Goal: Task Accomplishment & Management: Manage account settings

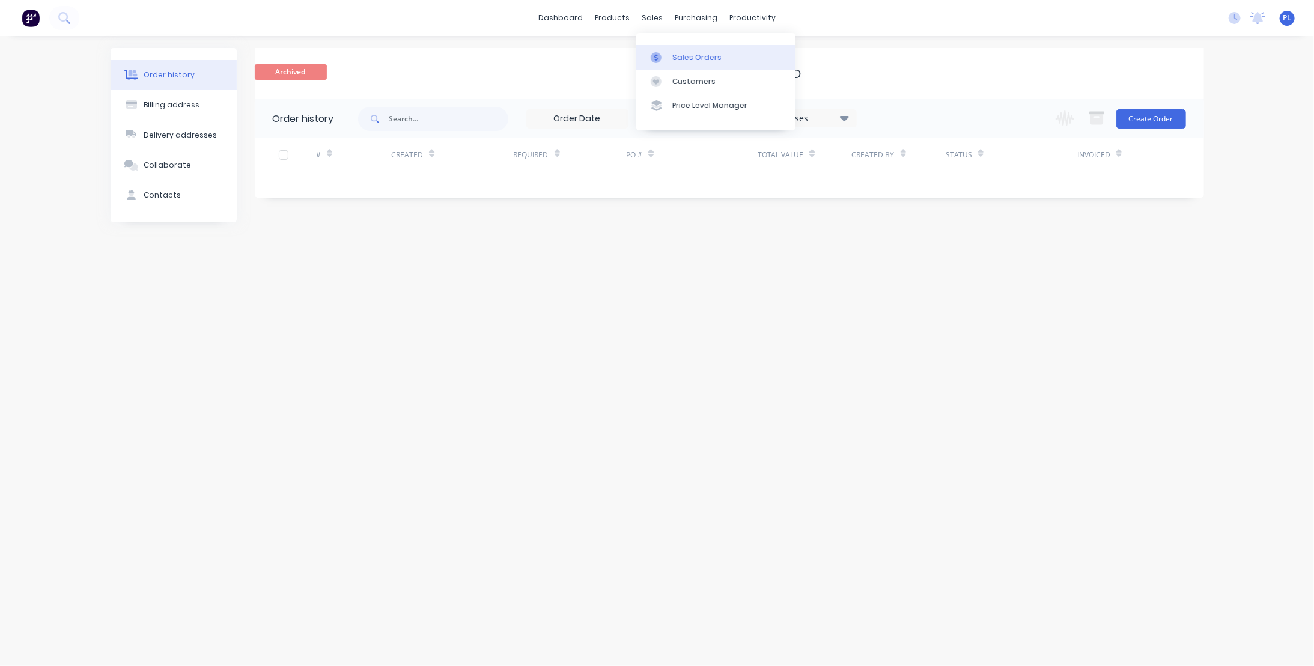
click at [702, 61] on div "Sales Orders" at bounding box center [696, 57] width 49 height 11
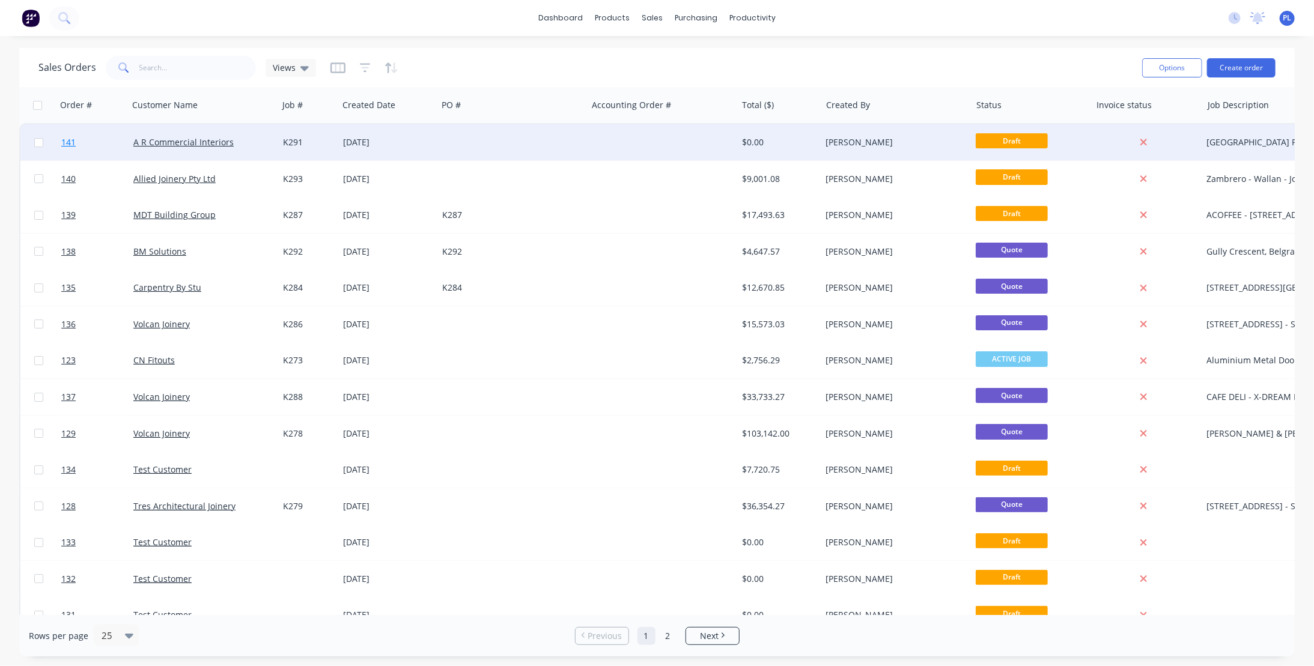
click at [65, 139] on span "141" at bounding box center [68, 142] width 14 height 12
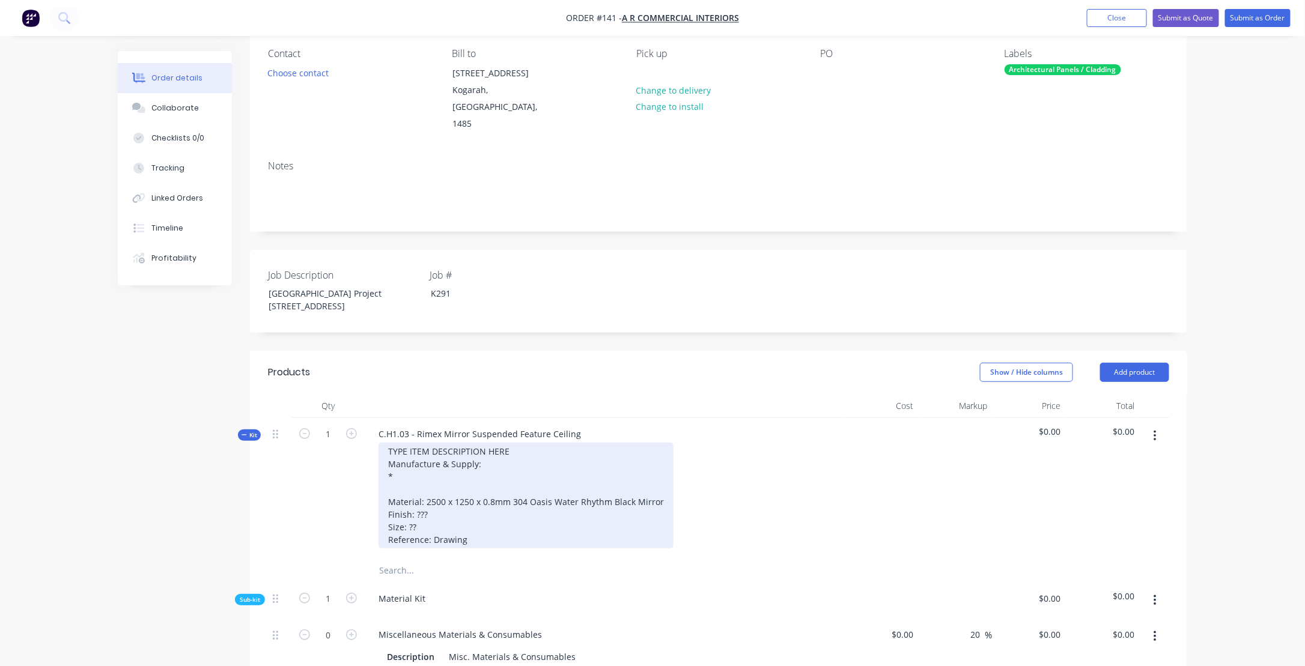
scroll to position [120, 0]
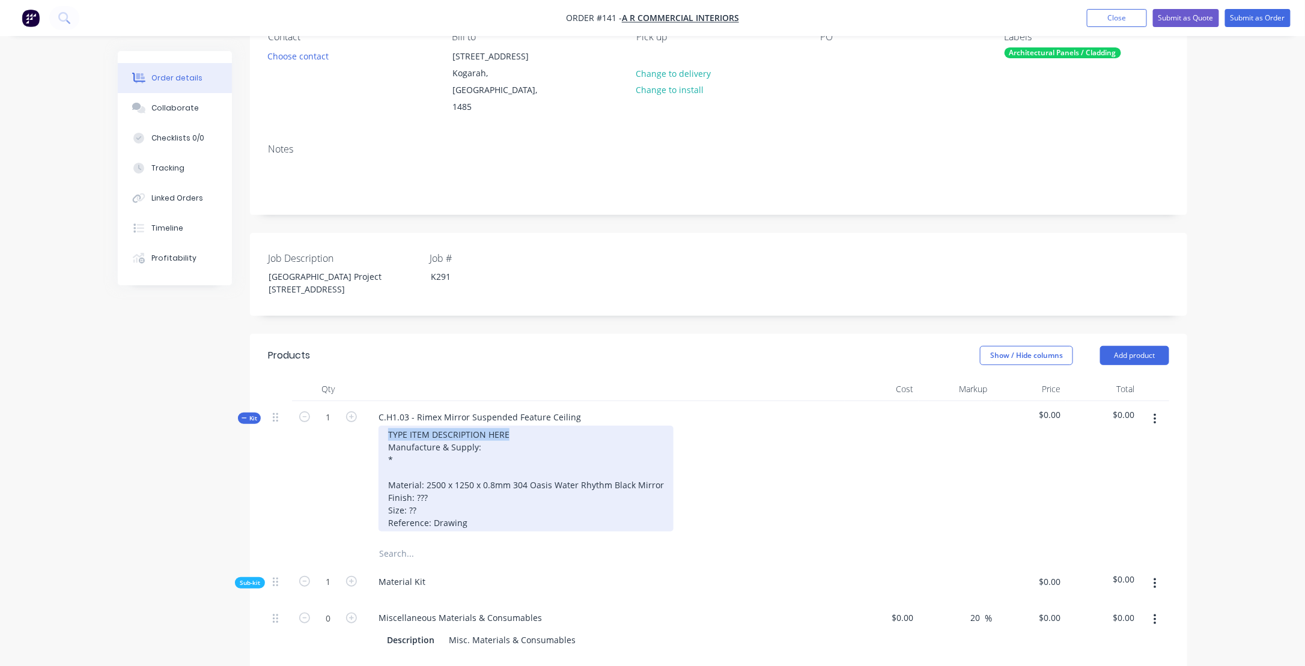
drag, startPoint x: 515, startPoint y: 417, endPoint x: 356, endPoint y: 418, distance: 159.2
click at [356, 418] on div "Kit 1 C.H1.03 - Rimex Mirror Suspended Feature Ceiling TYPE ITEM DESCRIPTION HE…" at bounding box center [718, 471] width 901 height 141
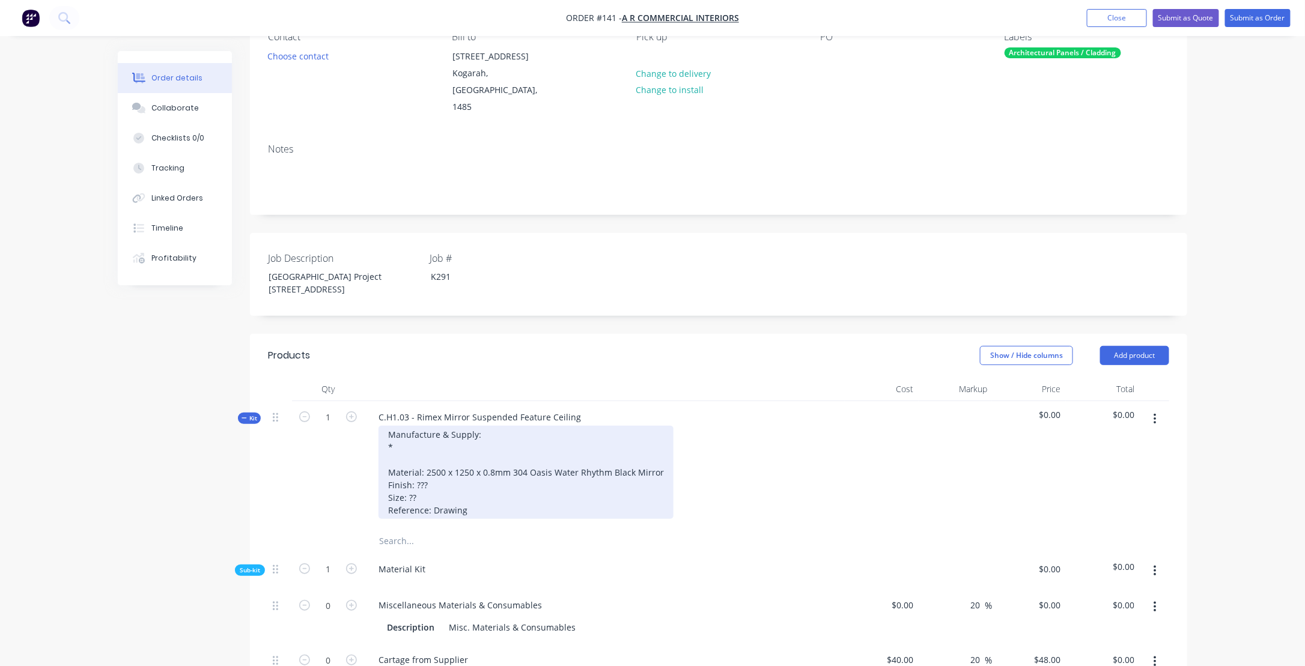
click at [404, 433] on div "Manufacture & Supply: * Material: 2500 x 1250 x 0.8mm 304 Oasis Water Rhythm Bl…" at bounding box center [525, 472] width 295 height 93
click at [418, 435] on div "Manufacture & Supply: * Material: 2500 x 1250 x 0.8mm 304 Oasis Water Rhythm Bl…" at bounding box center [525, 472] width 295 height 93
click at [454, 434] on div "Manufacture & Supply: * Custom Material: 2500 x 1250 x 0.8mm 304 Oasis Water Rh…" at bounding box center [525, 472] width 295 height 93
click at [601, 430] on div "Manufacture & Supply: * Custom fabricated stainless steel cladding to Material:…" at bounding box center [525, 472] width 295 height 93
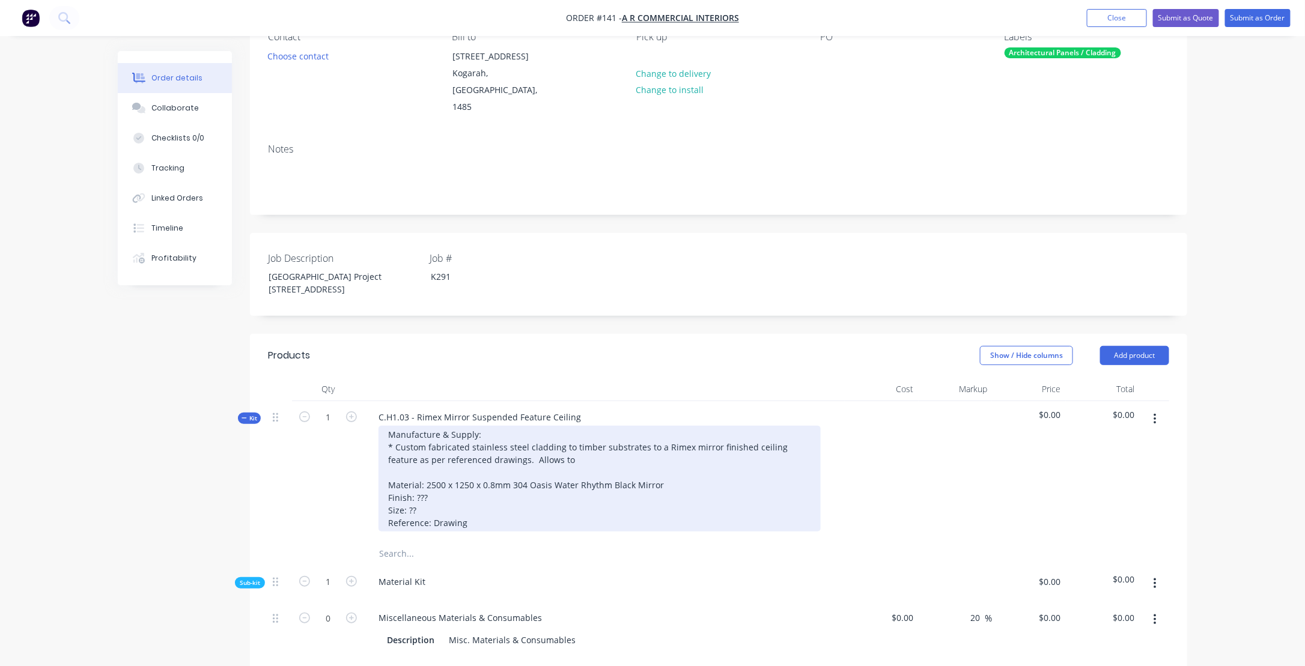
click at [560, 428] on div "Manufacture & Supply: * Custom fabricated stainless steel cladding to timber su…" at bounding box center [599, 479] width 442 height 106
click at [604, 428] on div "Manufacture & Supply: * Custom fabricated stainless steel cladding bonded to ti…" at bounding box center [599, 479] width 442 height 106
click at [664, 445] on div "Manufacture & Supply: * Custom fabricated stainless steel cladding bonded to cu…" at bounding box center [599, 479] width 442 height 106
drag, startPoint x: 759, startPoint y: 430, endPoint x: 445, endPoint y: 439, distance: 314.3
click at [445, 439] on div "Manufacture & Supply: * Custom fabricated stainless steel cladding bonded to cu…" at bounding box center [599, 479] width 442 height 106
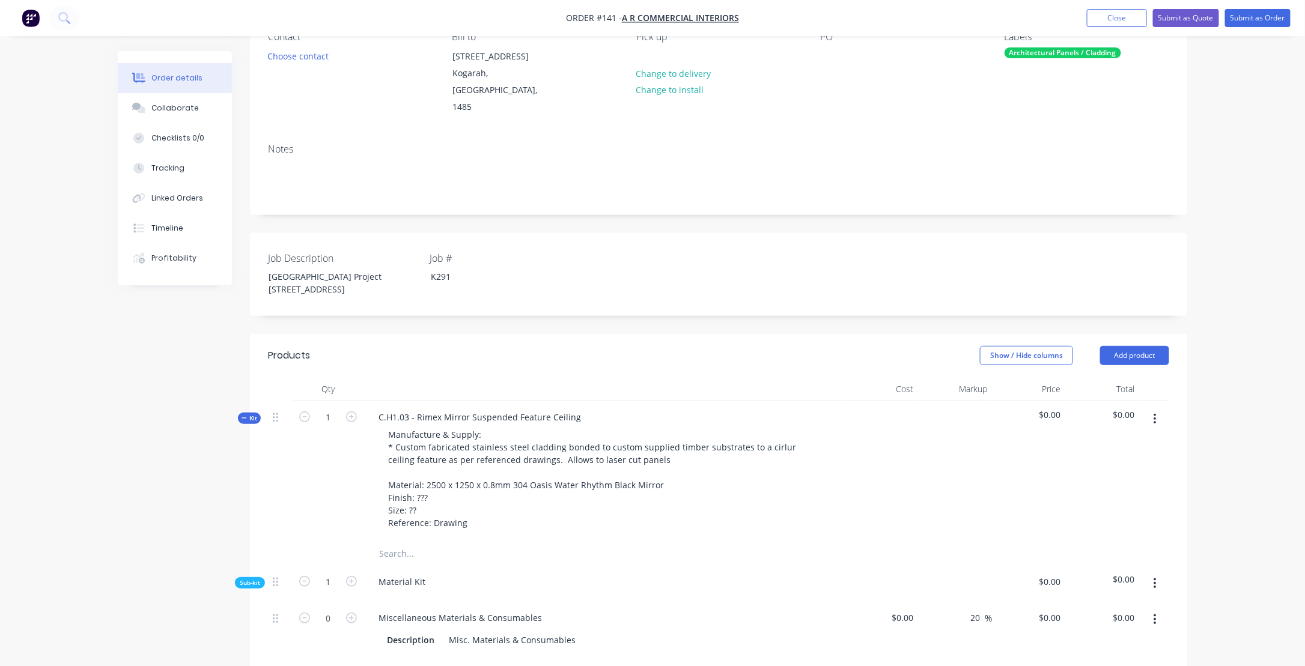
drag, startPoint x: 769, startPoint y: 434, endPoint x: 938, endPoint y: 493, distance: 179.5
click at [938, 493] on div at bounding box center [956, 471] width 74 height 141
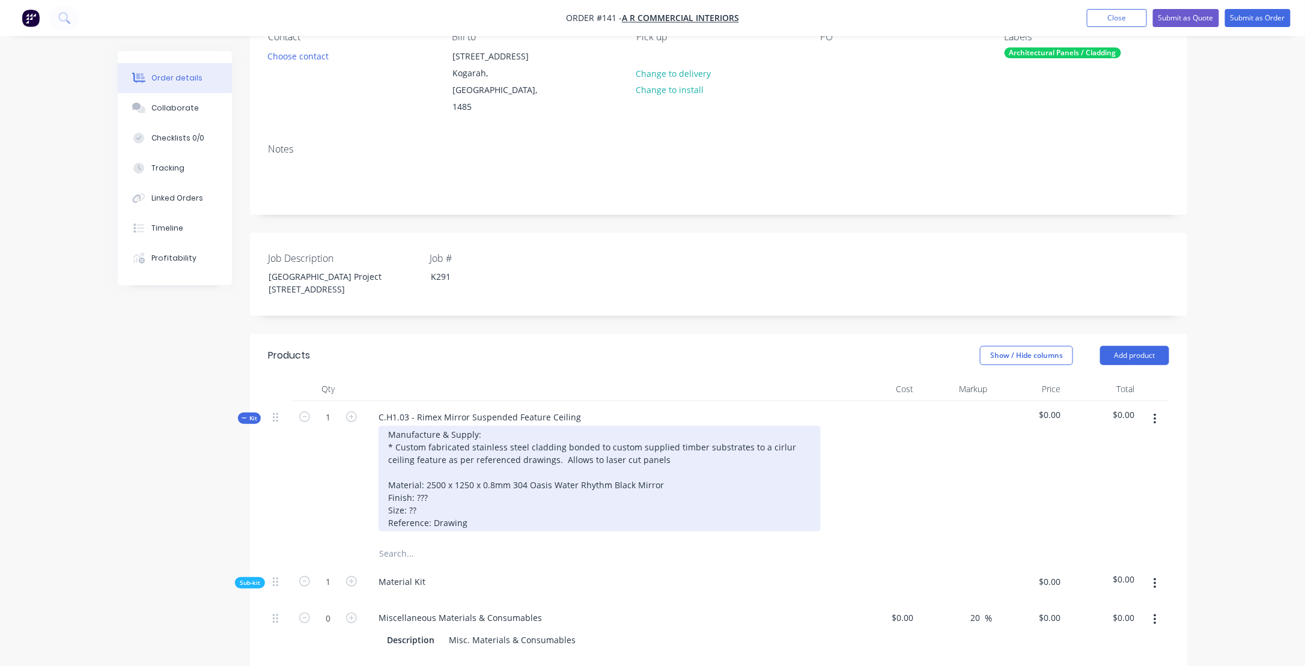
click at [768, 427] on div "Manufacture & Supply: * Custom fabricated stainless steel cladding bonded to cu…" at bounding box center [599, 479] width 442 height 106
click at [391, 442] on div "Manufacture & Supply: * Custom fabricated stainless steel cladding bonded to cu…" at bounding box center [599, 479] width 442 height 106
drag, startPoint x: 406, startPoint y: 442, endPoint x: 759, endPoint y: 471, distance: 354.4
click at [756, 472] on div "Manufacture & Supply: * Custom fabricated stainless steel cladding bonded to cu…" at bounding box center [599, 479] width 442 height 106
click at [664, 444] on div "Manufacture & Supply: * Custom fabricated stainless steel cladding bonded to cu…" at bounding box center [599, 479] width 442 height 106
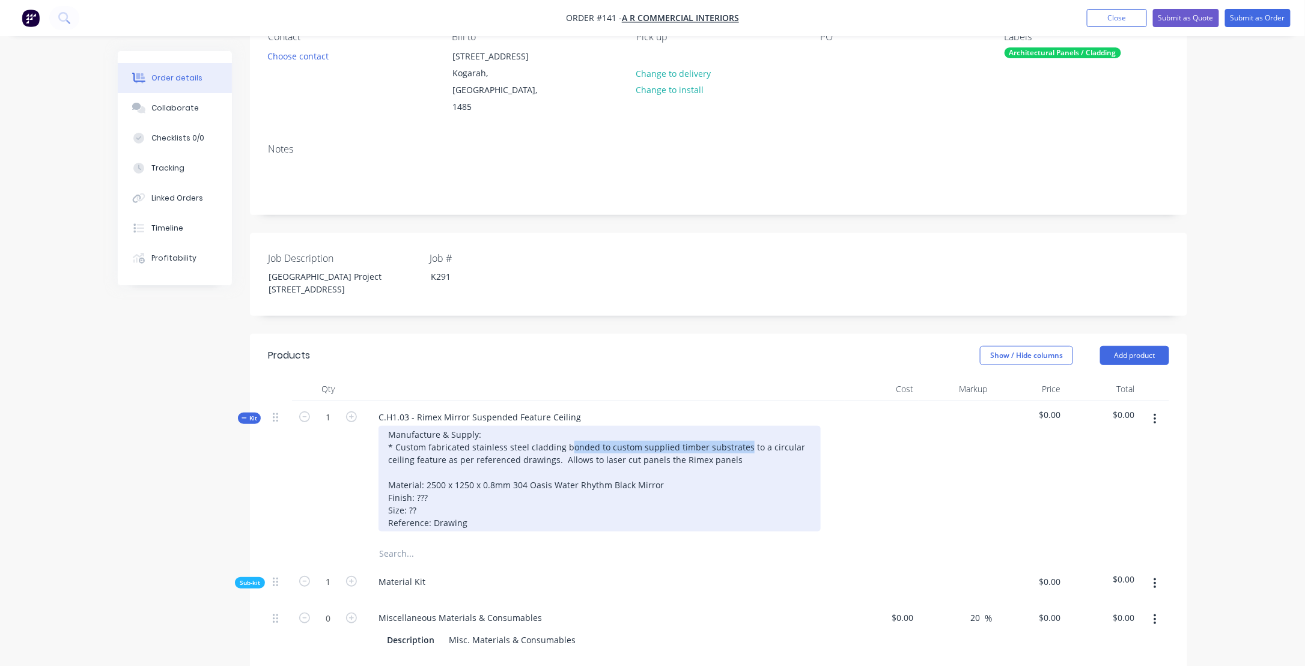
drag, startPoint x: 564, startPoint y: 429, endPoint x: 741, endPoint y: 428, distance: 177.2
click at [741, 428] on div "Manufacture & Supply: * Custom fabricated stainless steel cladding bonded to cu…" at bounding box center [599, 479] width 442 height 106
click at [546, 440] on div "Manufacture & Supply: * Custom fabricated stainless steel cladding to a circula…" at bounding box center [599, 479] width 442 height 106
click at [527, 440] on div "Manufacture & Supply: * Custom fabricated stainless steel cladding to a circula…" at bounding box center [599, 479] width 442 height 106
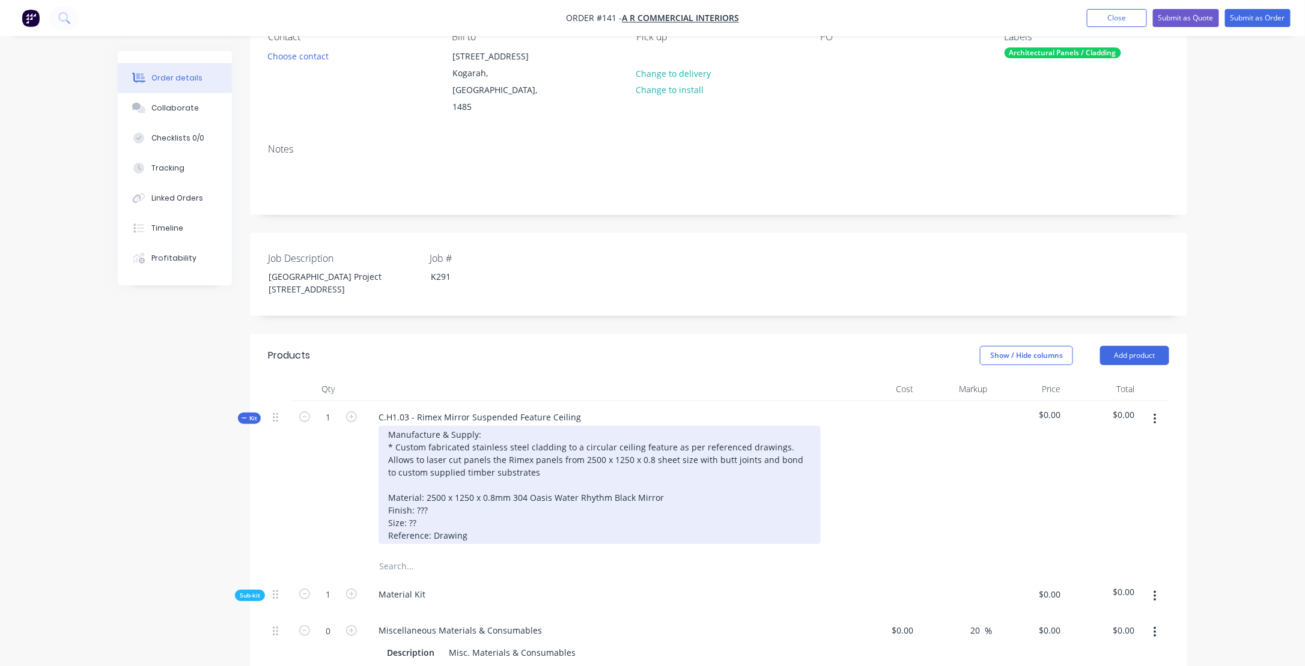
click at [503, 454] on div "Manufacture & Supply: * Custom fabricated stainless steel cladding to a circula…" at bounding box center [599, 485] width 442 height 118
drag, startPoint x: 466, startPoint y: 442, endPoint x: 565, endPoint y: 481, distance: 106.5
click at [533, 439] on div "Manufacture & Supply: * Custom fabricated stainless steel cladding to a circula…" at bounding box center [599, 485] width 442 height 118
click at [484, 440] on div "Manufacture & Supply: * Custom fabricated stainless steel cladding to a circula…" at bounding box center [599, 485] width 442 height 118
click at [592, 442] on div "Manufacture & Supply: * Custom fabricated stainless steel cladding to a circula…" at bounding box center [599, 485] width 442 height 118
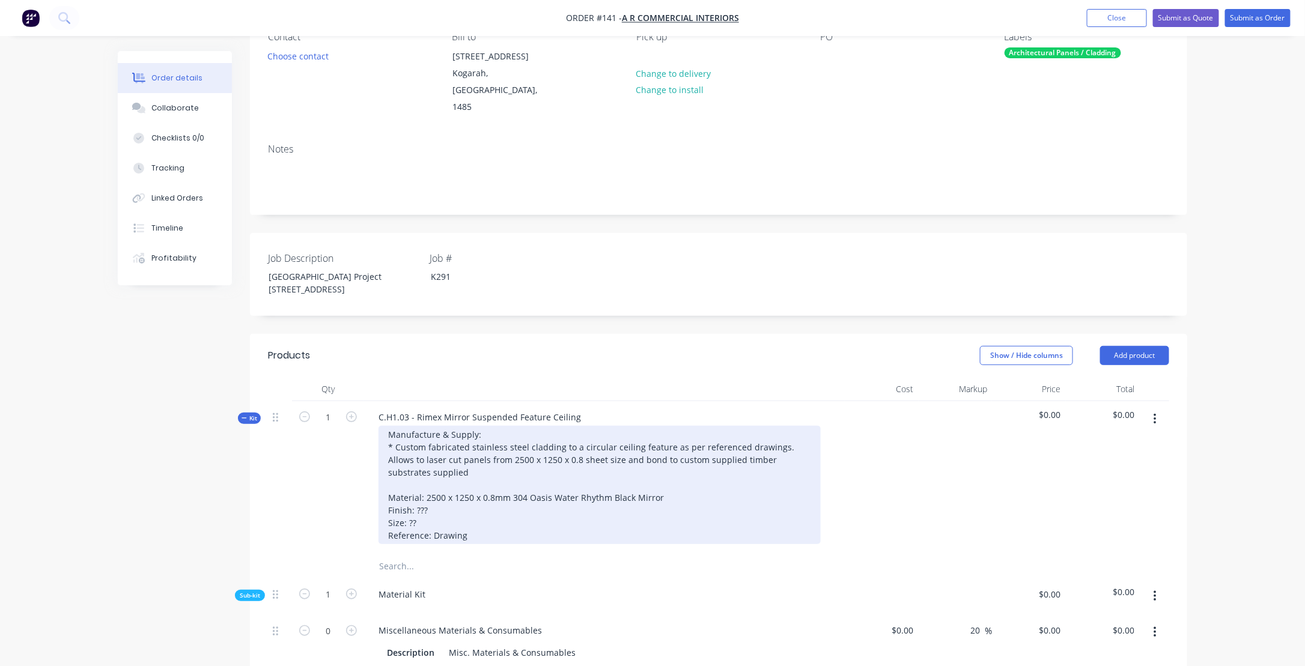
click at [493, 431] on div "Manufacture & Supply: * Custom fabricated stainless steel cladding to a circula…" at bounding box center [599, 485] width 442 height 118
click at [601, 432] on div "Manufacture & Supply: * Custom fabricated stainless steel cladding to a circula…" at bounding box center [599, 485] width 442 height 118
drag, startPoint x: 639, startPoint y: 476, endPoint x: 649, endPoint y: 470, distance: 11.3
click at [639, 476] on div "Manufacture & Supply: * Custom fabricated stainless-steel cladding to a circula…" at bounding box center [599, 485] width 442 height 118
click at [634, 441] on div "Manufacture & Supply: * Custom fabricated stainless-steel cladding to a circula…" at bounding box center [599, 485] width 442 height 118
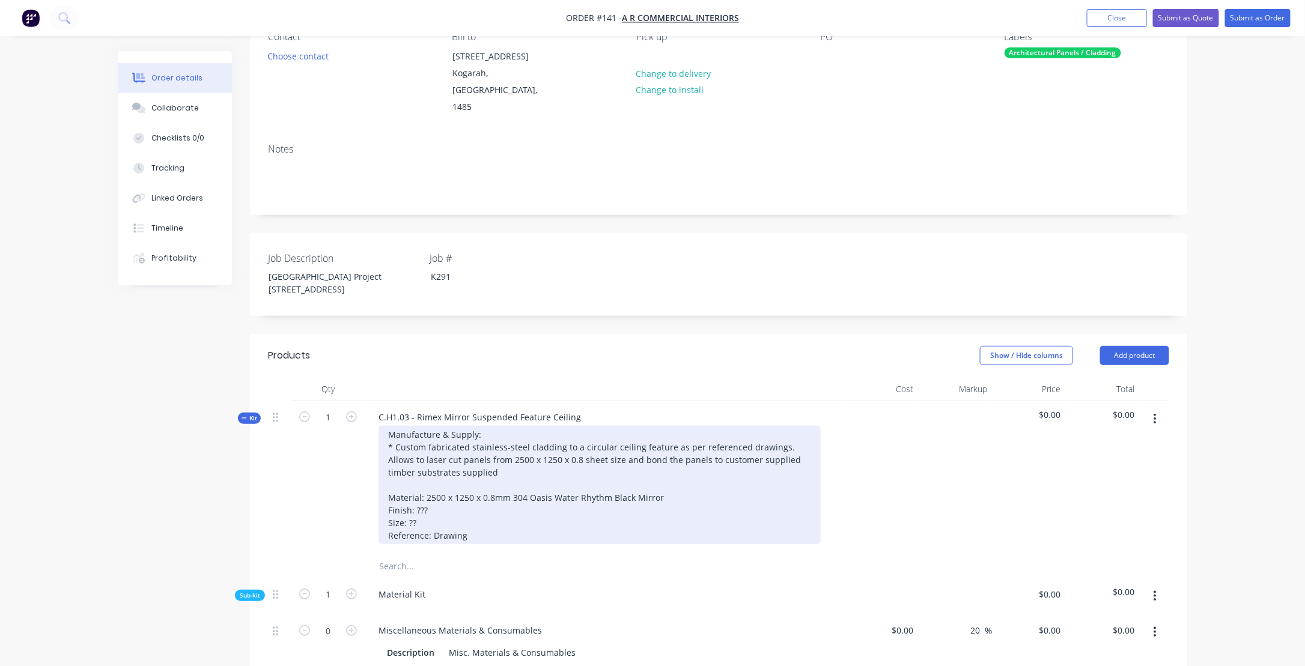
drag, startPoint x: 428, startPoint y: 456, endPoint x: 436, endPoint y: 461, distance: 9.5
click at [429, 456] on div "Manufacture & Supply: * Custom fabricated stainless-steel cladding to a circula…" at bounding box center [599, 485] width 442 height 118
click at [484, 443] on div "Manufacture & Supply: * Custom fabricated stainless-steel cladding to a circula…" at bounding box center [599, 485] width 442 height 118
click at [542, 456] on div "Manufacture & Supply: * Custom fabricated stainless-steel cladding to a circula…" at bounding box center [599, 485] width 442 height 118
click at [557, 458] on div "Manufacture & Supply: * Custom fabricated stainless-steel cladding to a circula…" at bounding box center [599, 485] width 442 height 118
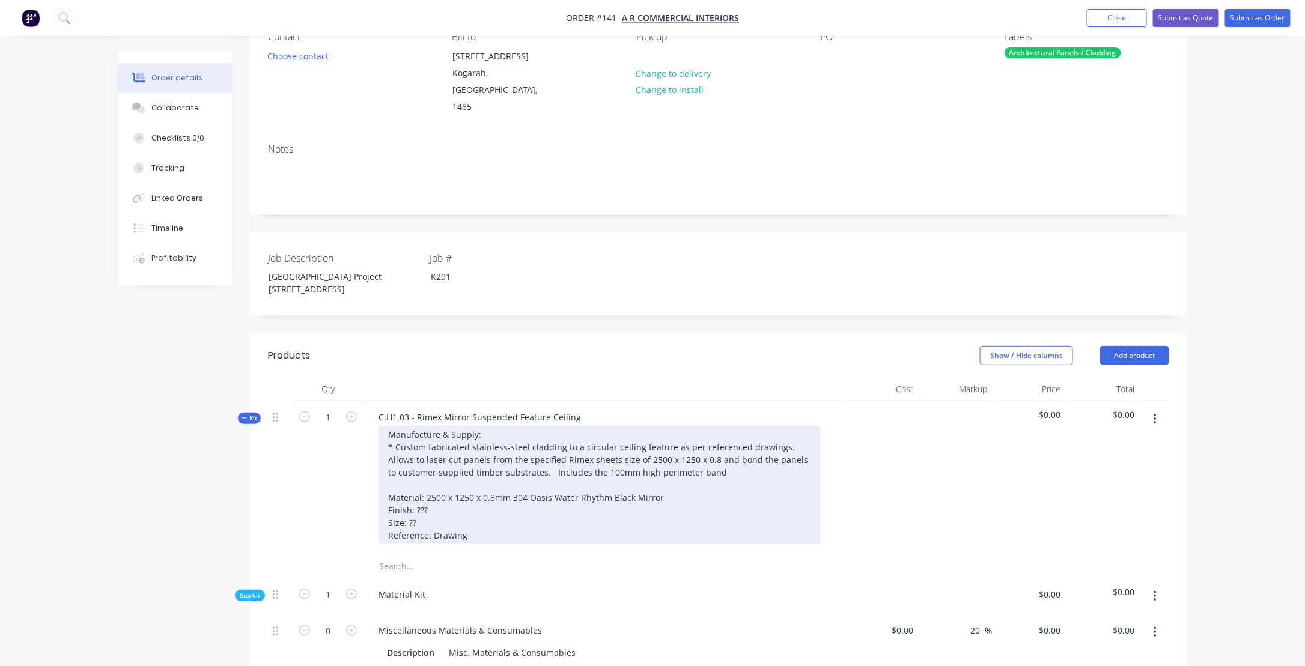
click at [643, 455] on div "Manufacture & Supply: * Custom fabricated stainless-steel cladding to a circula…" at bounding box center [599, 485] width 442 height 118
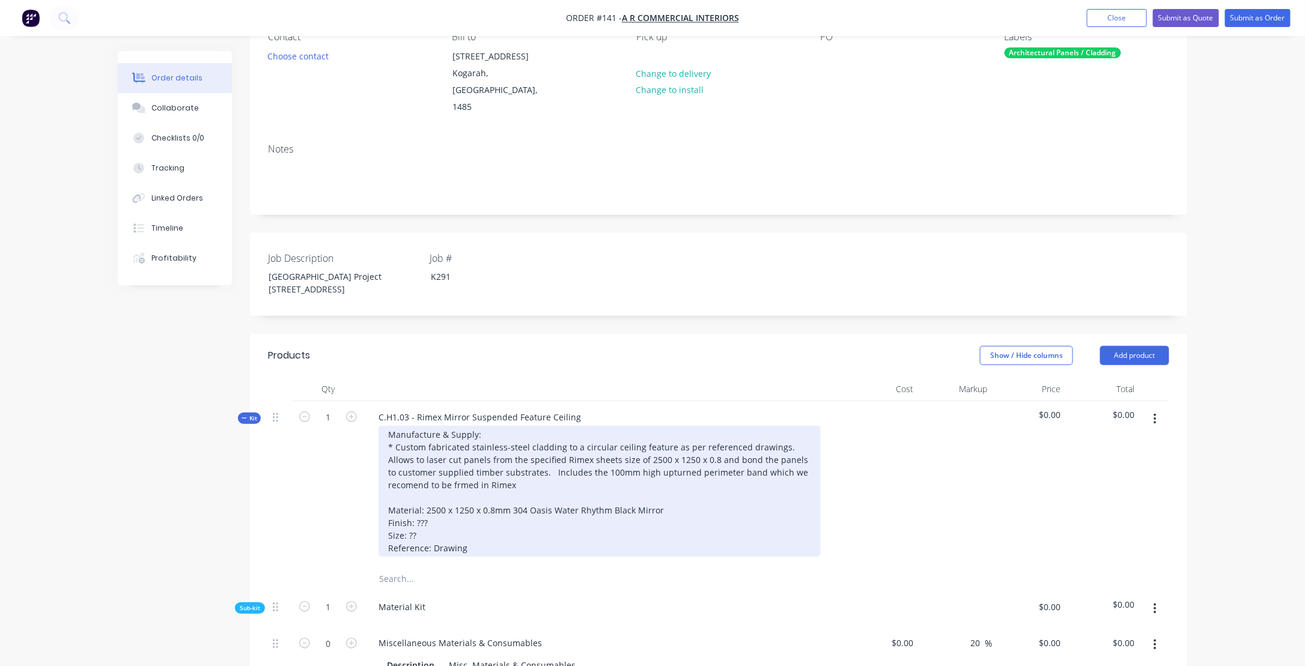
drag, startPoint x: 856, startPoint y: 399, endPoint x: 568, endPoint y: 475, distance: 297.5
click at [577, 471] on div "Manufacture & Supply: * Custom fabricated stainless-steel cladding to a circula…" at bounding box center [599, 491] width 442 height 131
click at [526, 472] on div "Manufacture & Supply: * Custom fabricated stainless-steel cladding to a circula…" at bounding box center [599, 491] width 442 height 131
click at [554, 471] on div "Manufacture & Supply: * Custom fabricated stainless-steel cladding to a circula…" at bounding box center [599, 491] width 442 height 131
click at [445, 466] on div "Manufacture & Supply: * Custom fabricated stainless-steel cladding to a circula…" at bounding box center [599, 491] width 442 height 131
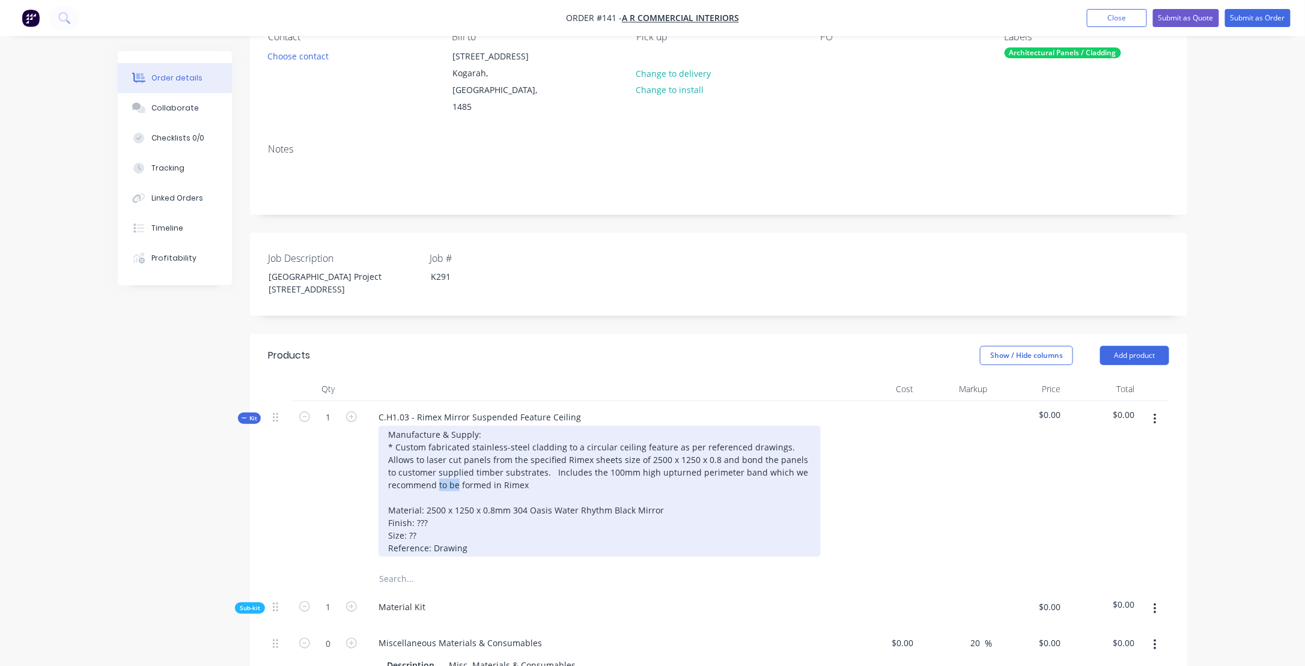
drag, startPoint x: 457, startPoint y: 466, endPoint x: 439, endPoint y: 468, distance: 18.1
click at [439, 468] on div "Manufacture & Supply: * Custom fabricated stainless-steel cladding to a circula…" at bounding box center [599, 491] width 442 height 131
click at [539, 465] on div "Manufacture & Supply: * Custom fabricated stainless-steel cladding to a circula…" at bounding box center [599, 491] width 442 height 131
click at [493, 522] on div "Manufacture & Supply: * Custom fabricated stainless-steel cladding to a circula…" at bounding box center [599, 491] width 442 height 131
drag, startPoint x: 407, startPoint y: 517, endPoint x: 426, endPoint y: 518, distance: 18.7
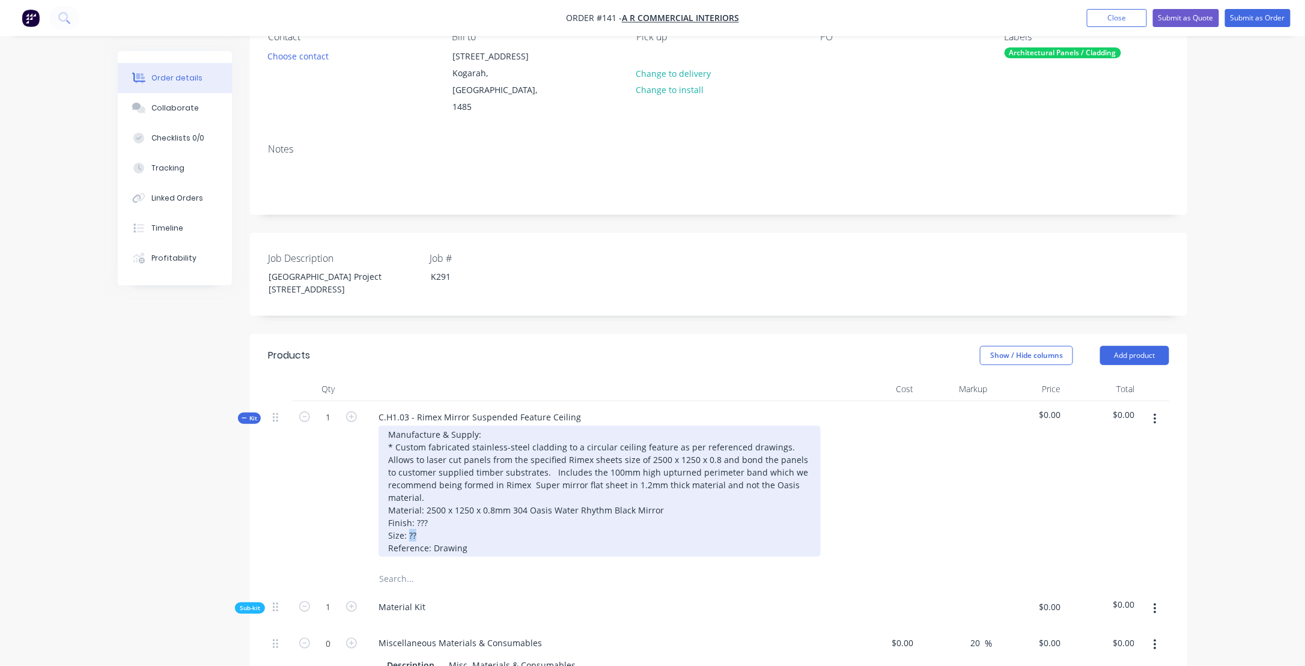
click at [426, 518] on div "Manufacture & Supply: * Custom fabricated stainless-steel cladding to a circula…" at bounding box center [599, 491] width 442 height 131
click at [487, 529] on div "Manufacture & Supply: * Custom fabricated stainless-steel cladding to a circula…" at bounding box center [599, 491] width 442 height 131
click at [493, 530] on div "Manufacture & Supply: * Custom fabricated stainless-steel cladding to a circula…" at bounding box center [599, 491] width 442 height 131
click at [547, 530] on div "Manufacture & Supply: * Custom fabricated stainless-steel cladding to a circula…" at bounding box center [599, 491] width 442 height 131
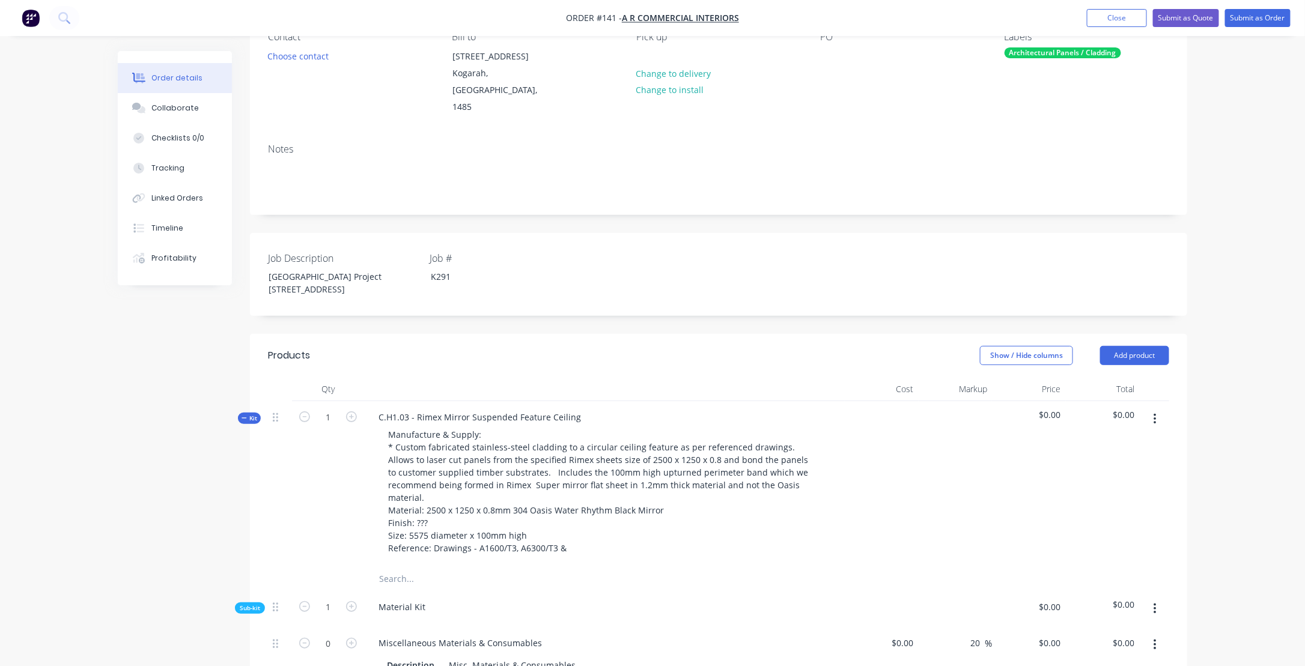
click at [270, 474] on div at bounding box center [280, 484] width 24 height 166
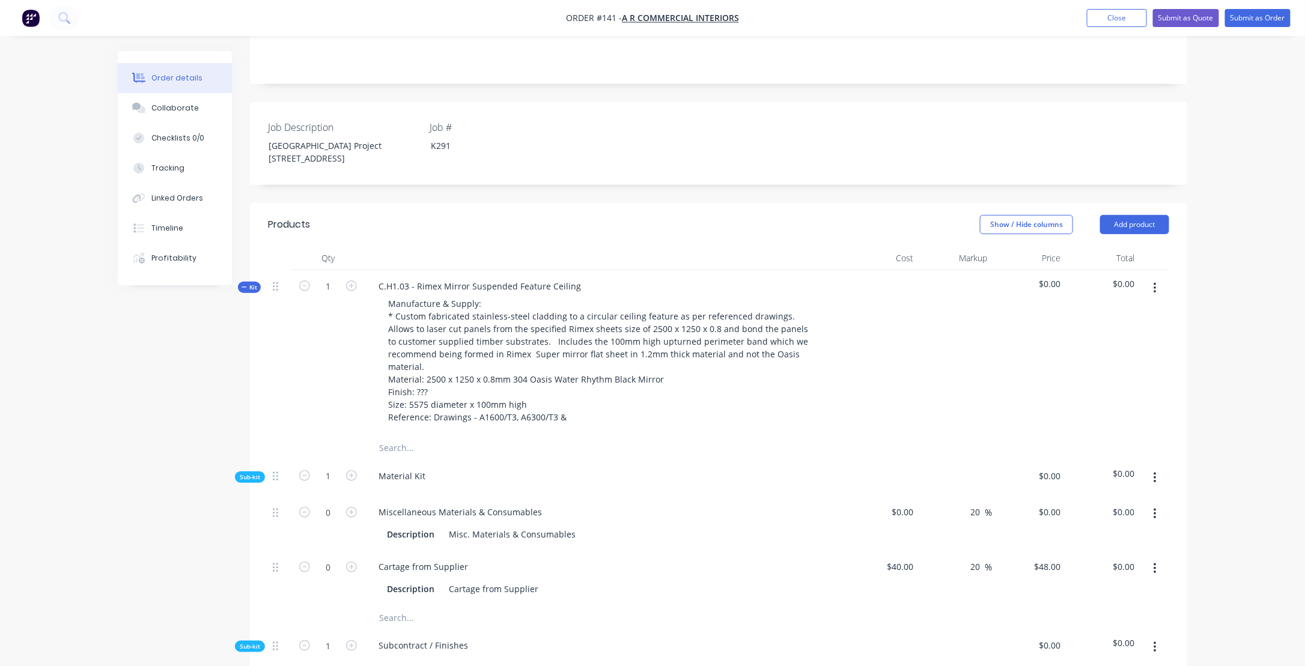
scroll to position [240, 0]
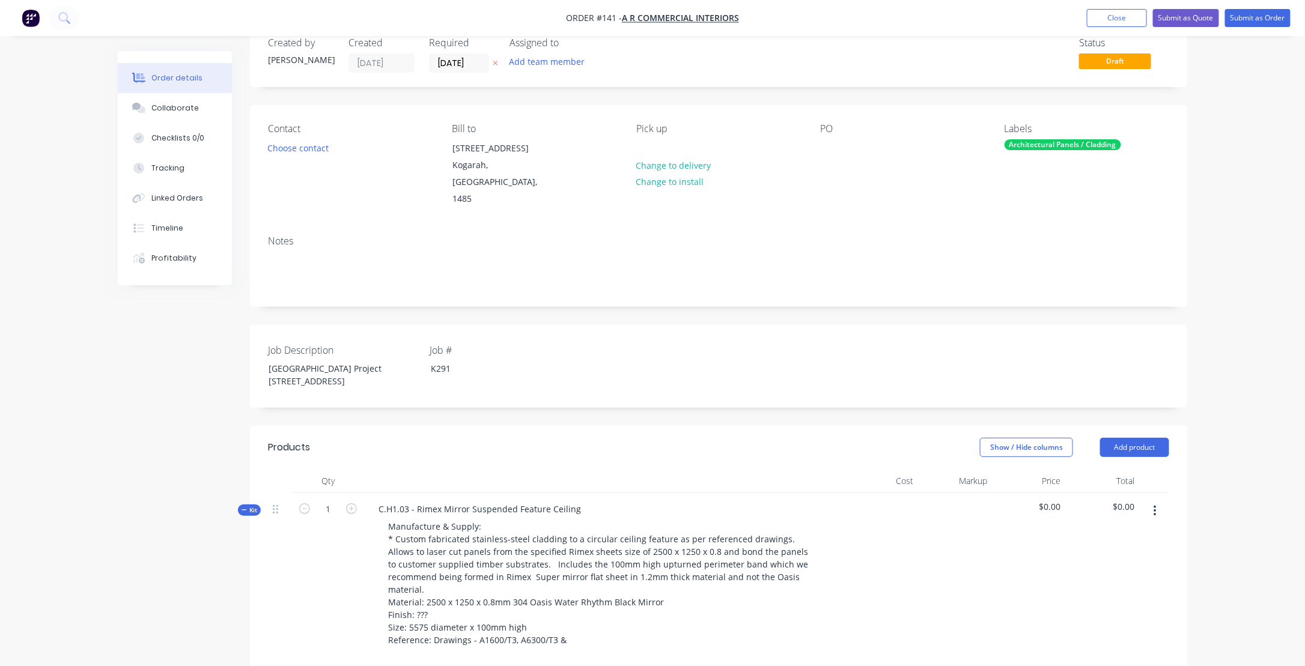
scroll to position [0, 0]
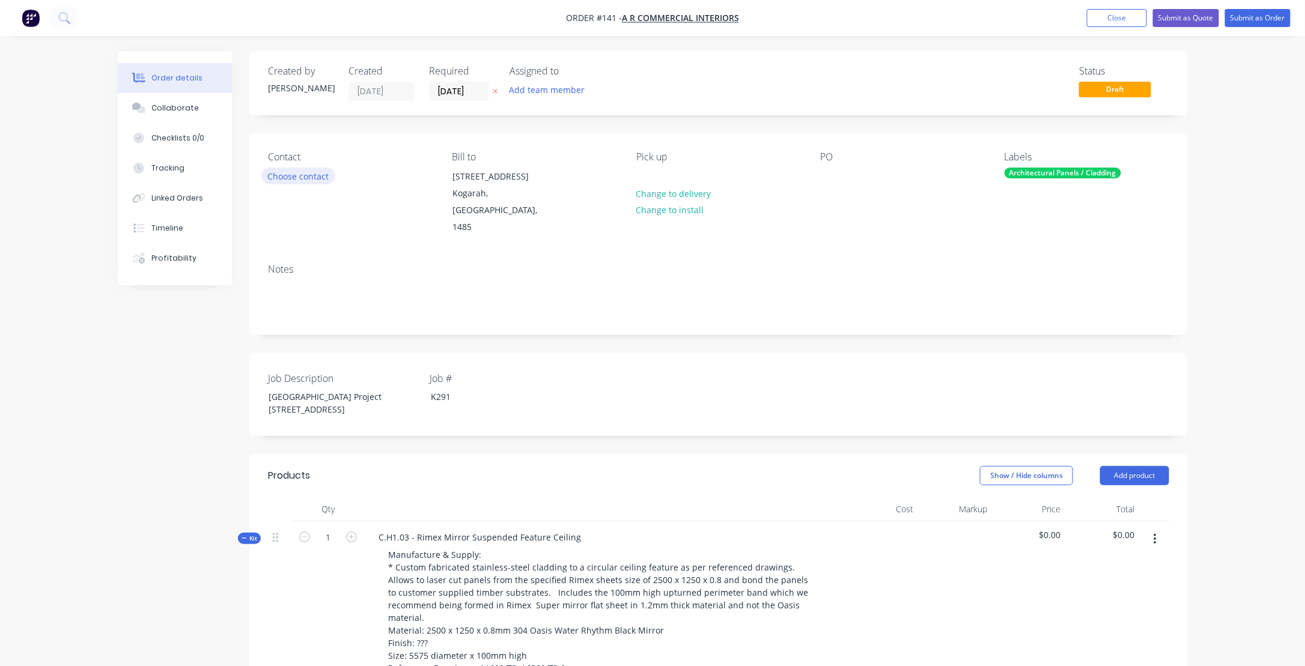
click at [309, 175] on button "Choose contact" at bounding box center [298, 176] width 74 height 16
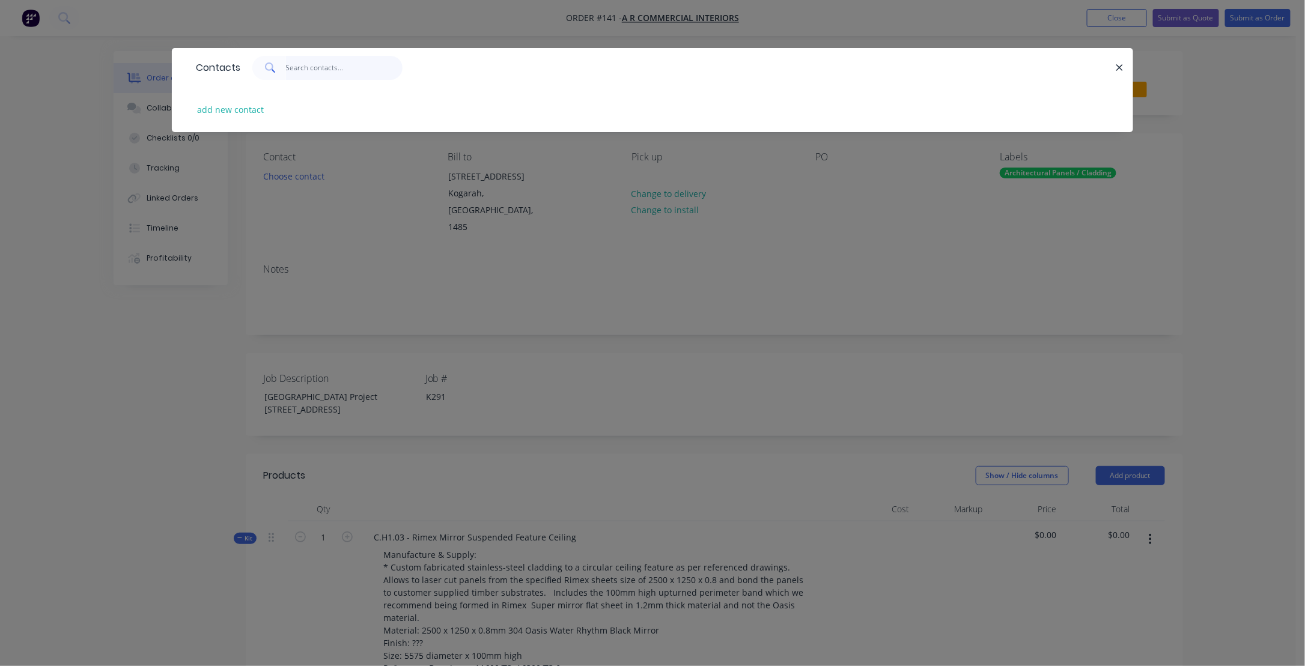
click at [293, 70] on input "text" at bounding box center [344, 68] width 117 height 24
drag, startPoint x: 1125, startPoint y: 67, endPoint x: 1110, endPoint y: 70, distance: 15.2
click at [1127, 68] on button "button" at bounding box center [1119, 67] width 15 height 15
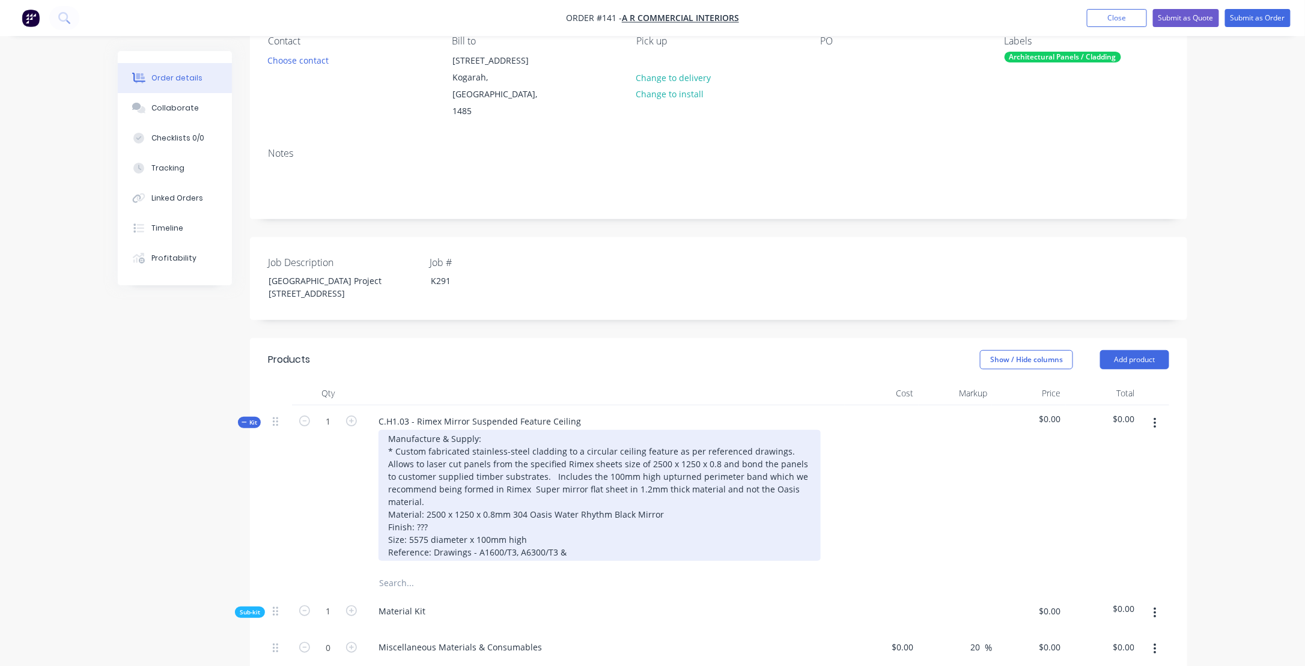
scroll to position [120, 0]
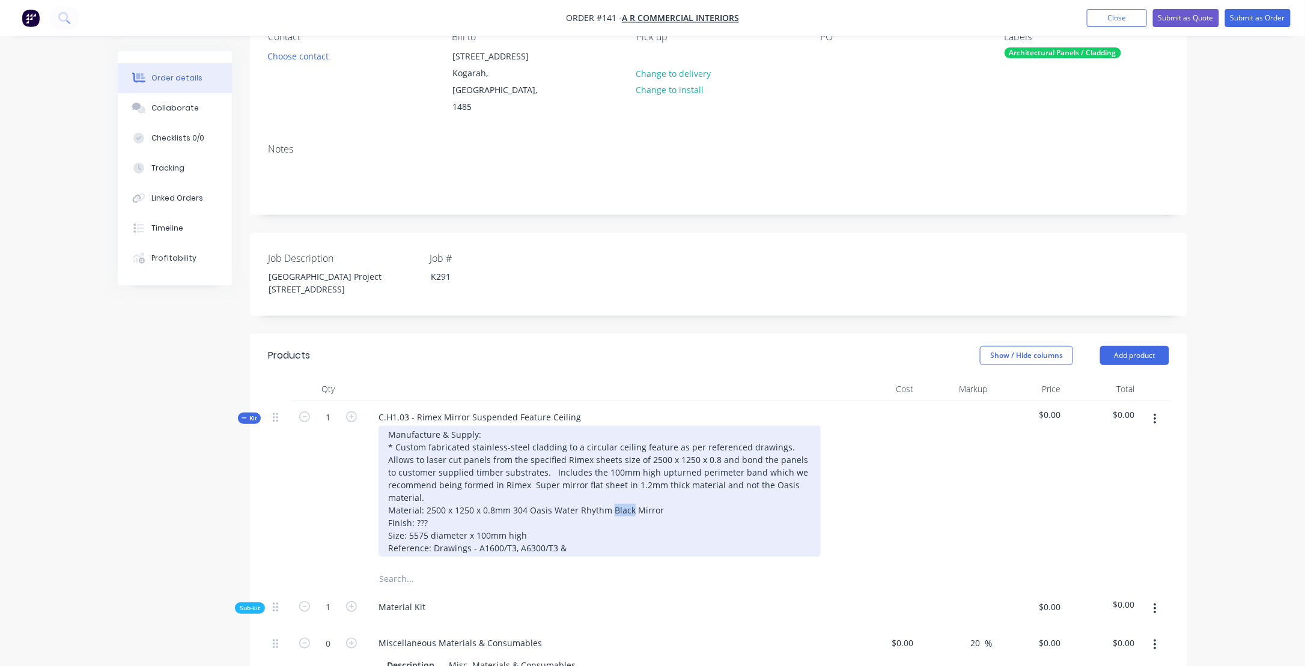
drag, startPoint x: 609, startPoint y: 490, endPoint x: 632, endPoint y: 501, distance: 25.8
click at [629, 492] on div "Manufacture & Supply: * Custom fabricated stainless-steel cladding to a circula…" at bounding box center [599, 491] width 442 height 131
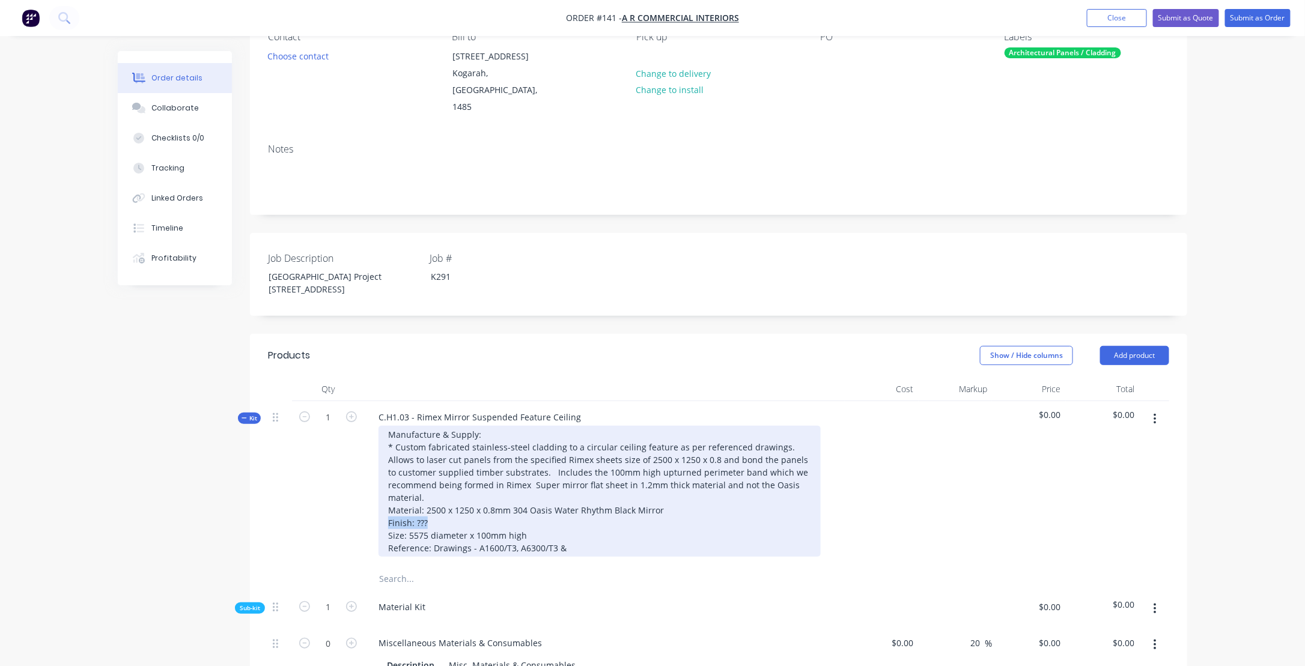
drag, startPoint x: 437, startPoint y: 504, endPoint x: 375, endPoint y: 506, distance: 62.5
click at [375, 506] on div "Manufacture & Supply: * Custom fabricated stainless-steel cladding to a circula…" at bounding box center [604, 491] width 471 height 131
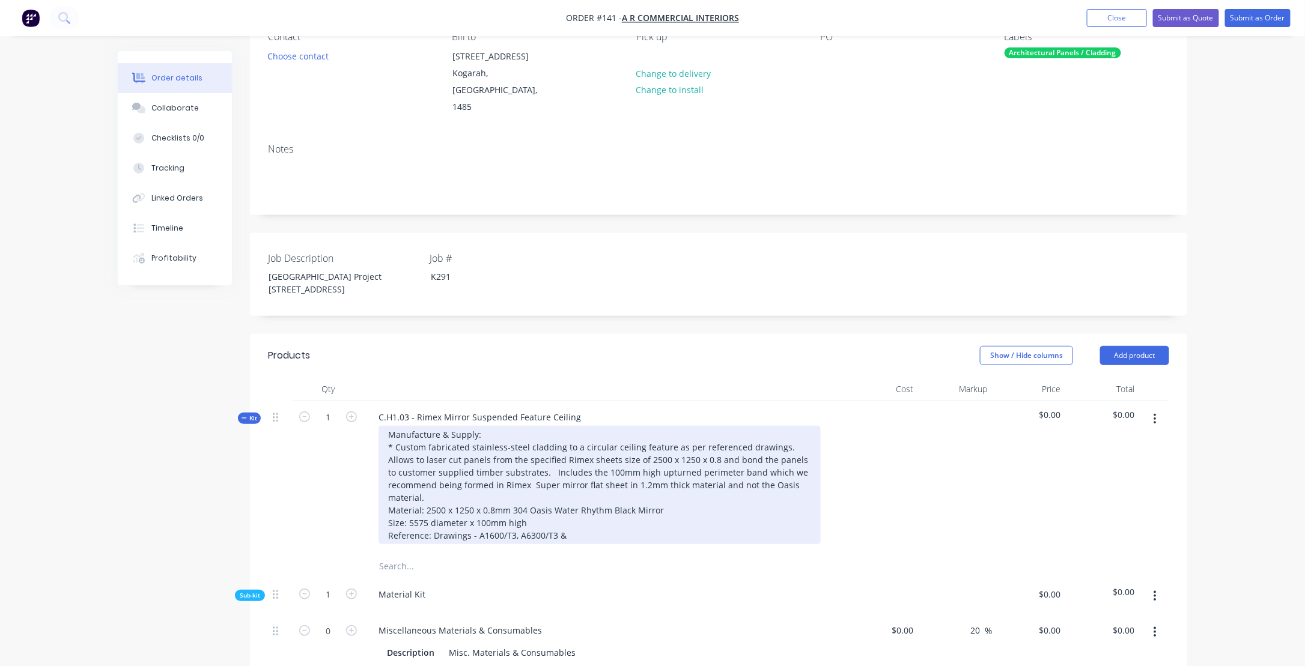
click at [533, 466] on div "Manufacture & Supply: * Custom fabricated stainless-steel cladding to a circula…" at bounding box center [599, 485] width 442 height 118
click at [813, 464] on div "Manufacture & Supply: * Custom fabricated stainless-steel cladding to a circula…" at bounding box center [599, 485] width 442 height 118
click at [570, 479] on div "Manufacture & Supply: * Custom fabricated stainless-steel cladding to a circula…" at bounding box center [599, 485] width 442 height 118
click at [486, 478] on div "Manufacture & Supply: * Custom fabricated stainless-steel cladding to a circula…" at bounding box center [599, 485] width 442 height 118
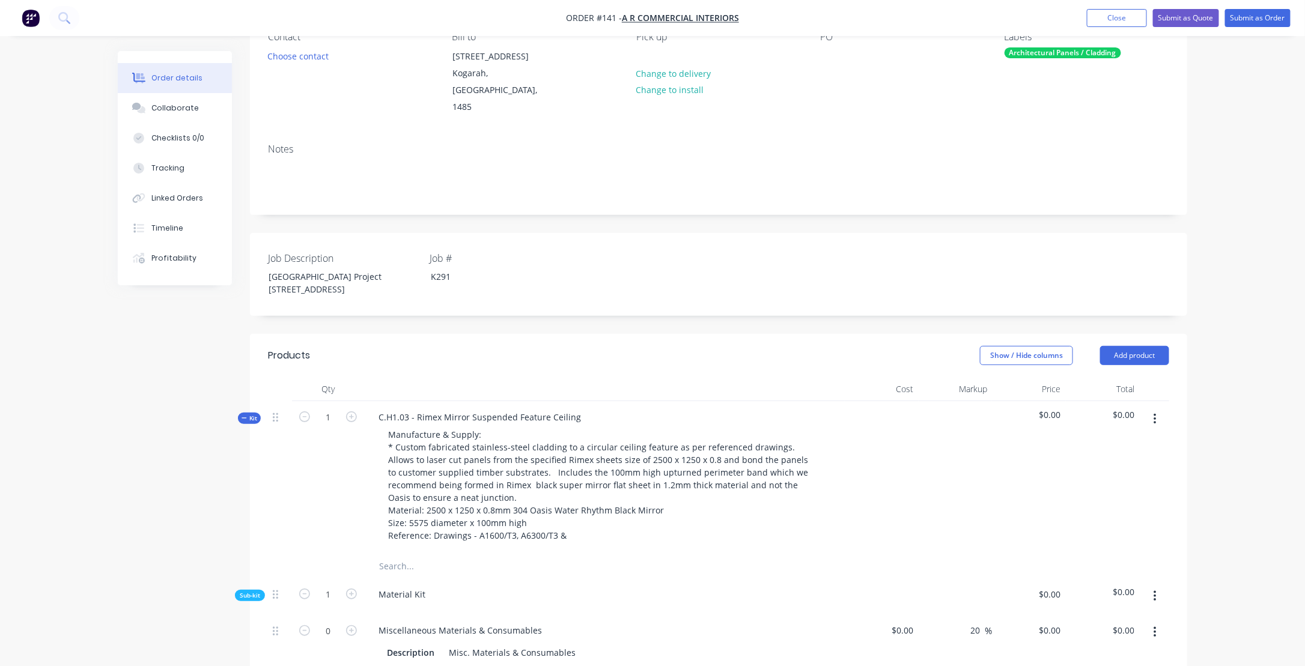
click at [709, 579] on div "Material Kit" at bounding box center [604, 597] width 481 height 37
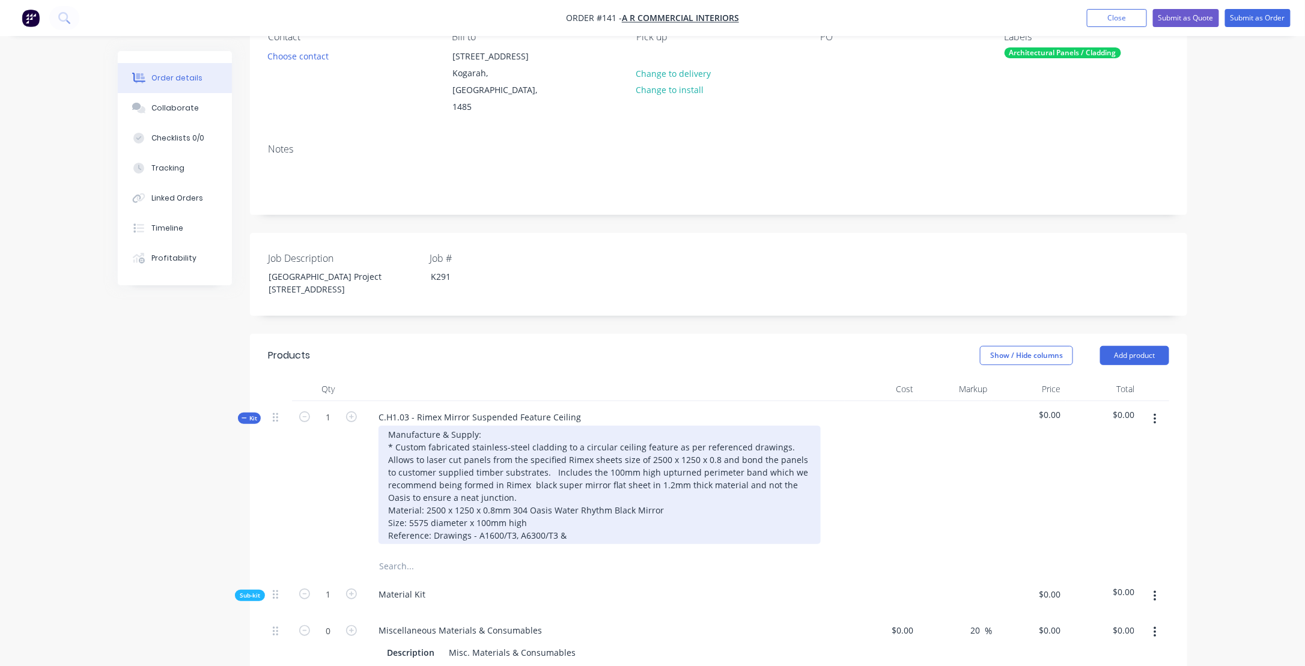
drag, startPoint x: 724, startPoint y: 440, endPoint x: 735, endPoint y: 445, distance: 11.3
click at [726, 440] on div "Manufacture & Supply: * Custom fabricated stainless-steel cladding to a circula…" at bounding box center [599, 485] width 442 height 118
click at [439, 477] on div "Manufacture & Supply: * Custom fabricated stainless-steel cladding to a circula…" at bounding box center [599, 485] width 442 height 118
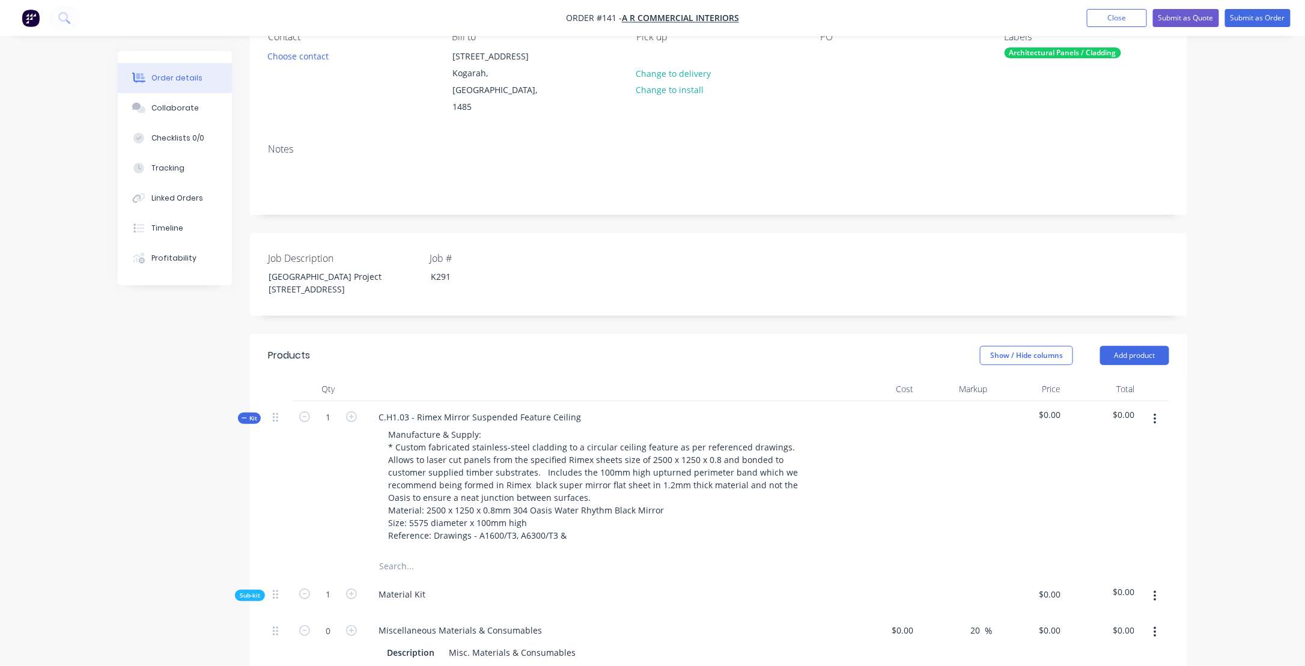
click at [679, 554] on div at bounding box center [549, 566] width 360 height 24
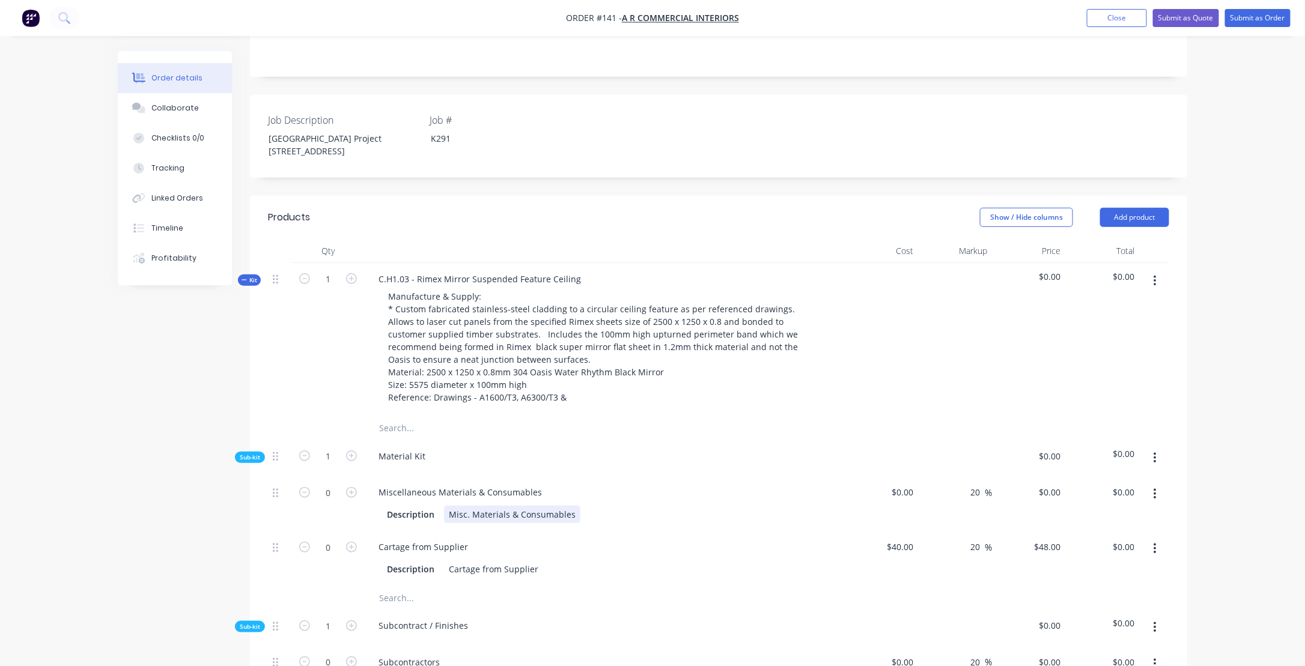
scroll to position [300, 0]
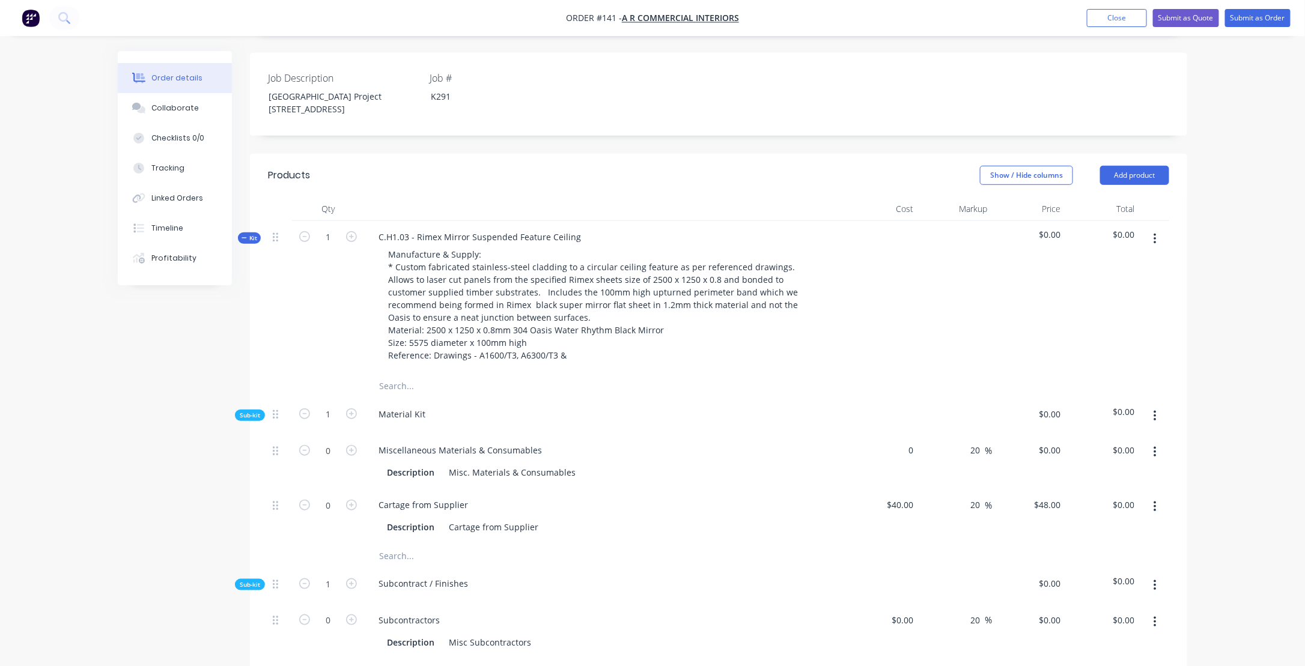
click at [895, 434] on div "0 $0.00" at bounding box center [882, 461] width 74 height 55
type input "$30.00"
type input "$36.00"
click at [351, 409] on icon "button" at bounding box center [351, 414] width 11 height 11
click at [306, 409] on icon "button" at bounding box center [304, 414] width 11 height 11
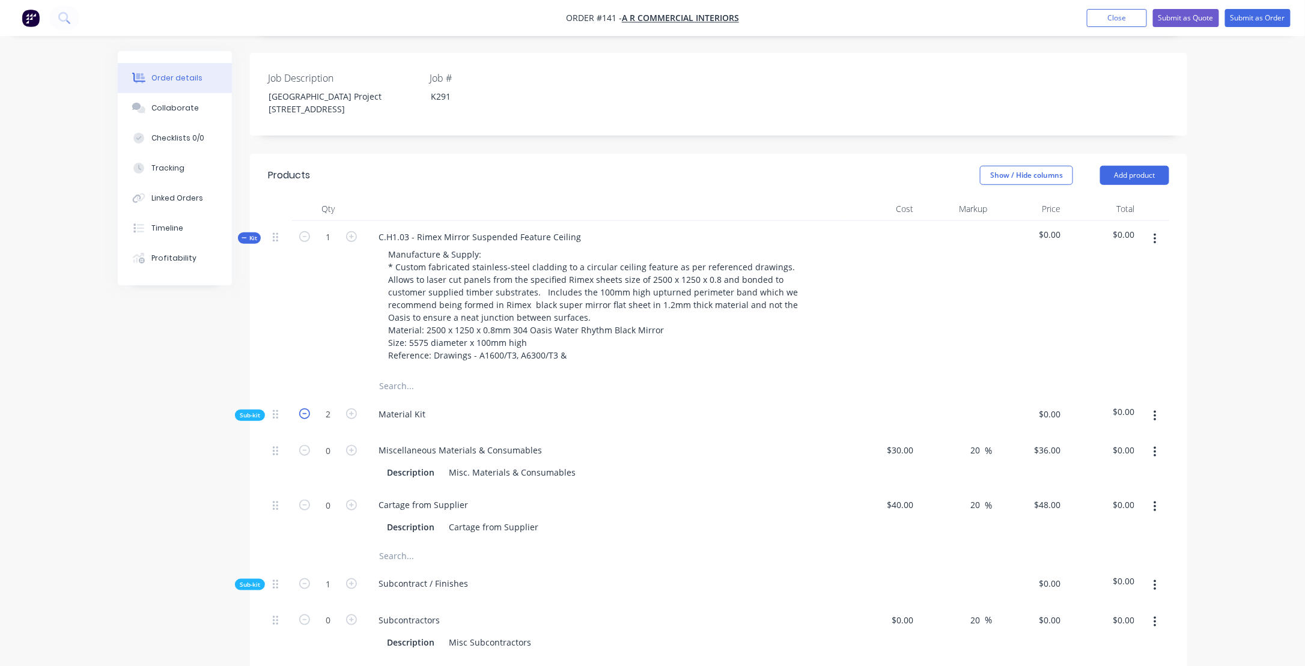
type input "1"
click at [305, 409] on icon "button" at bounding box center [304, 414] width 11 height 11
click at [337, 442] on input "0" at bounding box center [327, 451] width 31 height 18
type input "14.5"
type input "$522.00"
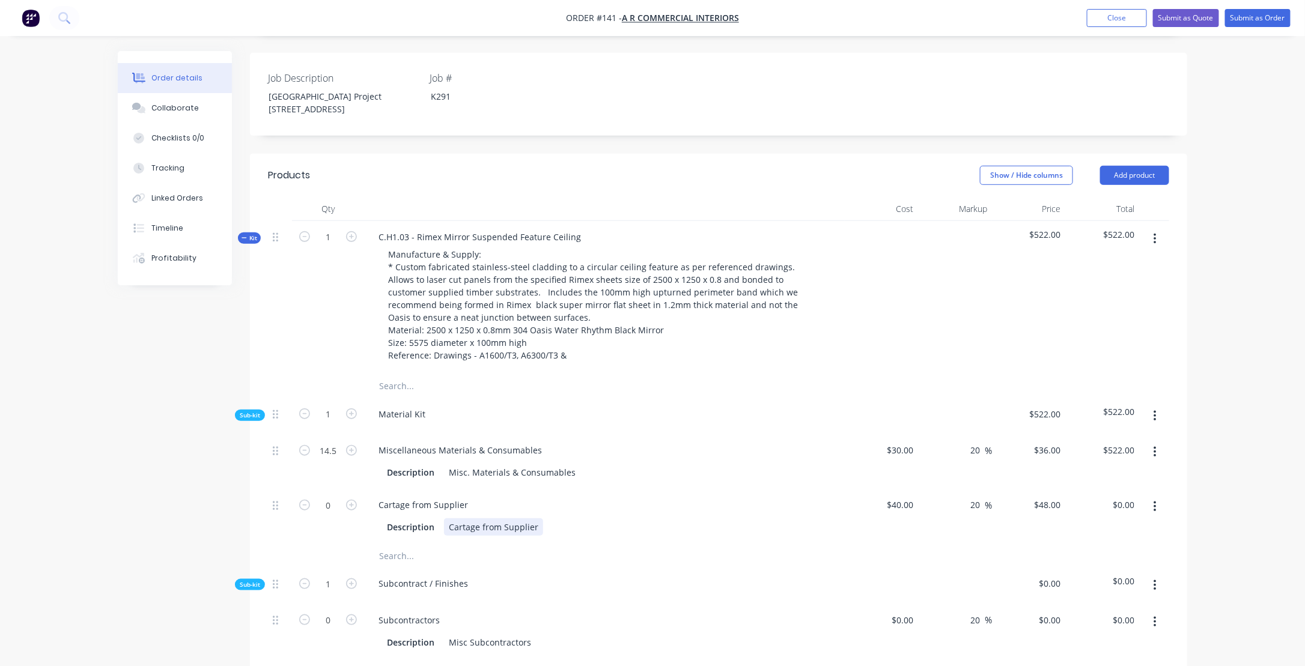
click at [660, 518] on div "Cartage from Supplier Description Cartage from Supplier" at bounding box center [604, 516] width 481 height 55
click at [350, 500] on icon "button" at bounding box center [351, 505] width 11 height 11
type input "1"
type input "$48.00"
click at [894, 489] on div "40 40" at bounding box center [882, 516] width 74 height 55
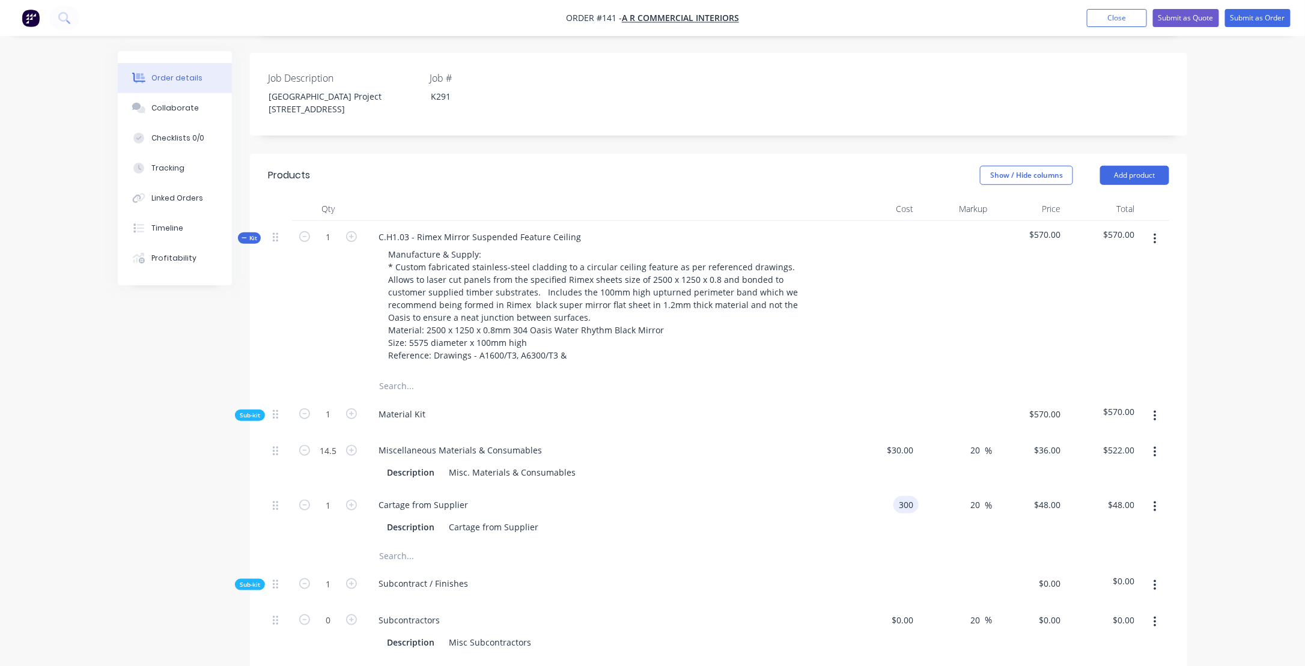
type input "$300.00"
type input "$360.00"
click at [708, 544] on div at bounding box center [549, 556] width 360 height 24
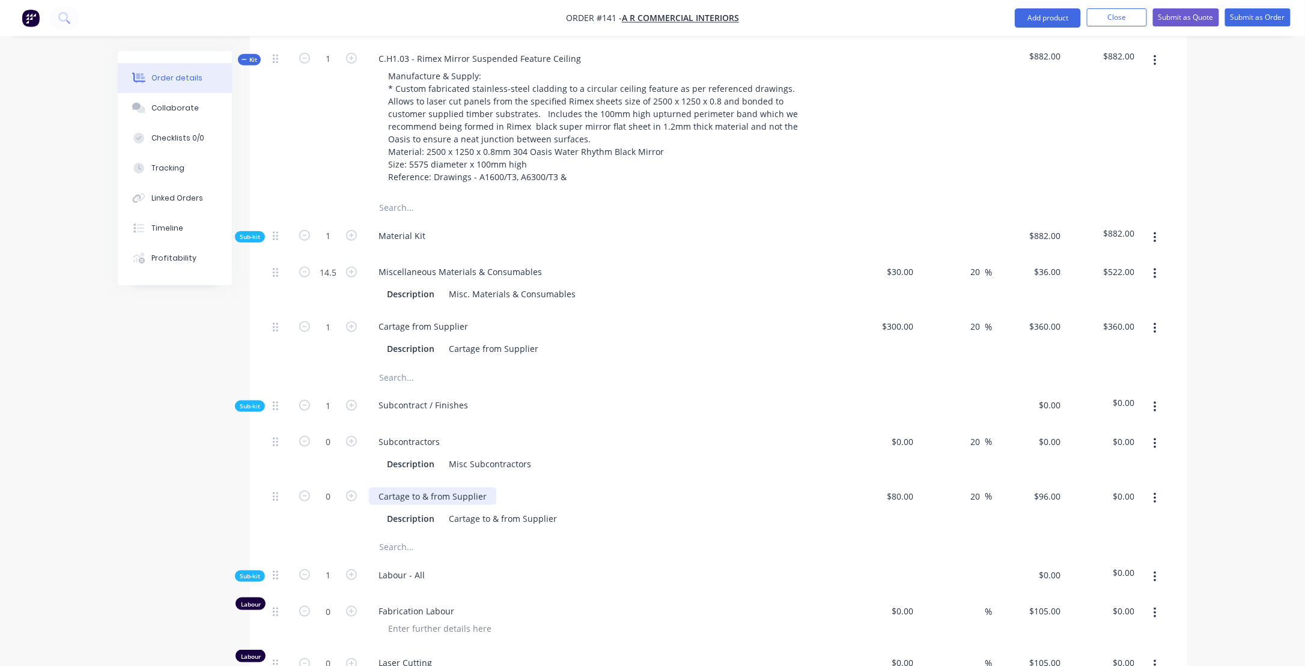
scroll to position [481, 0]
click at [1155, 231] on icon "button" at bounding box center [1154, 236] width 2 height 11
click at [1119, 259] on div "Add product to kit" at bounding box center [1112, 267] width 93 height 17
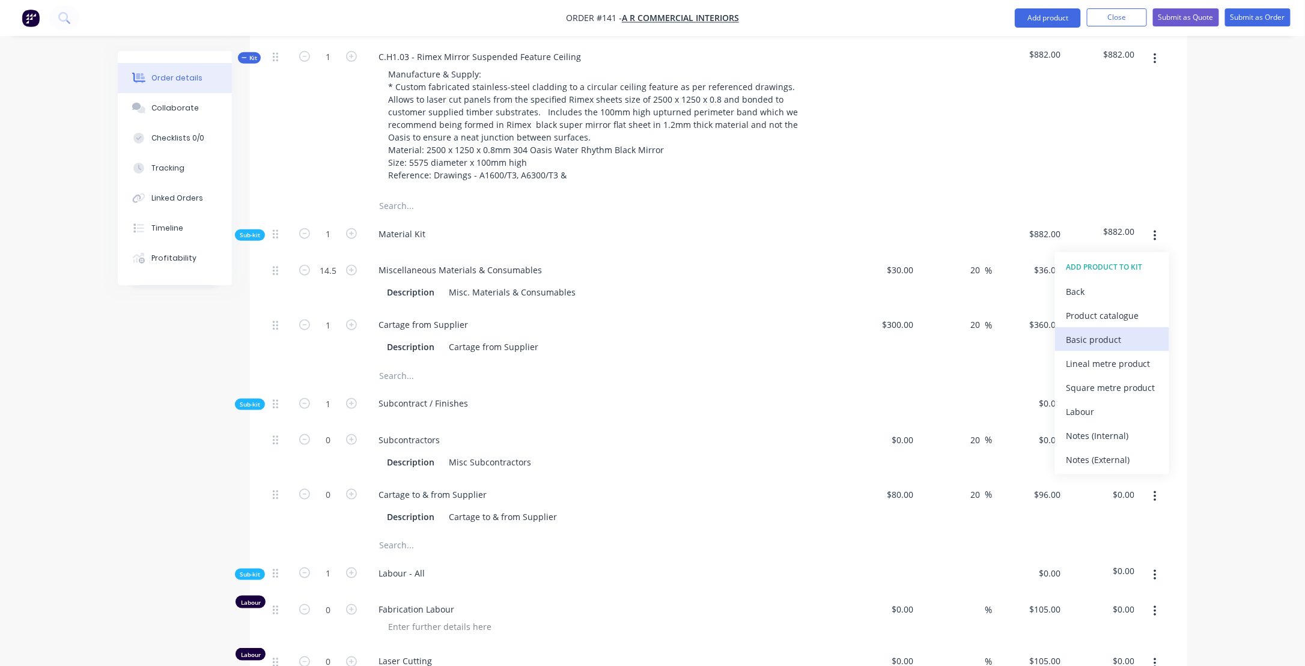
click at [1104, 331] on div "Basic product" at bounding box center [1112, 339] width 93 height 17
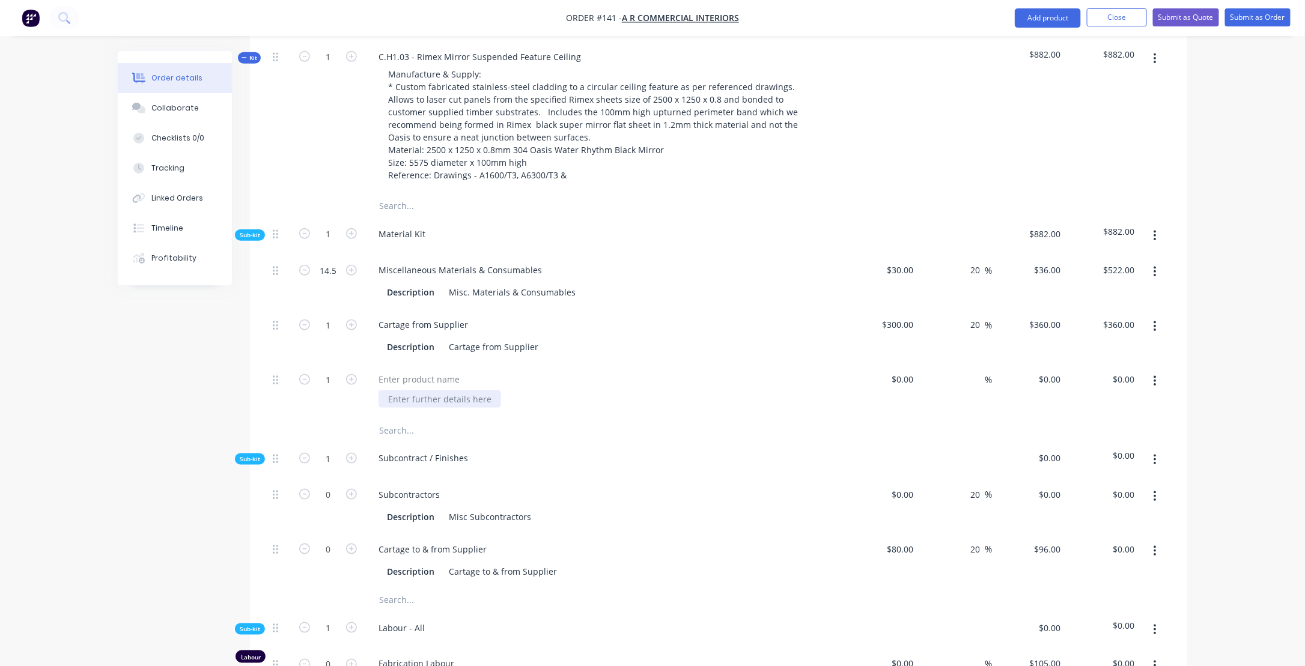
click at [409, 390] on div at bounding box center [439, 398] width 123 height 17
click at [433, 371] on div at bounding box center [419, 379] width 100 height 17
click at [446, 389] on div "Rimex" at bounding box center [604, 390] width 481 height 55
click at [445, 390] on div at bounding box center [439, 398] width 123 height 17
click at [430, 390] on div at bounding box center [439, 398] width 123 height 17
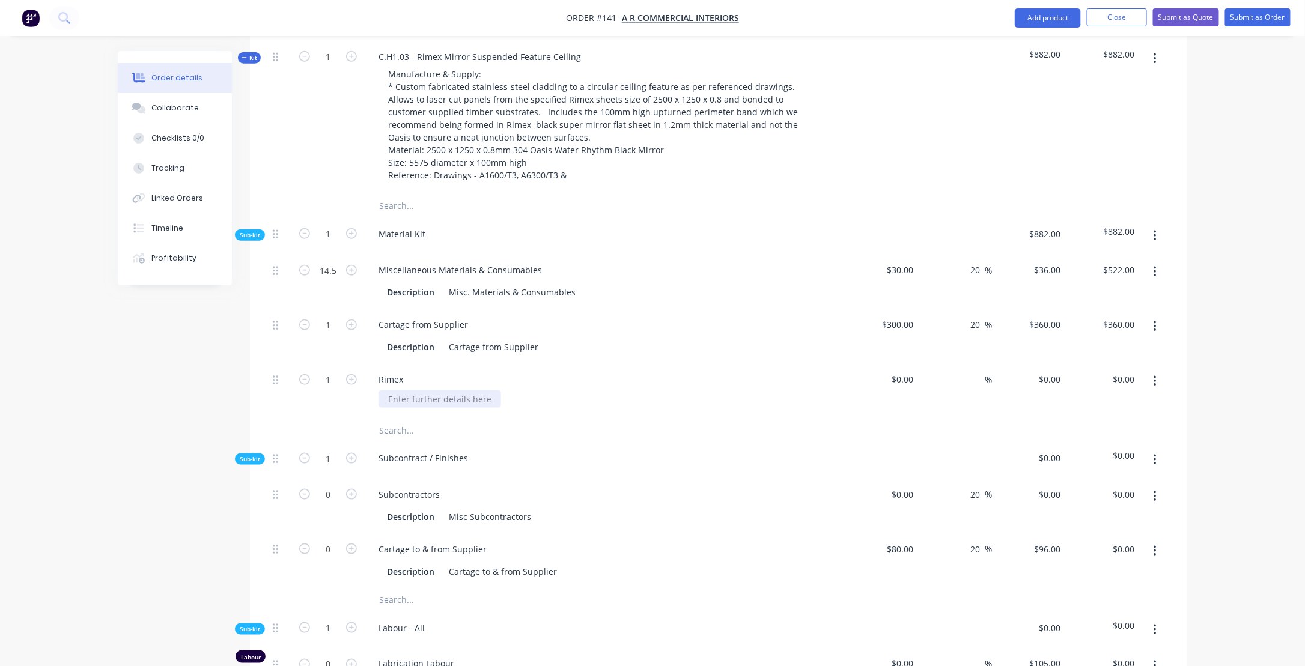
paste div
click at [338, 371] on input "1" at bounding box center [327, 380] width 31 height 18
type input "12"
click at [848, 363] on div "$0.00 $0.00" at bounding box center [882, 390] width 74 height 55
click at [895, 363] on div "$0.00" at bounding box center [882, 390] width 74 height 55
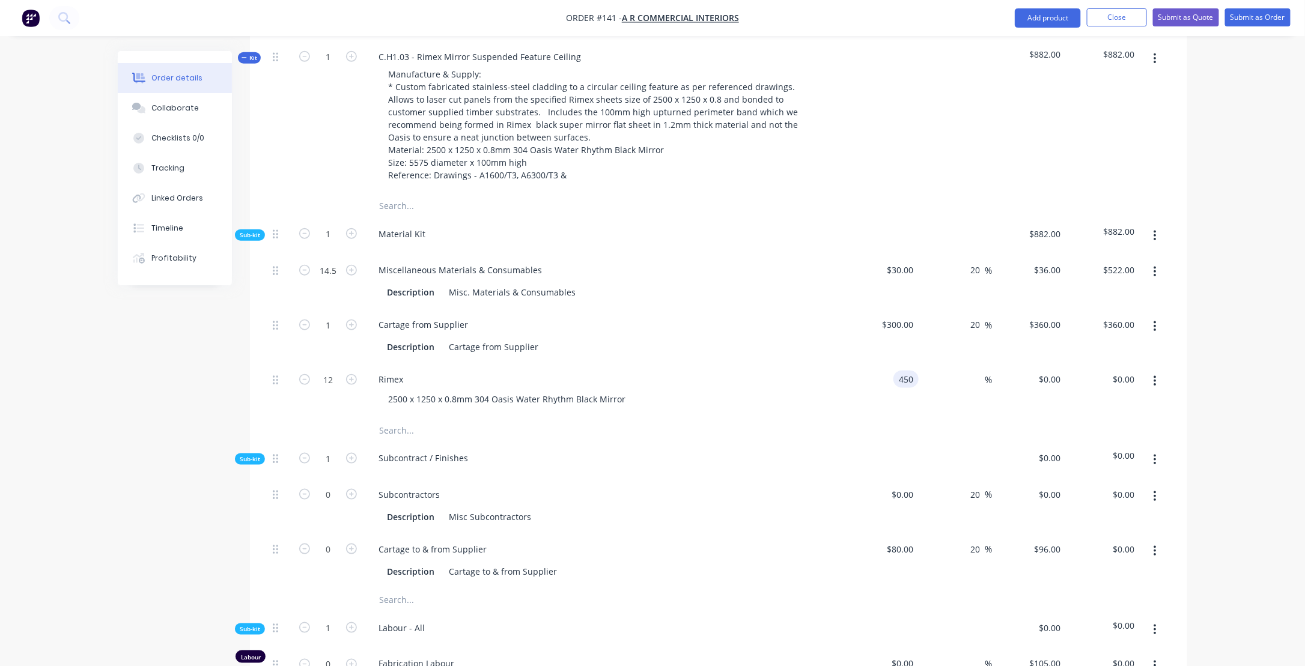
type input "$450.00"
type input "$5,400.00"
click at [801, 390] on div "2500 x 1250 x 0.8mm 304 Oasis Water Rhythm Black Mirror" at bounding box center [608, 398] width 461 height 17
click at [661, 442] on div "Subcontract / Finishes" at bounding box center [604, 460] width 481 height 37
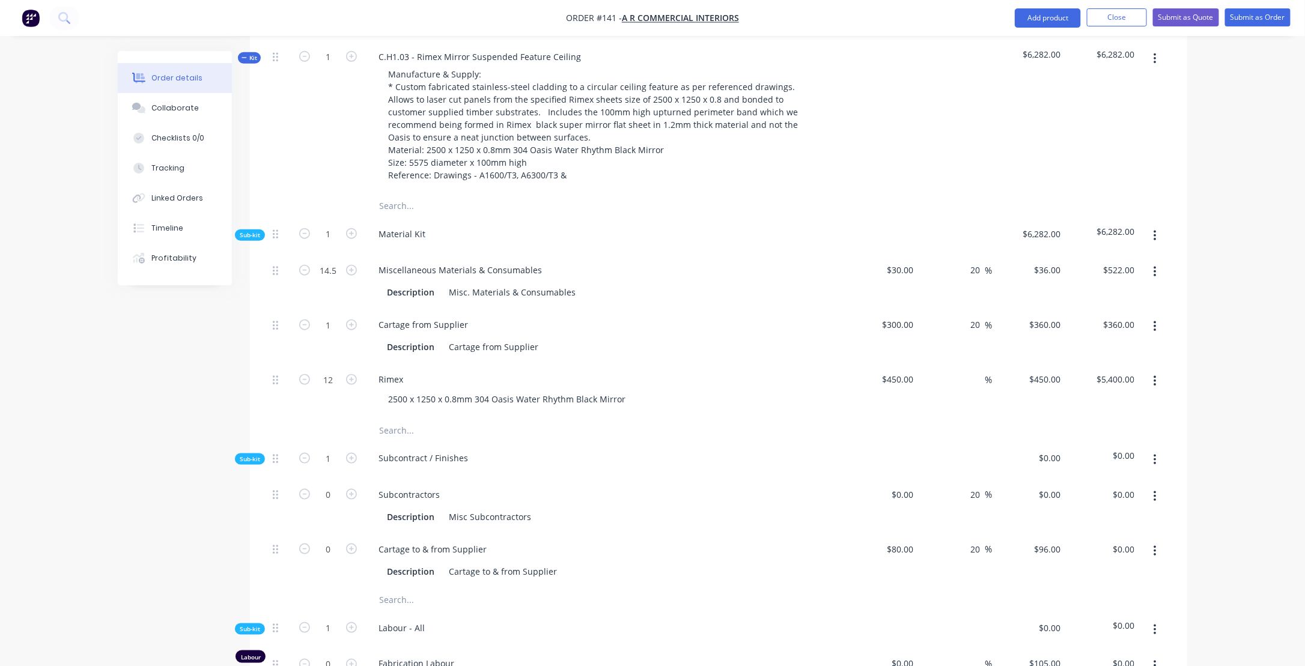
click at [1155, 231] on icon "button" at bounding box center [1154, 236] width 2 height 11
click at [1123, 259] on div "Add product to kit" at bounding box center [1112, 267] width 93 height 17
click at [1087, 331] on div "Basic product" at bounding box center [1112, 339] width 93 height 17
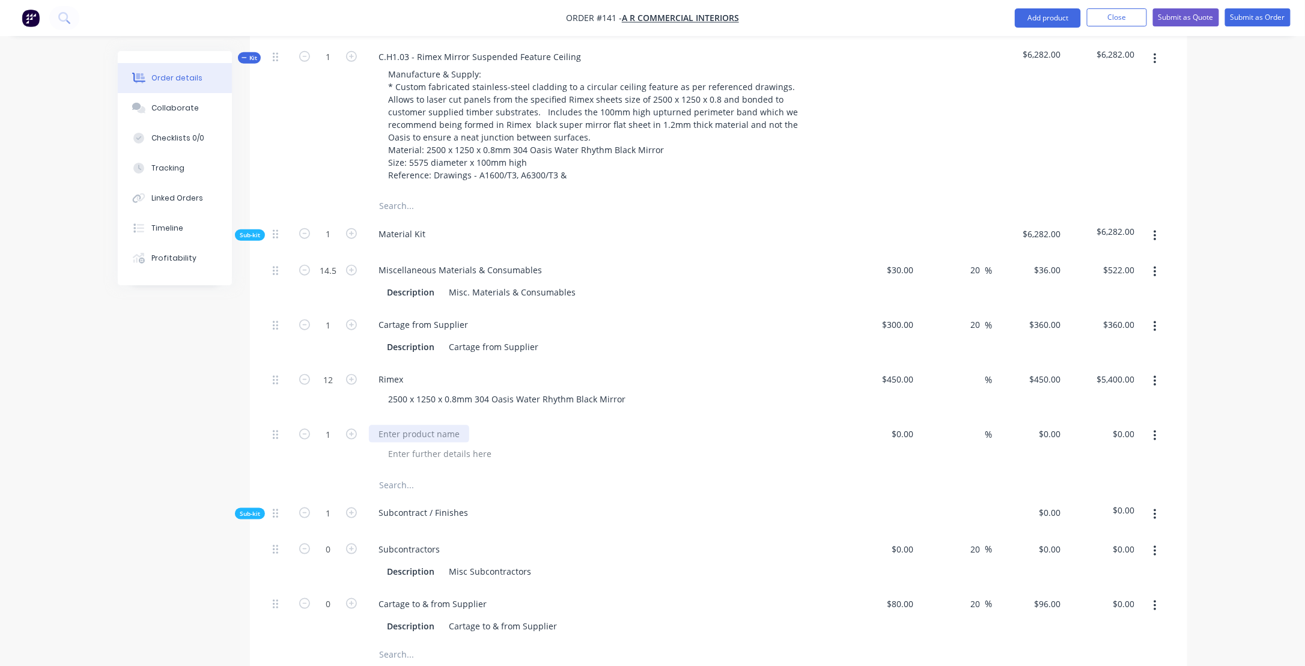
click at [386, 425] on div at bounding box center [419, 433] width 100 height 17
click at [434, 445] on div at bounding box center [439, 453] width 123 height 17
click at [912, 425] on input at bounding box center [905, 433] width 28 height 17
type input "$628.00"
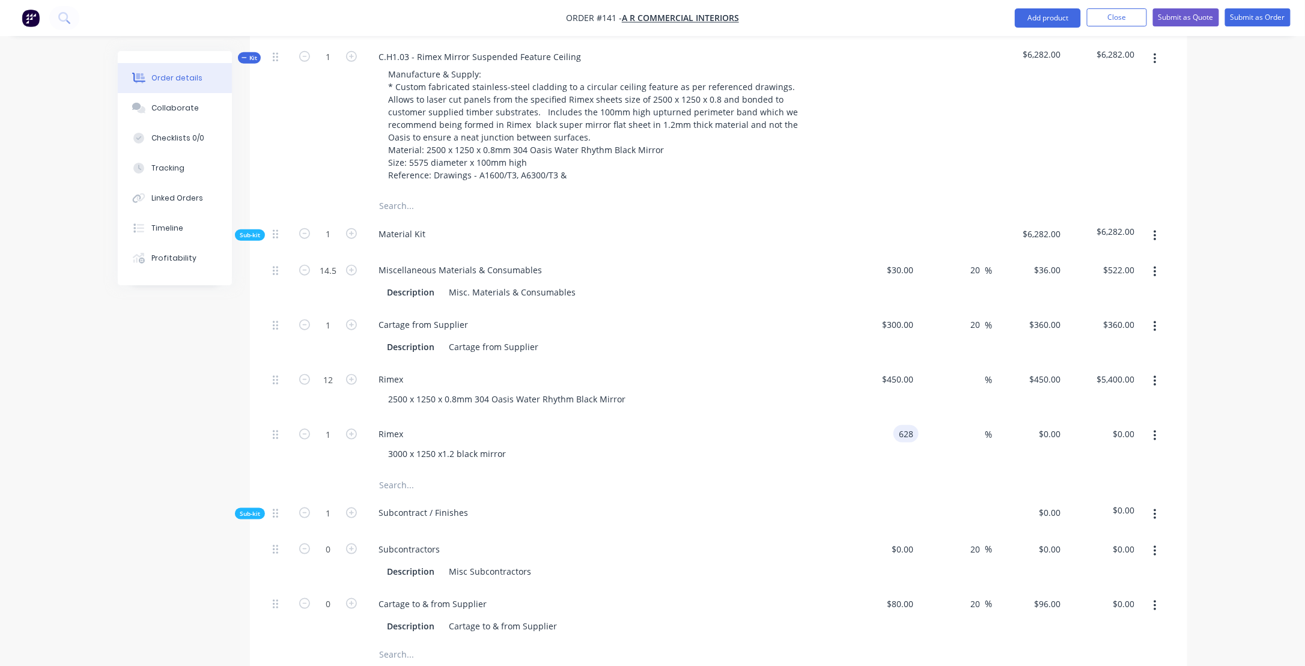
type input "$628.00"
click at [669, 497] on div "Subcontract / Finishes" at bounding box center [604, 515] width 481 height 37
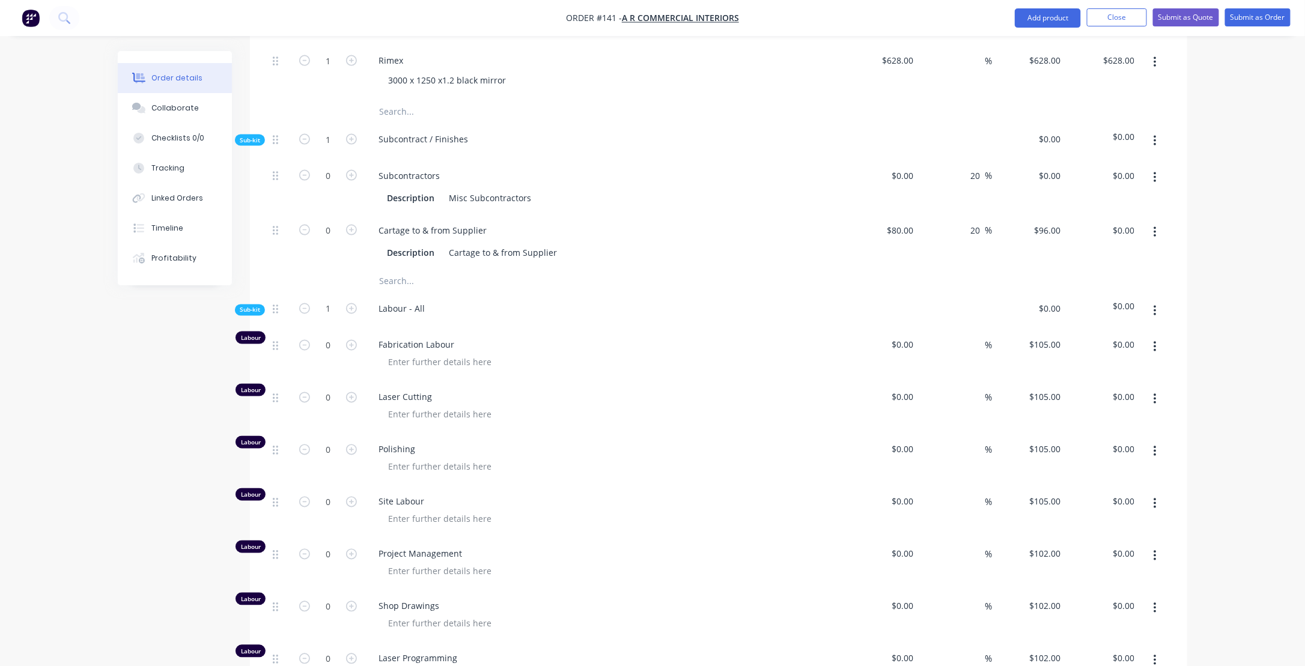
scroll to position [901, 0]
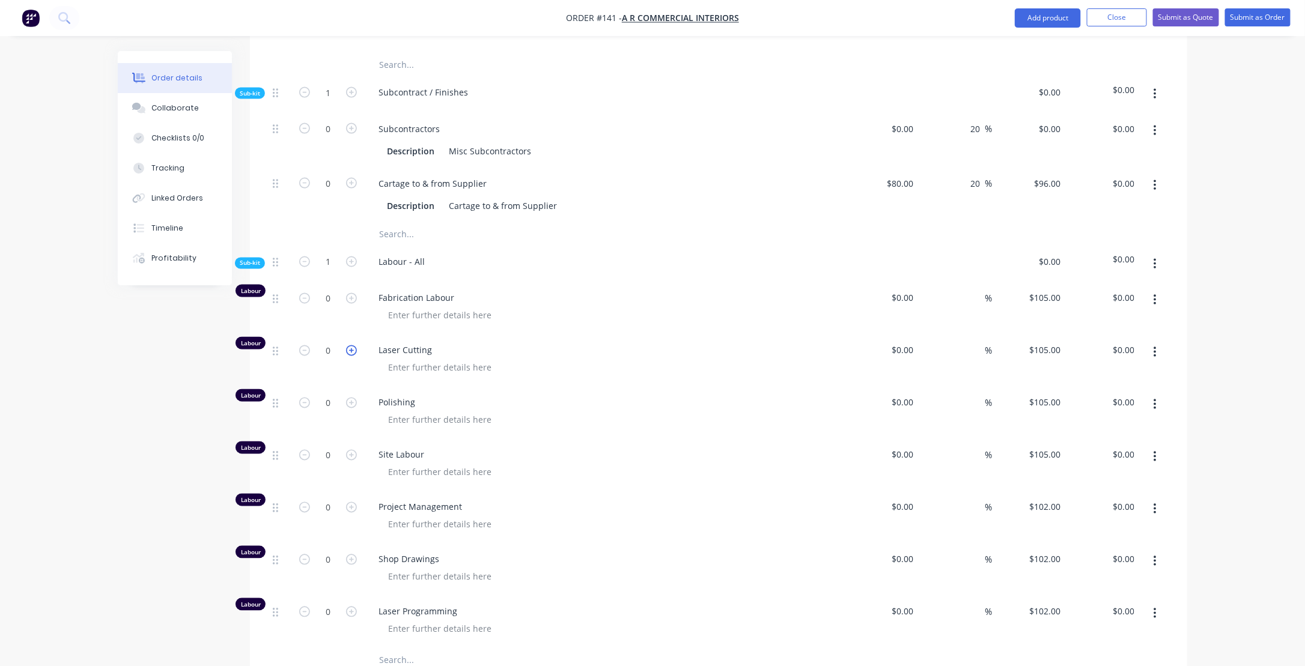
click at [352, 345] on icon "button" at bounding box center [351, 350] width 11 height 11
type input "1"
type input "$105.00"
click at [351, 345] on icon "button" at bounding box center [351, 350] width 11 height 11
type input "2"
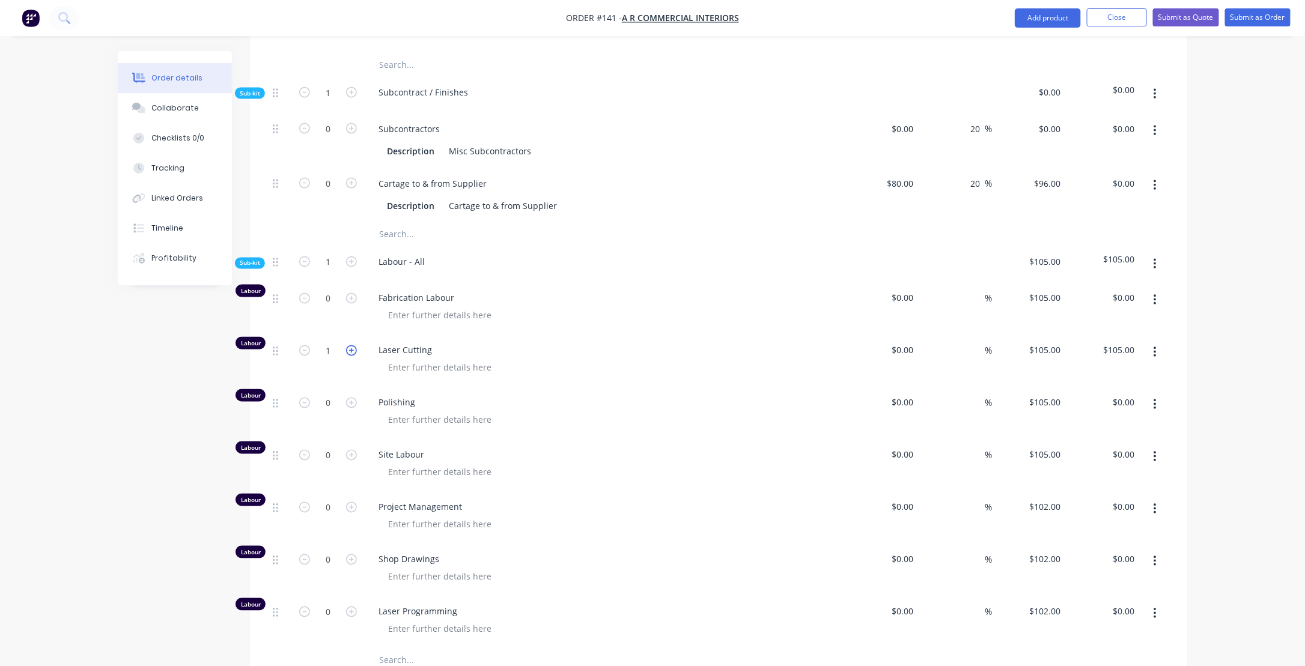
type input "$210.00"
click at [351, 345] on icon "button" at bounding box center [351, 350] width 11 height 11
type input "3"
type input "$315.00"
click at [351, 345] on icon "button" at bounding box center [351, 350] width 11 height 11
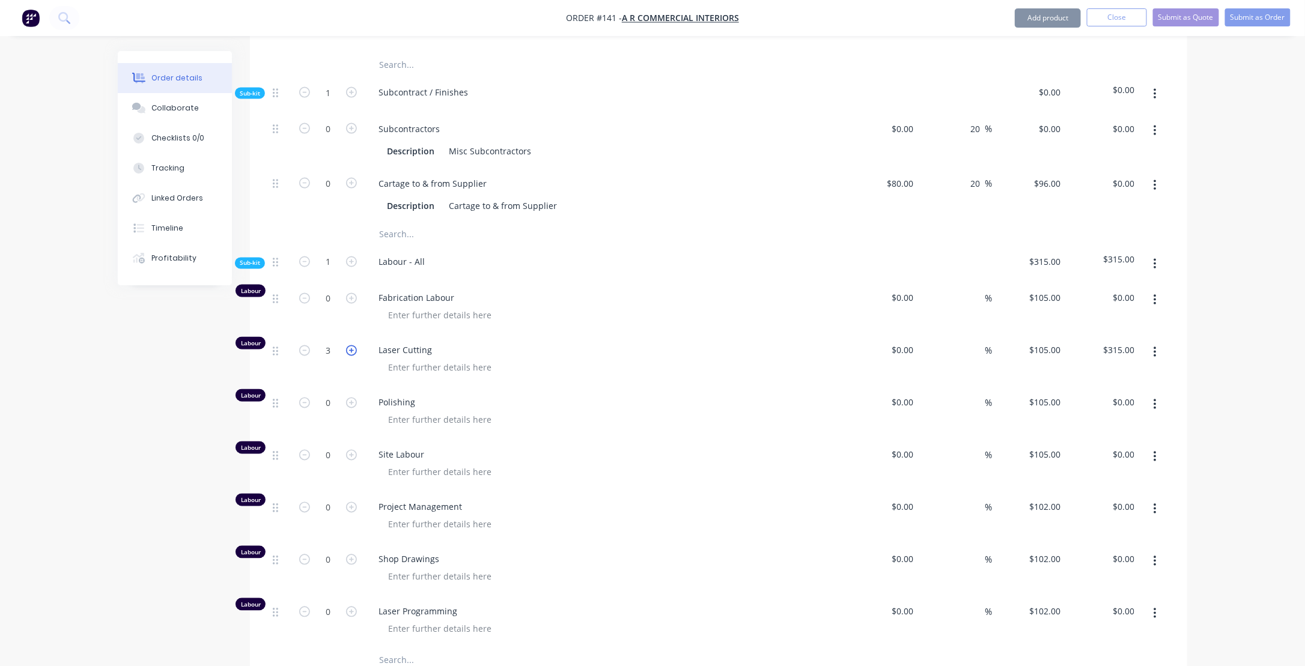
type input "4"
type input "$420.00"
click at [351, 345] on icon "button" at bounding box center [351, 350] width 11 height 11
type input "5"
type input "$525.00"
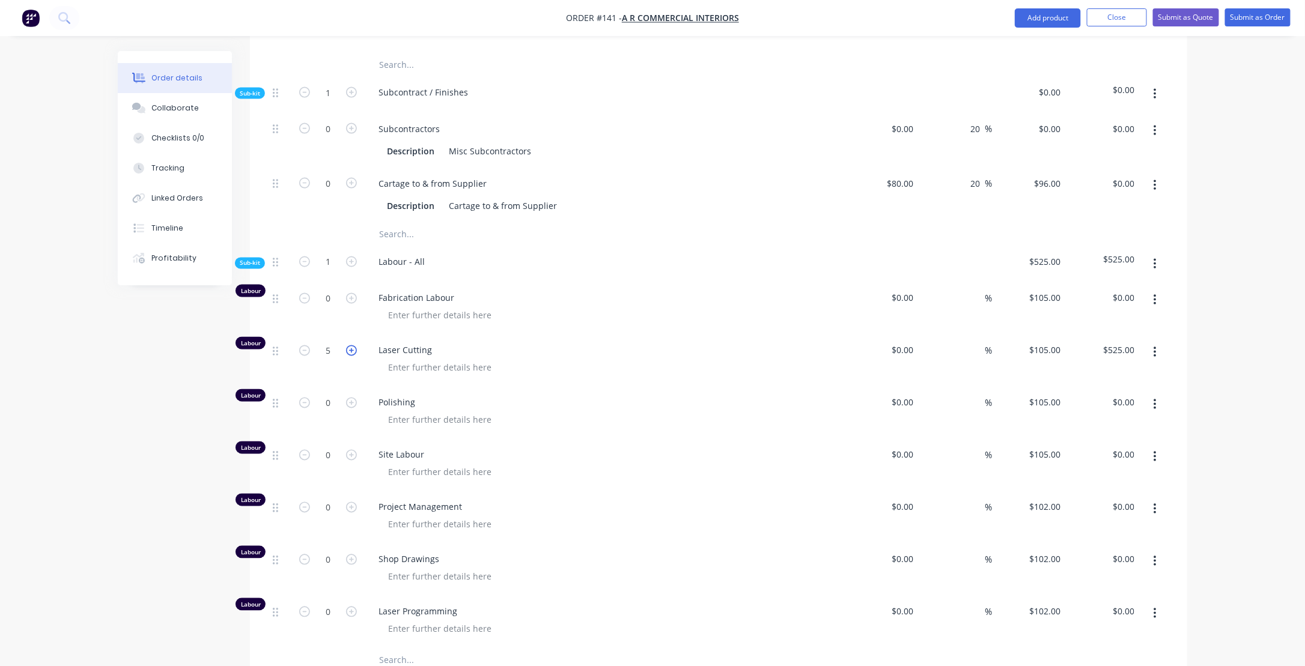
click at [351, 345] on icon "button" at bounding box center [351, 350] width 11 height 11
type input "6"
type input "$630.00"
click at [722, 359] on div at bounding box center [608, 367] width 461 height 17
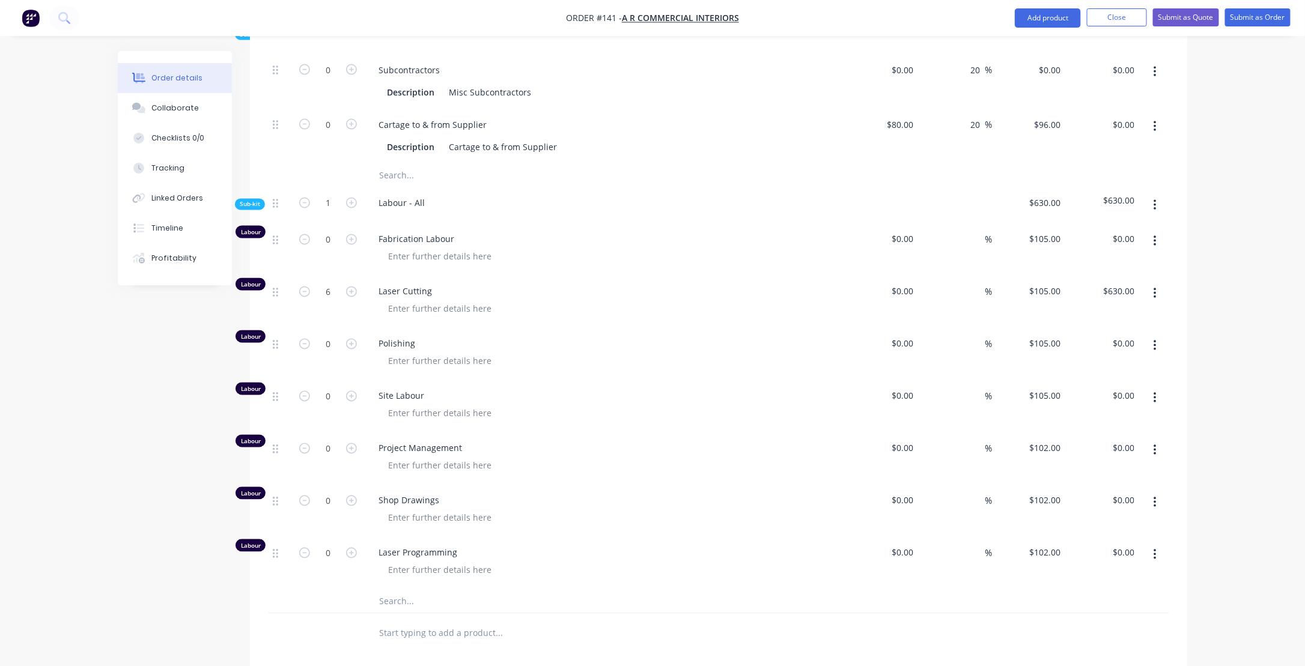
scroll to position [961, 0]
click at [348, 547] on icon "button" at bounding box center [351, 552] width 11 height 11
type input "1"
type input "$102.00"
click at [348, 547] on icon "button" at bounding box center [351, 552] width 11 height 11
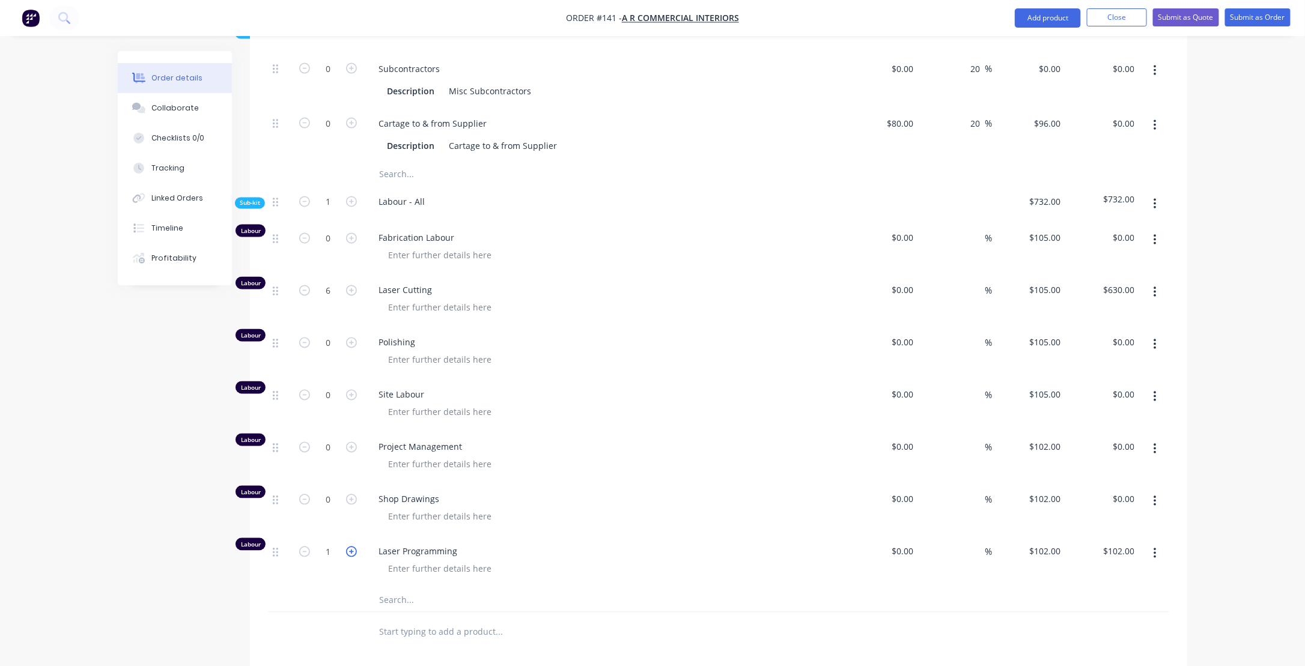
type input "2"
type input "$204.00"
click at [348, 547] on icon "button" at bounding box center [351, 552] width 11 height 11
type input "3"
type input "$306.00"
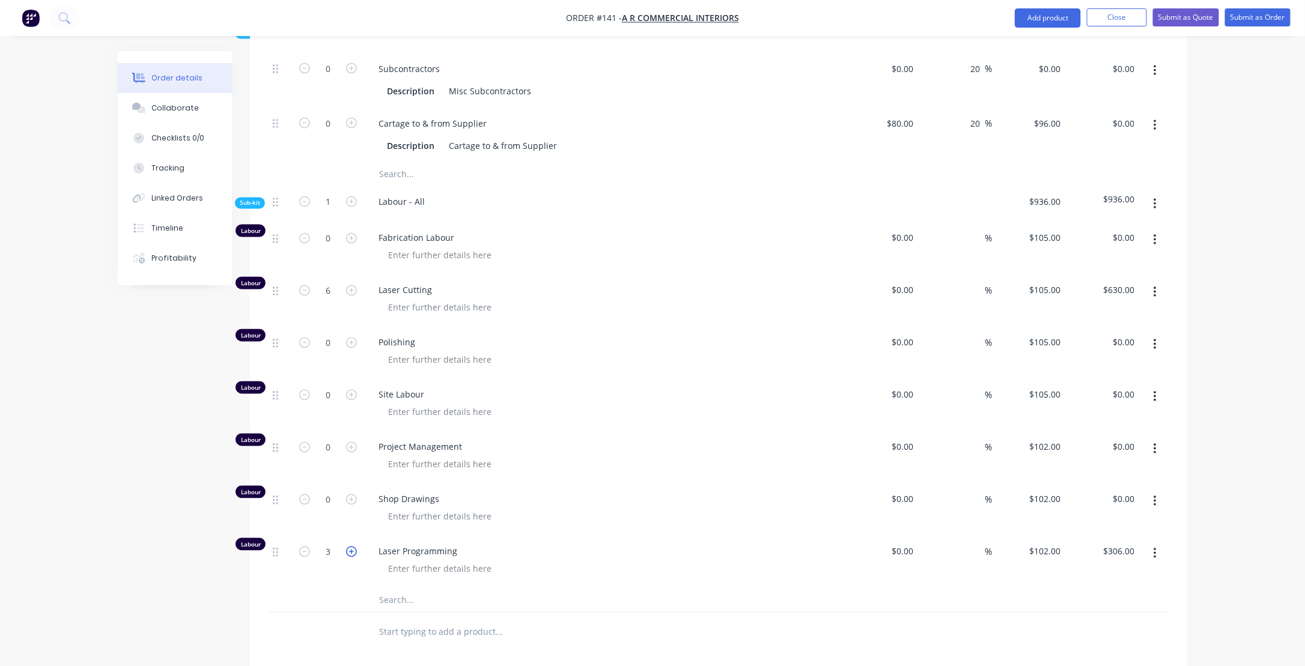
click at [348, 547] on icon "button" at bounding box center [351, 552] width 11 height 11
type input "4"
type input "$408.00"
click at [348, 547] on icon "button" at bounding box center [351, 552] width 11 height 11
type input "5"
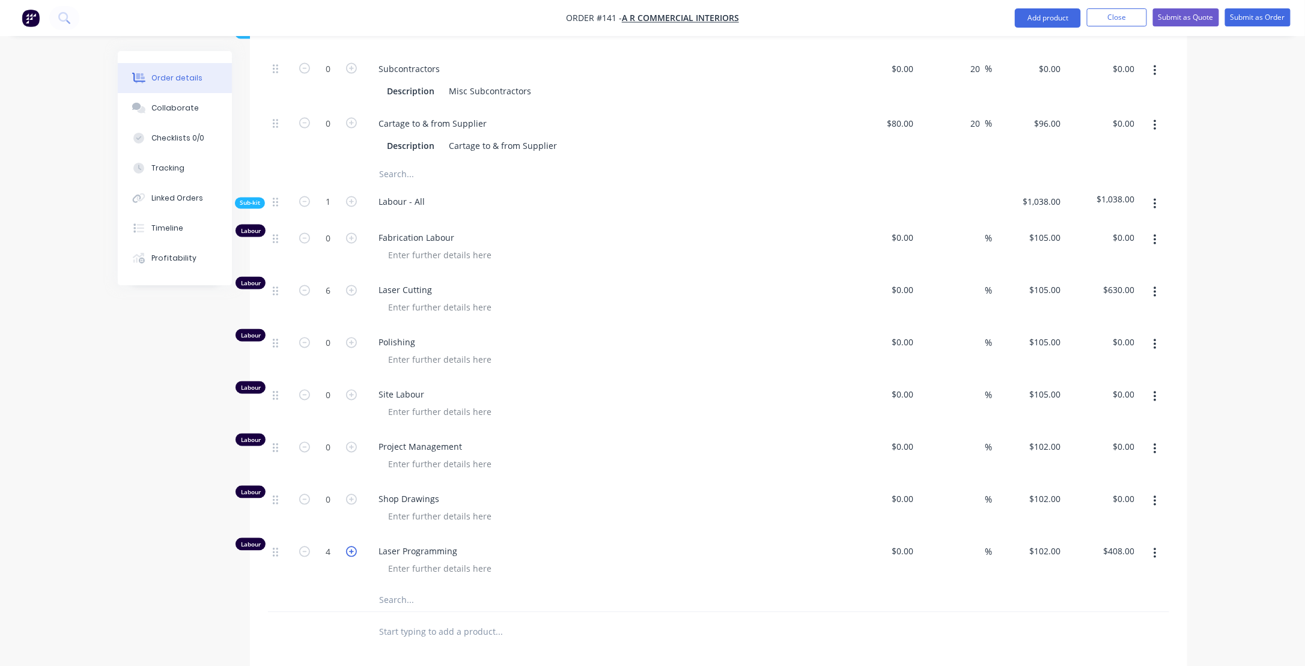
type input "$510.00"
click at [348, 547] on icon "button" at bounding box center [351, 552] width 11 height 11
type input "6"
type input "$612.00"
click at [348, 547] on icon "button" at bounding box center [351, 552] width 11 height 11
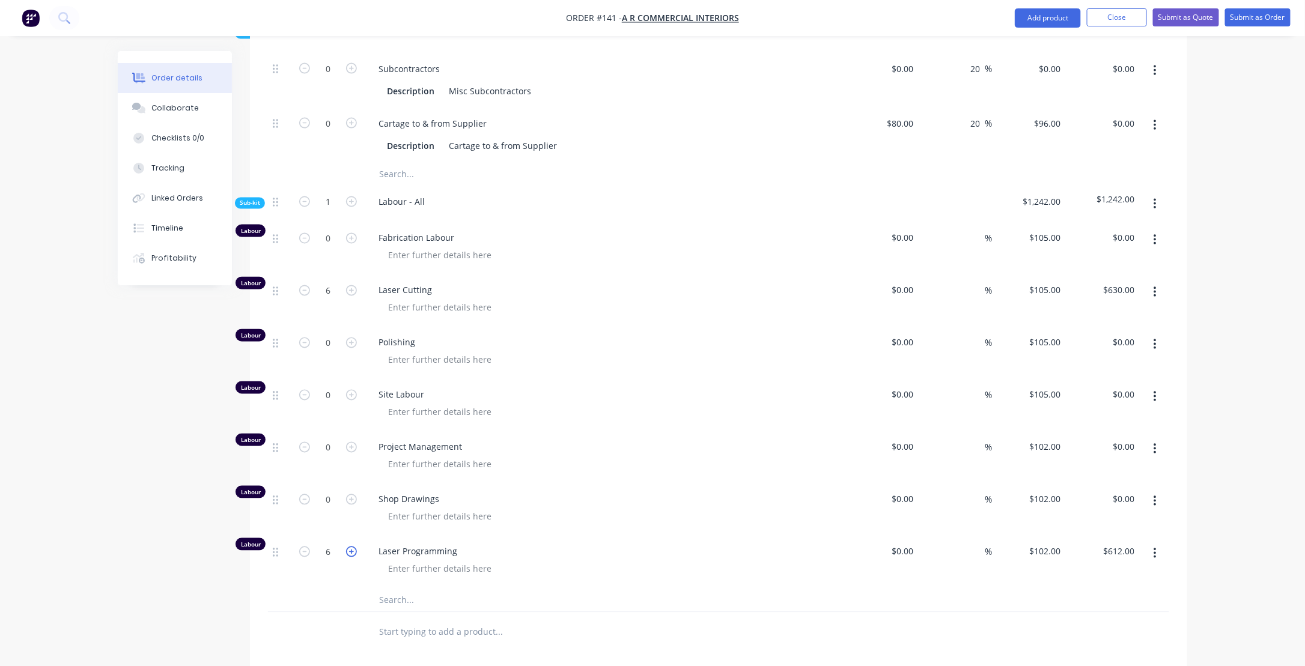
type input "7"
type input "$714.00"
click at [348, 547] on icon "button" at bounding box center [351, 552] width 11 height 11
type input "8"
type input "$816.00"
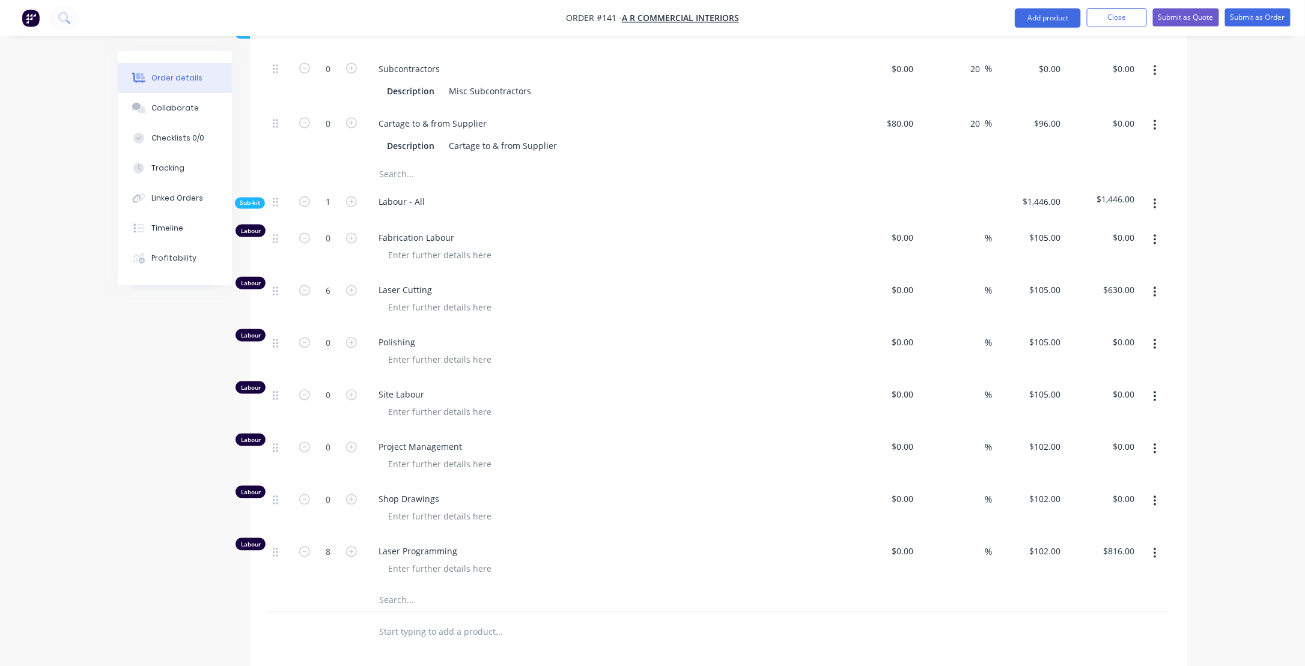
click at [568, 545] on span "Laser Programming" at bounding box center [608, 551] width 461 height 13
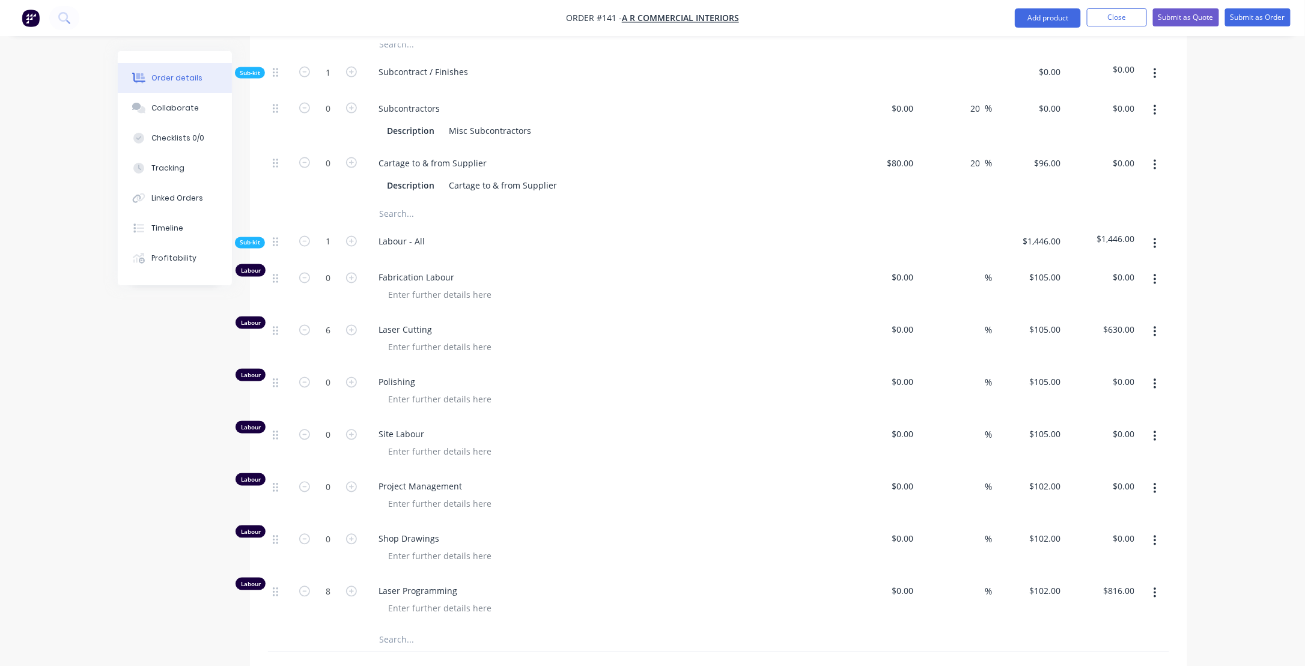
scroll to position [901, 0]
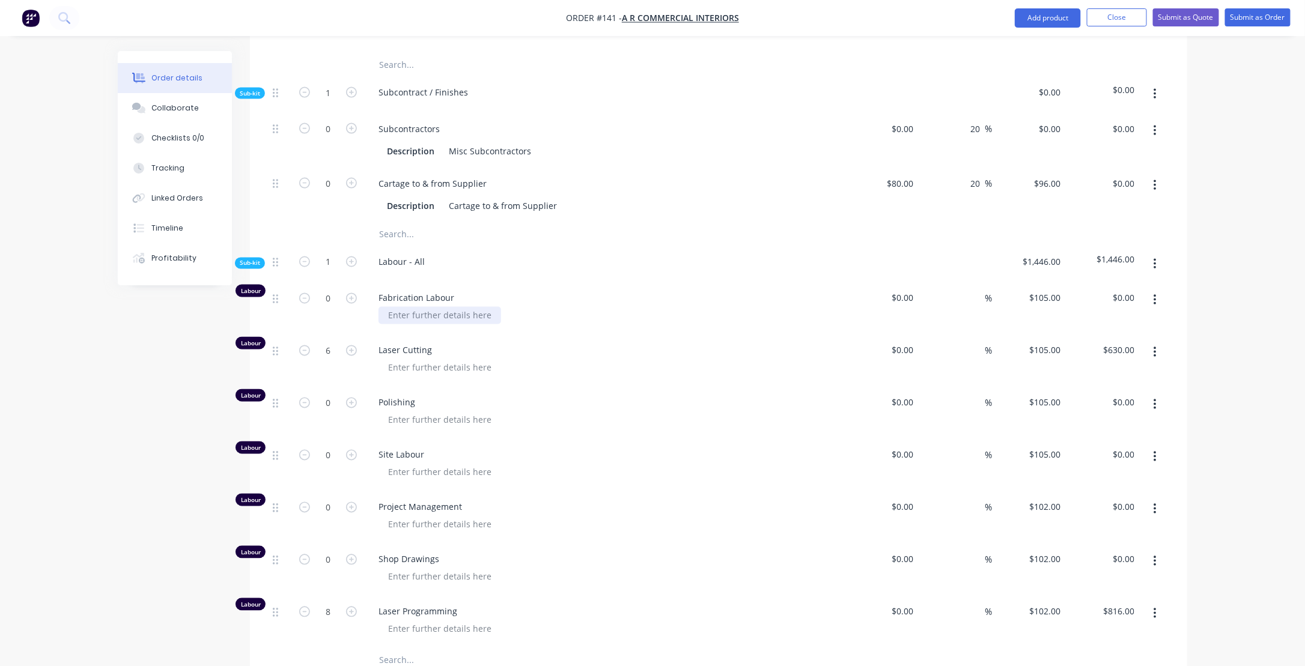
click at [395, 307] on div at bounding box center [439, 315] width 123 height 17
click at [351, 293] on icon "button" at bounding box center [351, 298] width 11 height 11
type input "1"
type input "$105.00"
click at [339, 290] on input "1" at bounding box center [327, 299] width 31 height 18
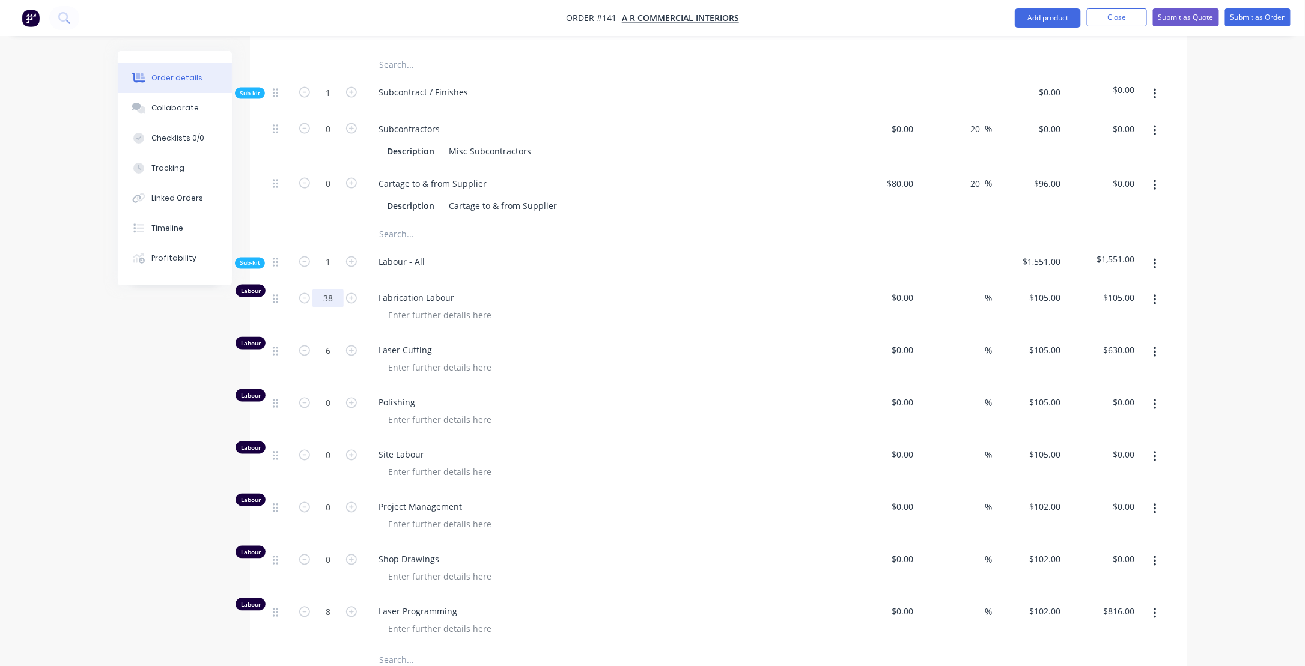
type input "38"
type input "$3,990.00"
click at [612, 305] on div "Fabrication Labour" at bounding box center [604, 308] width 481 height 52
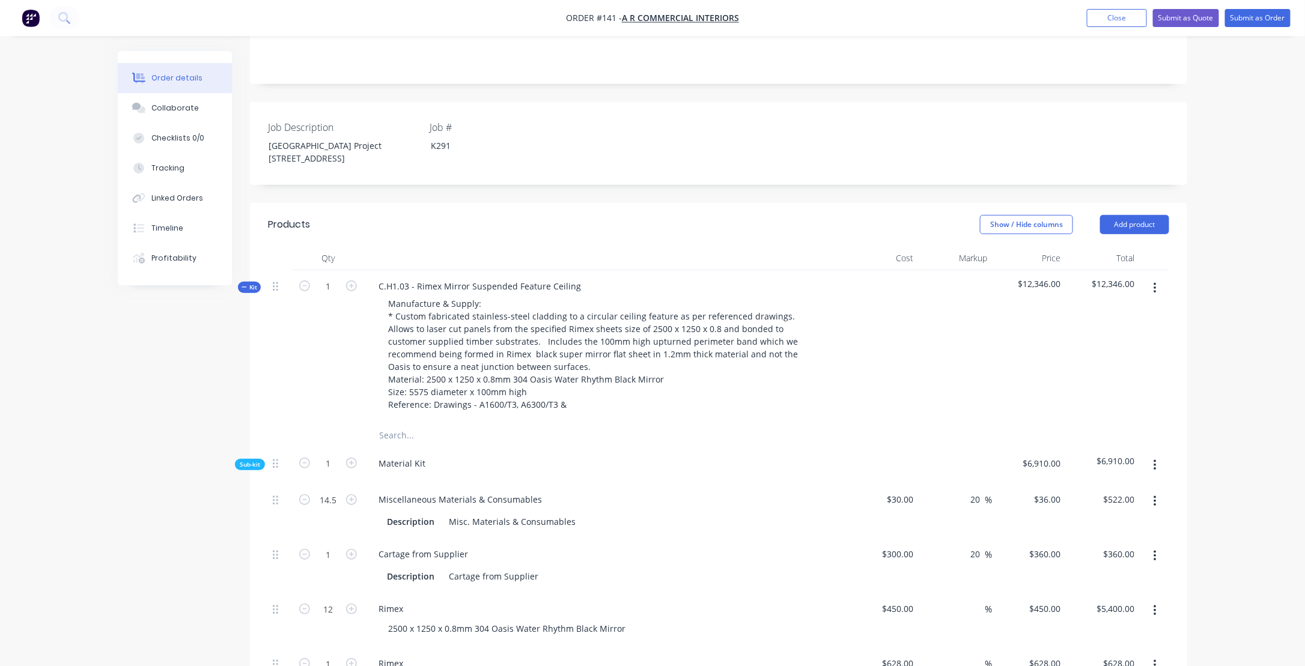
scroll to position [207, 0]
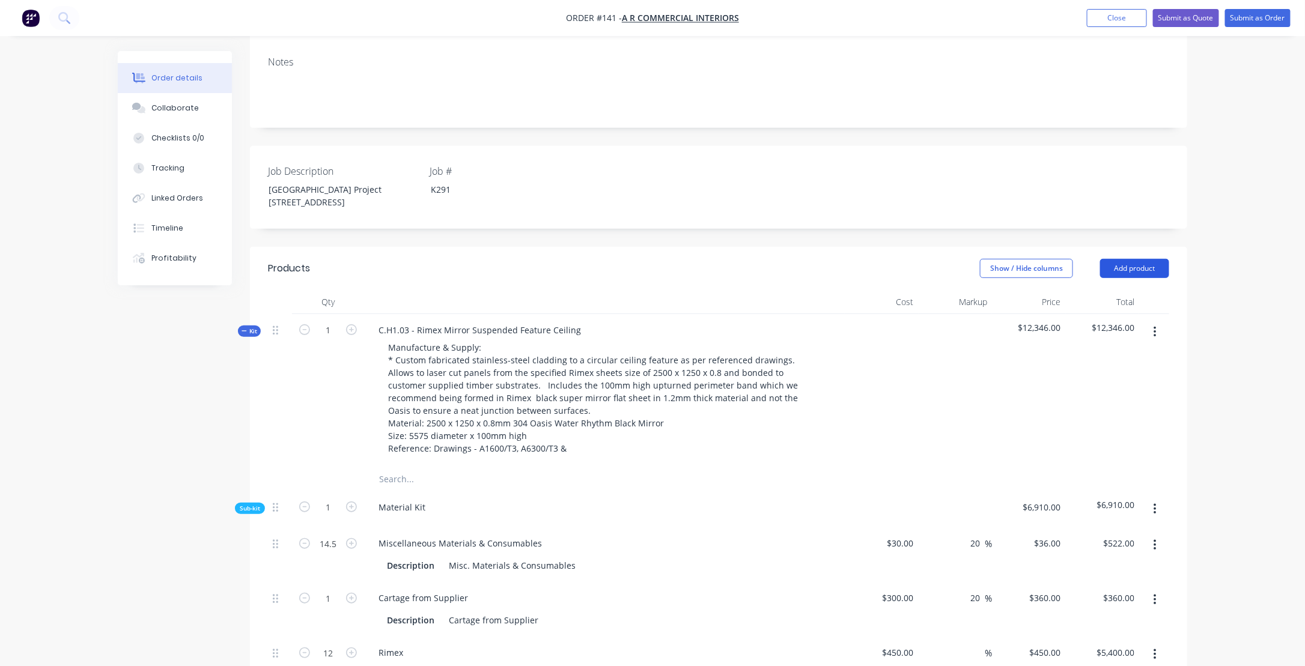
click at [1148, 259] on button "Add product" at bounding box center [1134, 268] width 69 height 19
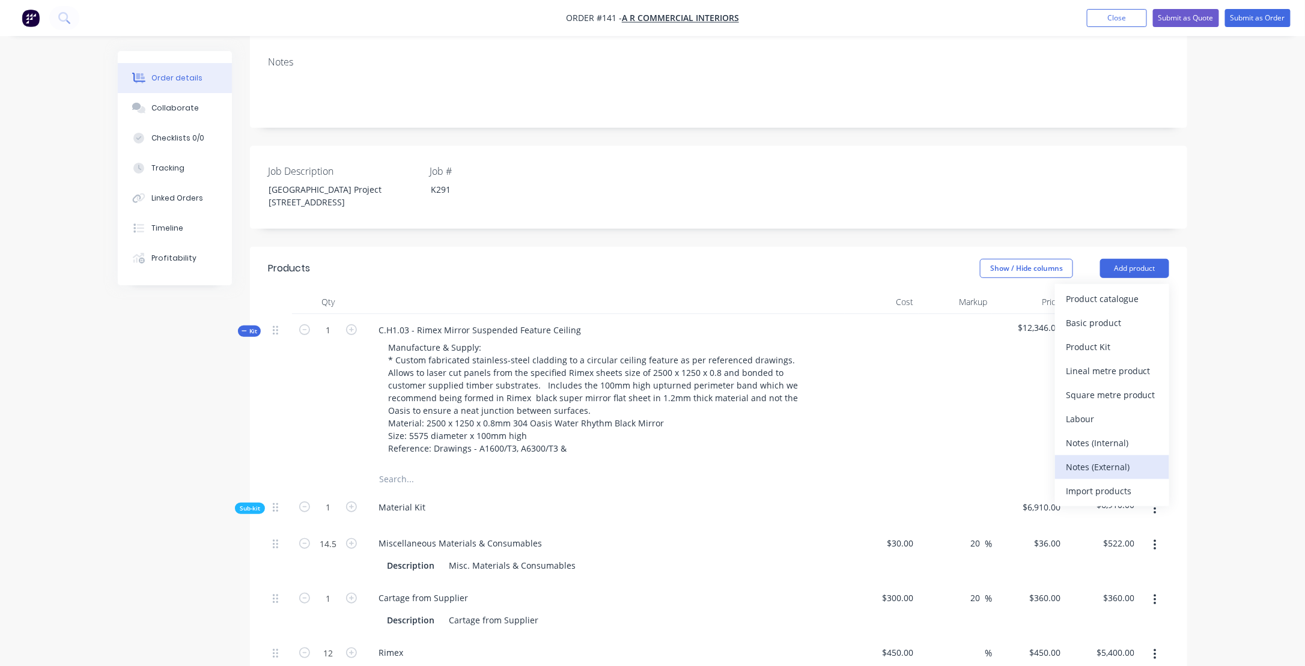
click at [1087, 458] on div "Notes (External)" at bounding box center [1112, 466] width 93 height 17
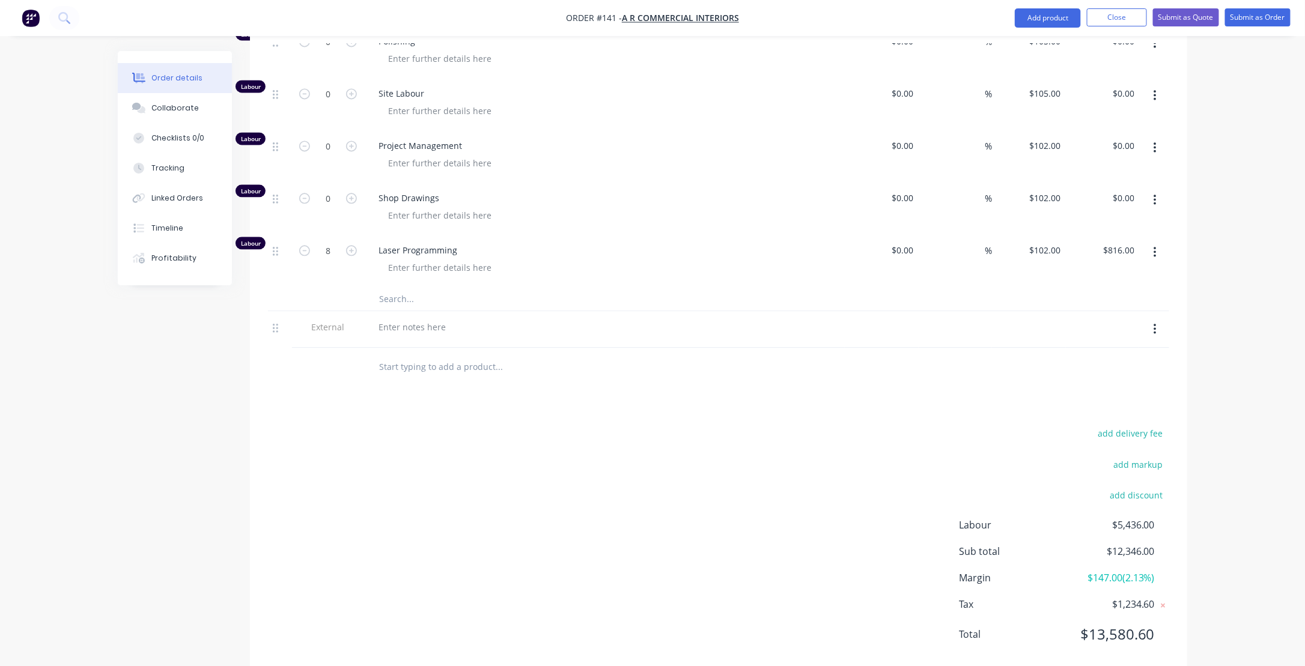
scroll to position [1265, 0]
click at [322, 309] on div "External" at bounding box center [328, 327] width 72 height 37
click at [393, 317] on div at bounding box center [412, 325] width 87 height 17
click at [474, 317] on div "* Supplied ex- factory" at bounding box center [604, 325] width 471 height 17
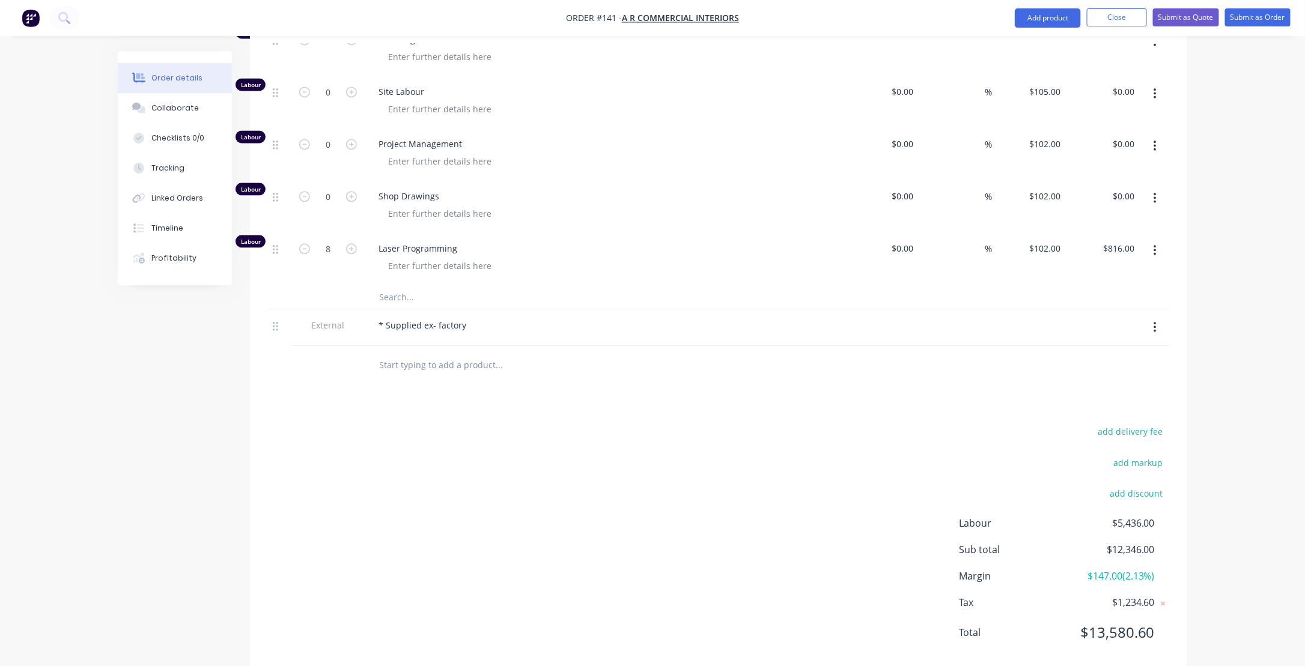
click at [474, 317] on div "* Supplied ex- factory" at bounding box center [604, 325] width 471 height 17
click at [467, 317] on div "* Supplied ex- factory" at bounding box center [422, 325] width 107 height 17
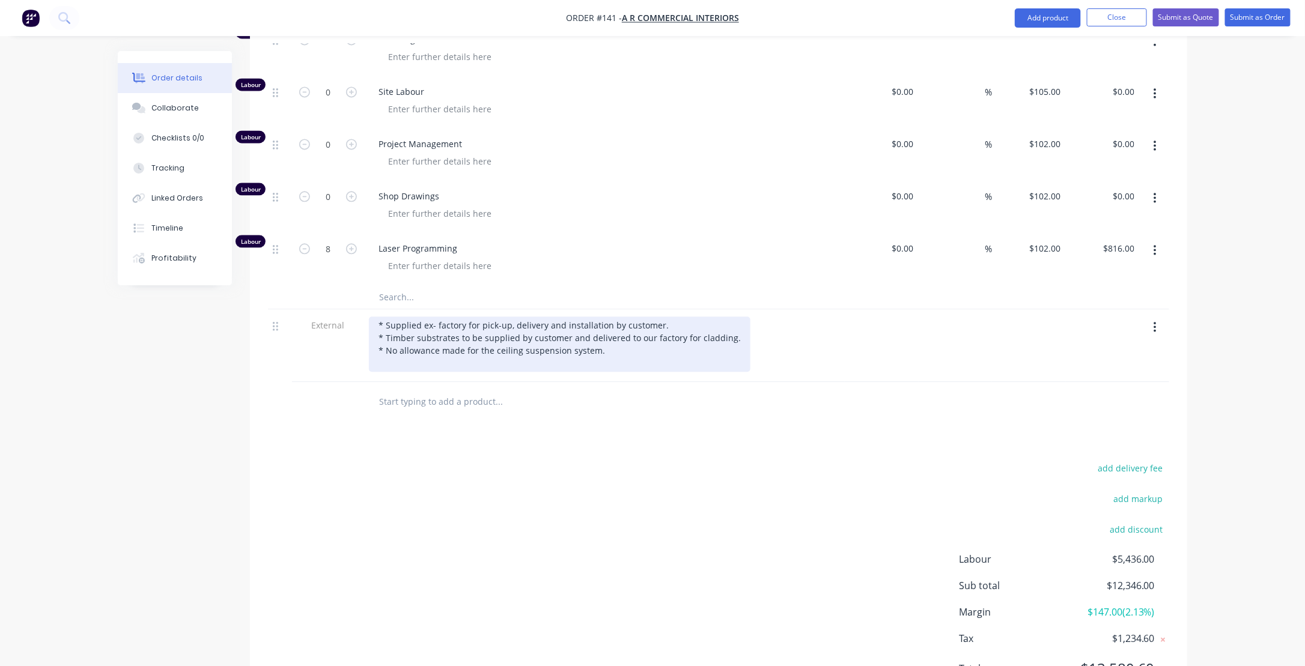
click at [409, 342] on div "* Supplied ex- factory for pick-up, delivery and installation by customer. * Ti…" at bounding box center [559, 344] width 381 height 55
click at [472, 340] on div "* Supplied ex- factory for pick-up, delivery and installation by customer. * Ti…" at bounding box center [559, 344] width 381 height 55
click at [496, 339] on div "* Supplied ex- factory for pick-up, delivery and installation by customer. * Ti…" at bounding box center [559, 344] width 381 height 55
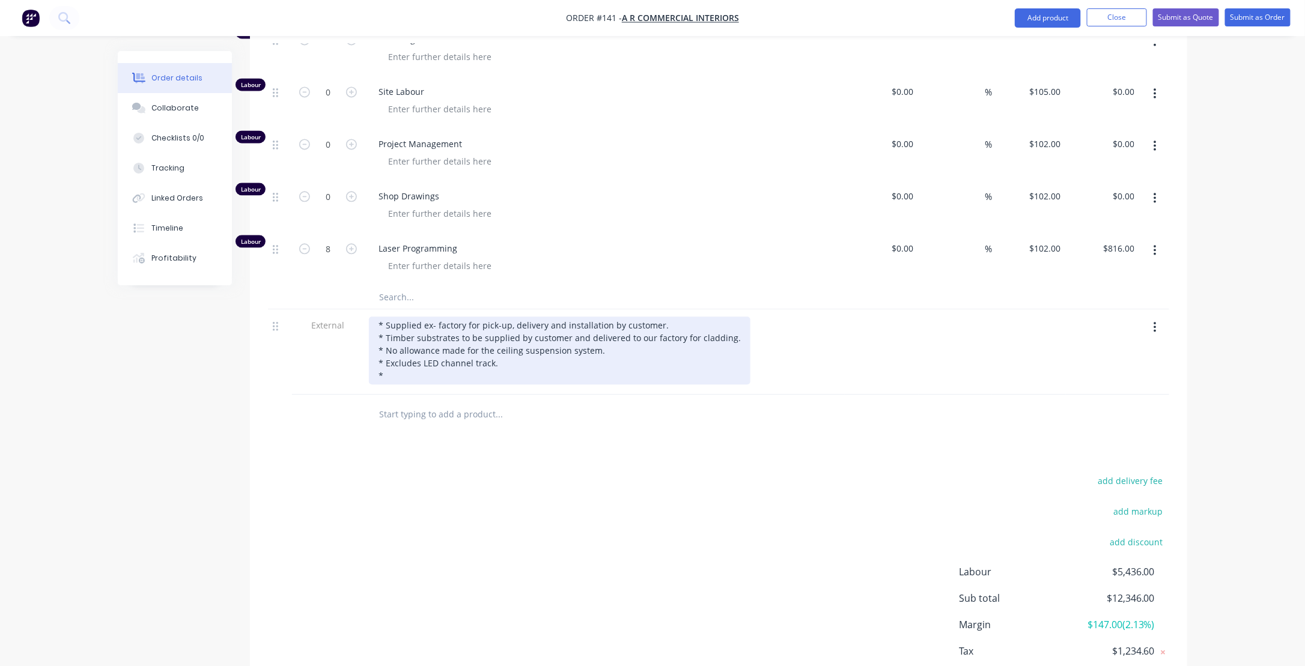
click at [381, 337] on div "* Supplied ex- factory for pick-up, delivery and installation by customer. * Ti…" at bounding box center [559, 351] width 381 height 68
click at [396, 351] on div "* Supplied ex- factory for pick-up, delivery and installation by customer. * Ti…" at bounding box center [559, 351] width 381 height 68
drag, startPoint x: 407, startPoint y: 351, endPoint x: 499, endPoint y: 369, distance: 93.1
click at [409, 351] on div "* Supplied ex- factory for pick-up, delivery and installation by customer. * Ti…" at bounding box center [559, 351] width 381 height 68
click at [690, 353] on div "* Supplied ex- factory for pick-up, delivery and installation by customer. * Ti…" at bounding box center [559, 351] width 381 height 68
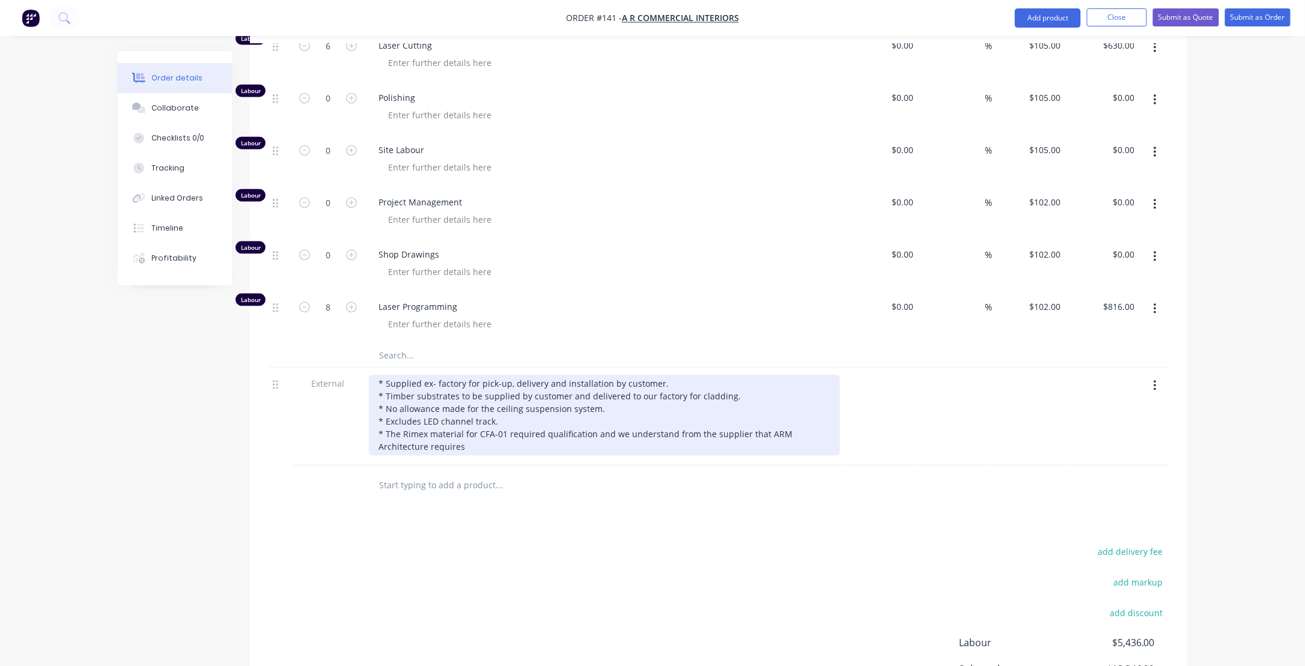
scroll to position [1084, 0]
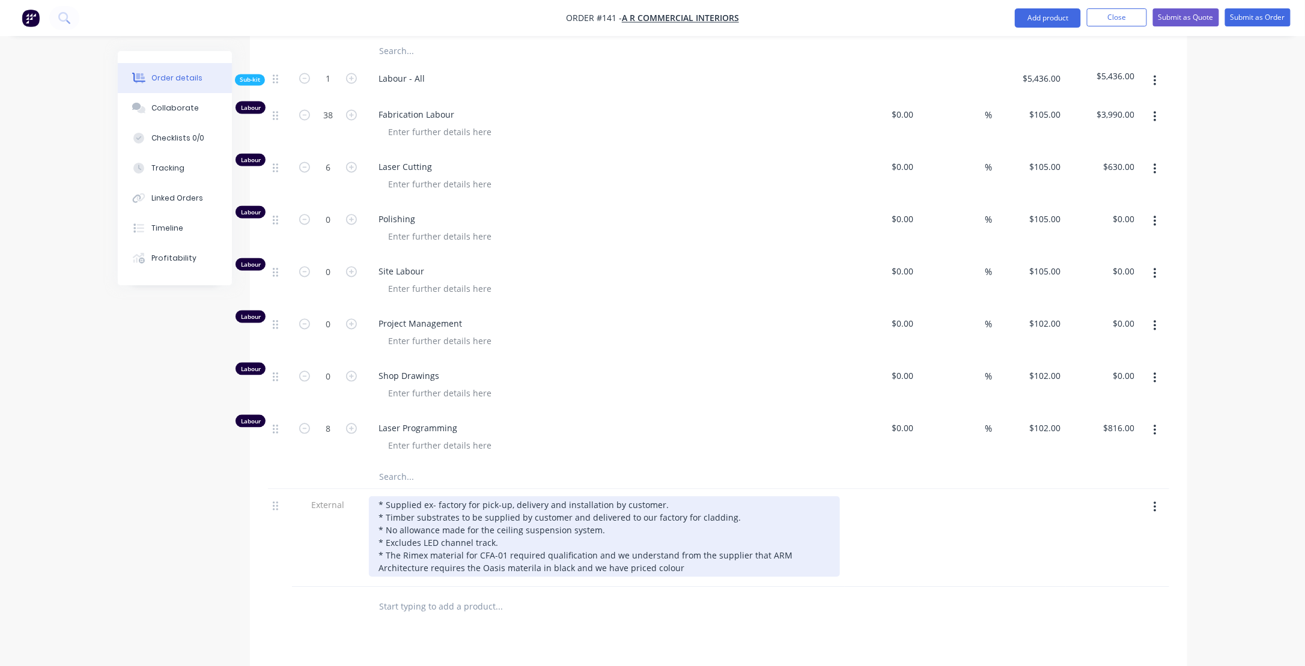
click at [591, 533] on div "* Supplied ex- factory for pick-up, delivery and installation by customer. * Ti…" at bounding box center [604, 537] width 471 height 80
click at [709, 533] on div "* Supplied ex- factory for pick-up, delivery and installation by customer. * Ti…" at bounding box center [604, 537] width 471 height 80
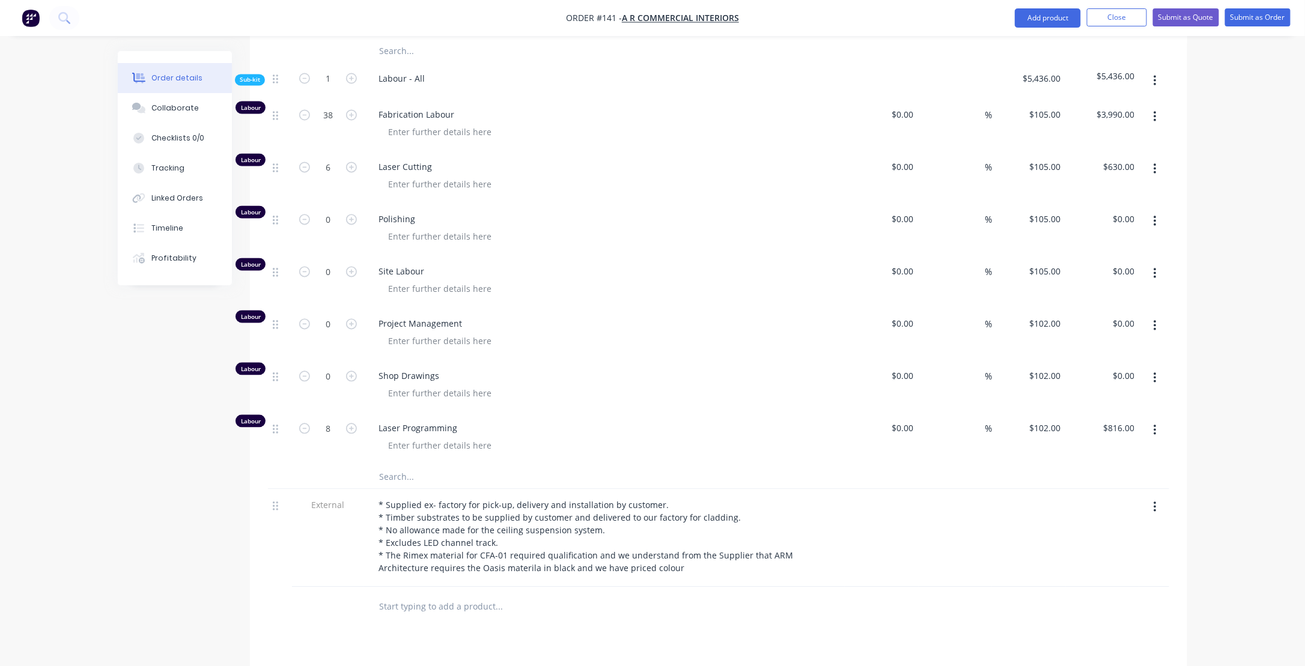
drag, startPoint x: 467, startPoint y: 547, endPoint x: 458, endPoint y: 565, distance: 20.1
drag, startPoint x: 458, startPoint y: 565, endPoint x: 336, endPoint y: 560, distance: 122.0
click at [321, 560] on div "External" at bounding box center [328, 539] width 72 height 98
drag, startPoint x: 472, startPoint y: 541, endPoint x: 680, endPoint y: 561, distance: 208.8
click at [702, 557] on div "* Supplied ex- factory for pick-up, delivery and installation by customer. * Ti…" at bounding box center [604, 539] width 481 height 98
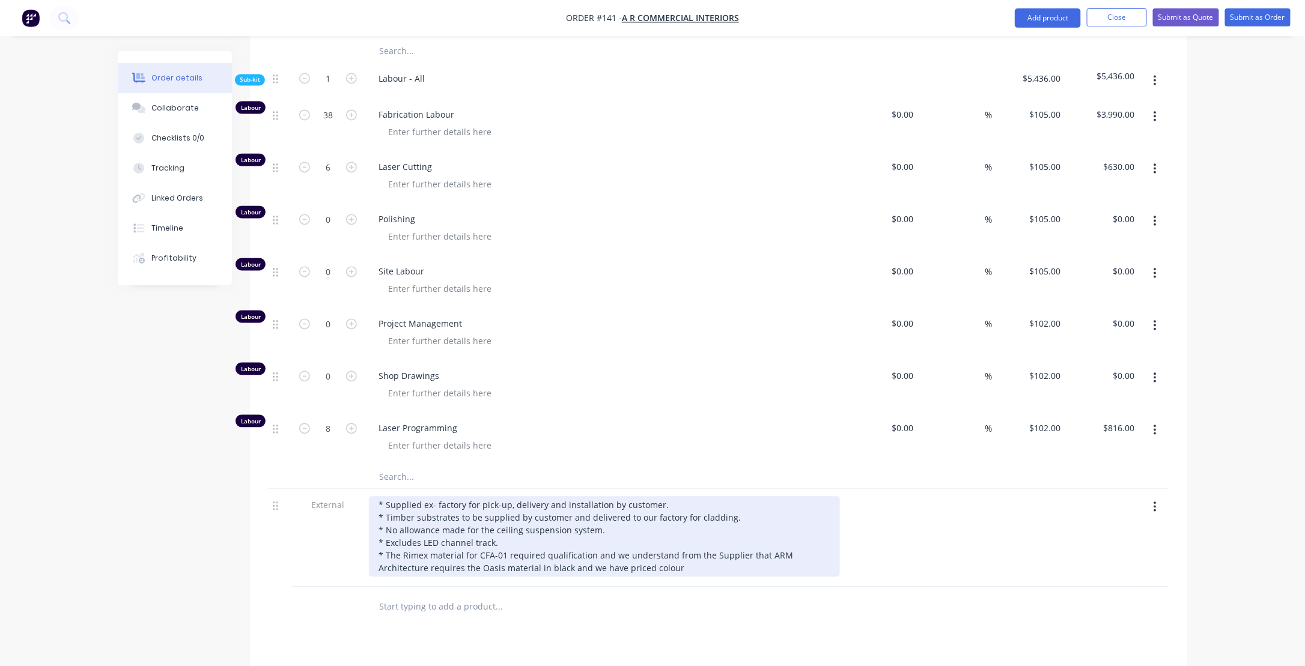
click at [517, 545] on div "* Supplied ex- factory for pick-up, delivery and installation by customer. * Ti…" at bounding box center [604, 537] width 471 height 80
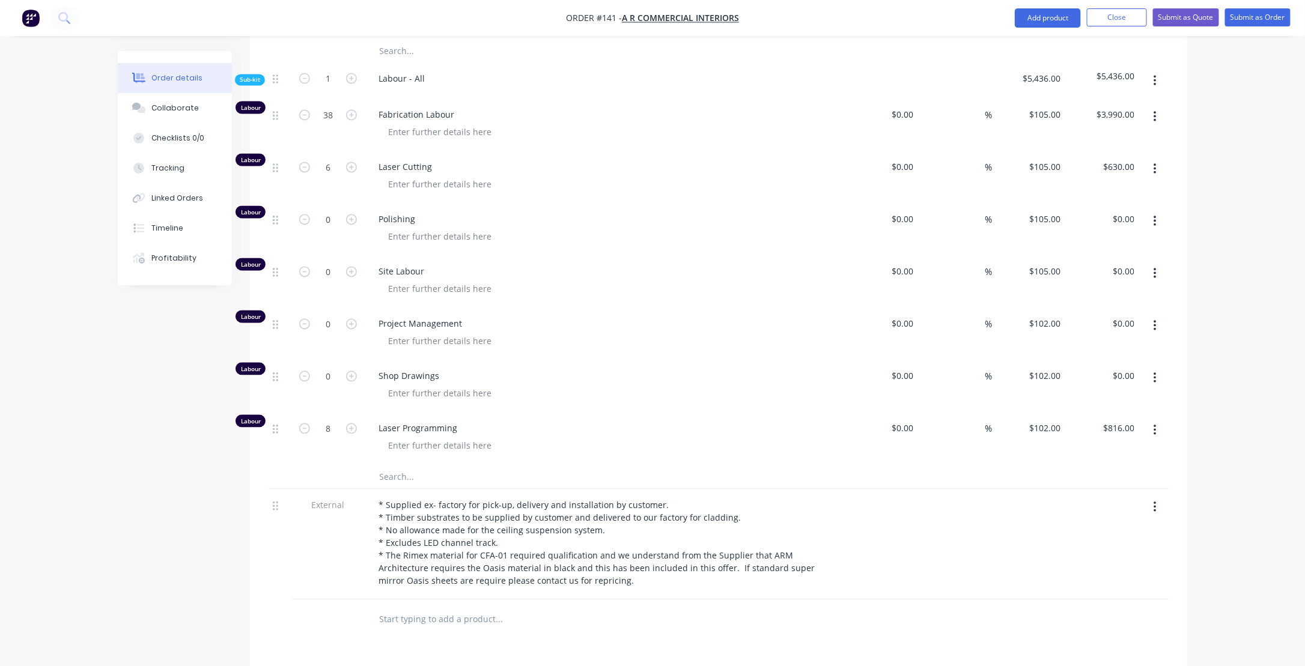
drag, startPoint x: 404, startPoint y: 559, endPoint x: 571, endPoint y: 633, distance: 182.4
click at [571, 634] on div "Products Show / Hide columns Add product Qty Cost Markup Price Total Kit 1 C.H1…" at bounding box center [718, 149] width 937 height 1558
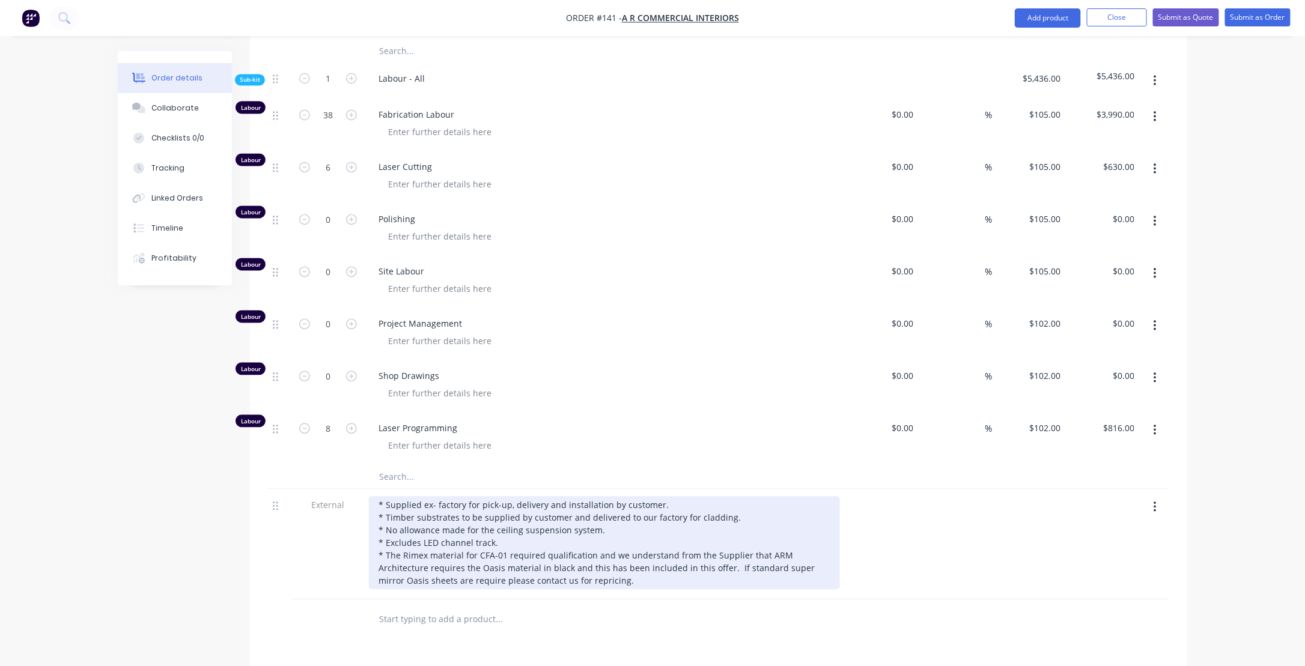
click at [421, 557] on div "* Supplied ex- factory for pick-up, delivery and installation by customer. * Ti…" at bounding box center [604, 543] width 471 height 93
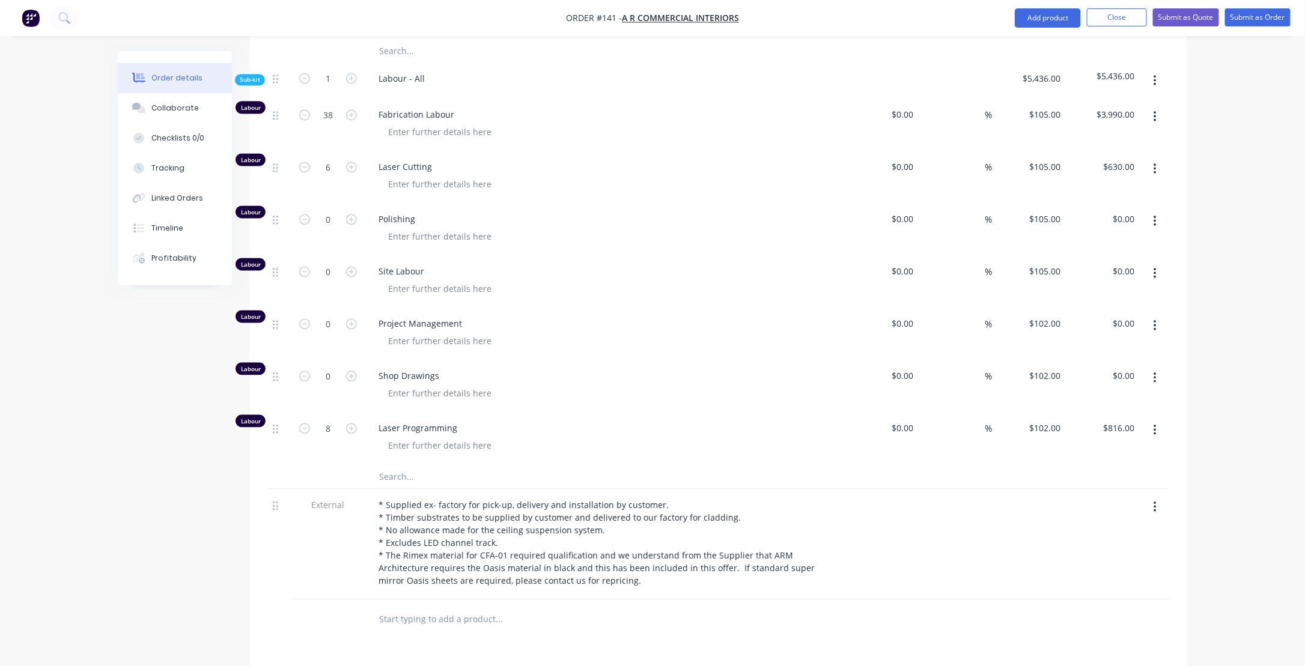
click at [652, 607] on div at bounding box center [549, 619] width 360 height 24
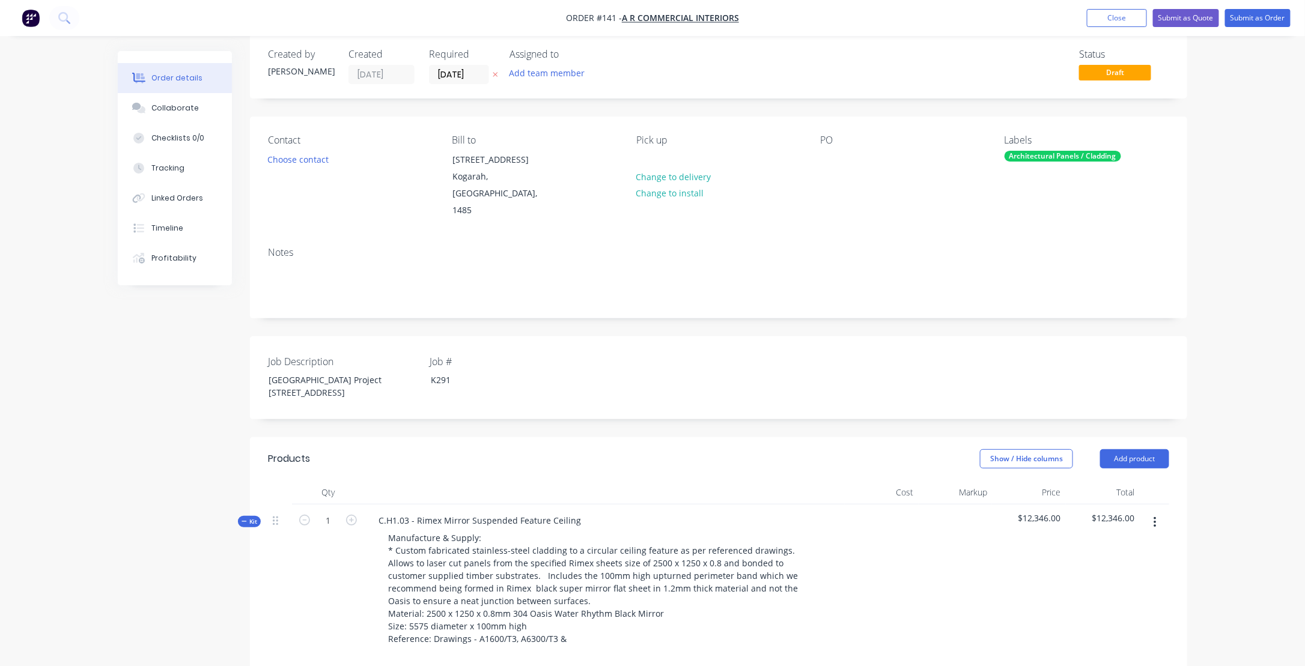
scroll to position [0, 0]
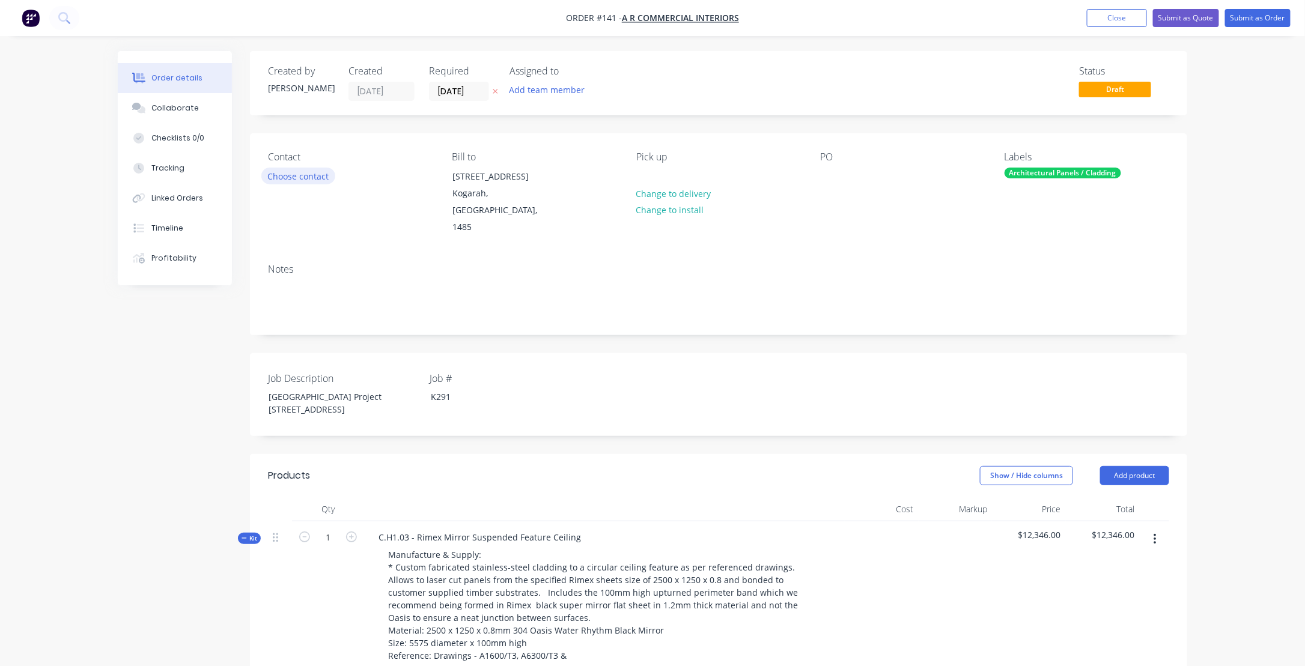
click at [299, 173] on button "Choose contact" at bounding box center [298, 176] width 74 height 16
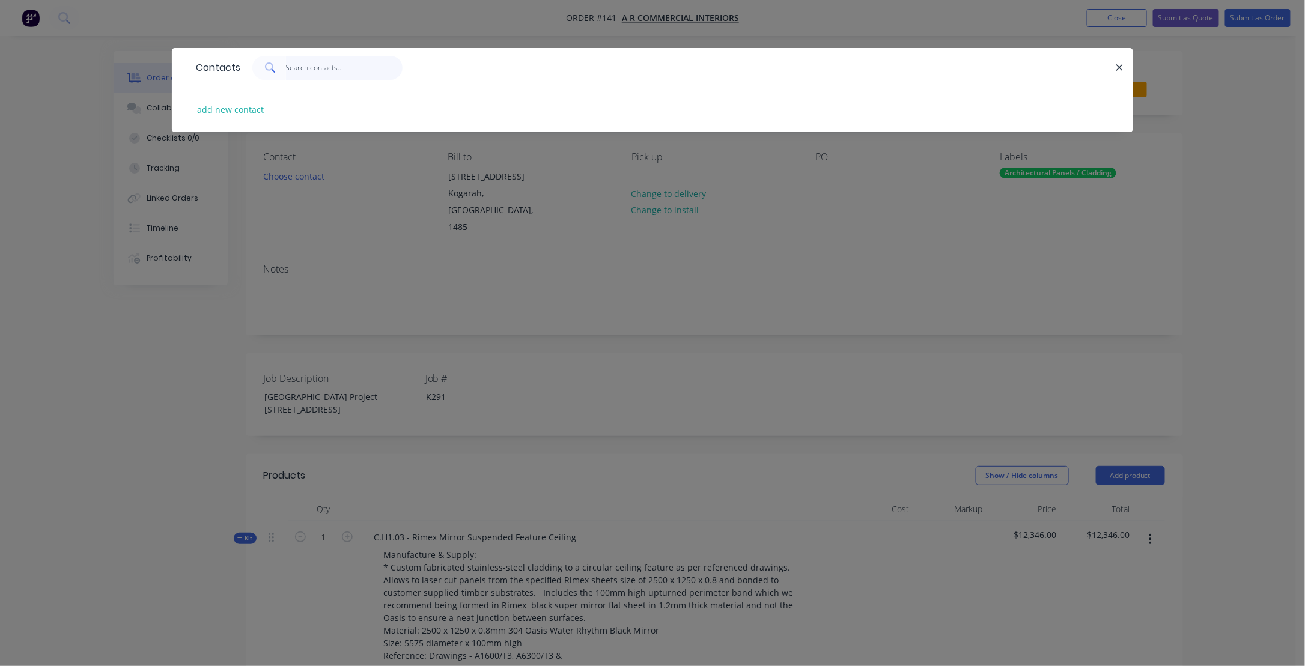
click at [303, 68] on input "text" at bounding box center [344, 68] width 117 height 24
click at [339, 67] on input "[PERSON_NAME]" at bounding box center [344, 68] width 117 height 24
type input "[PERSON_NAME]"
drag, startPoint x: 407, startPoint y: 118, endPoint x: 409, endPoint y: 111, distance: 7.0
click at [407, 117] on div "add new contact" at bounding box center [652, 109] width 925 height 45
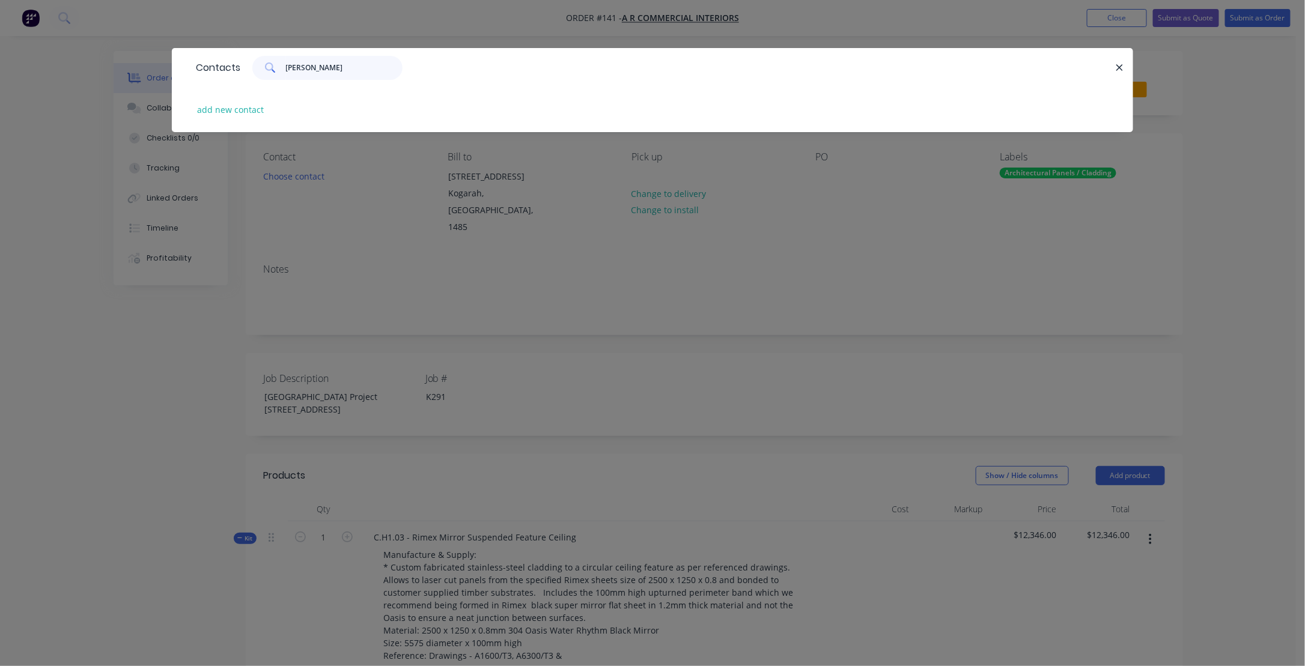
drag, startPoint x: 347, startPoint y: 64, endPoint x: 299, endPoint y: 69, distance: 48.9
click at [281, 66] on div "[PERSON_NAME]" at bounding box center [327, 68] width 150 height 24
click at [249, 109] on button "add new contact" at bounding box center [230, 110] width 79 height 16
select select "AU"
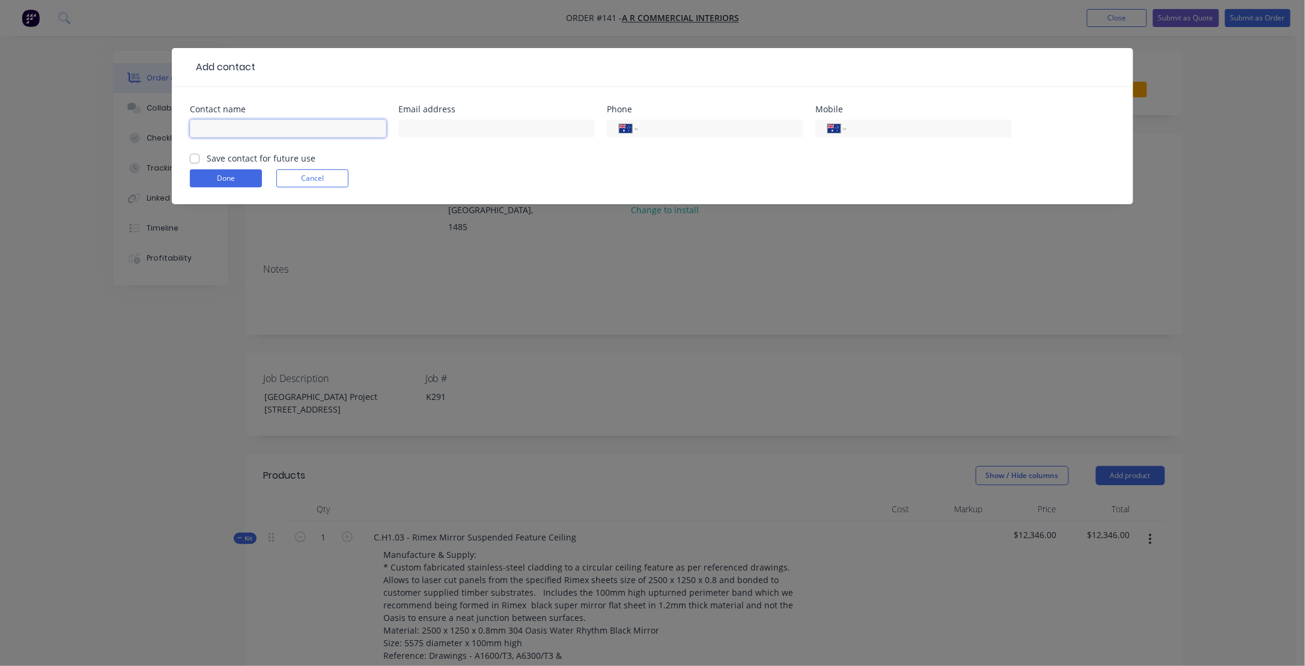
paste input "[PERSON_NAME]"
type input "[PERSON_NAME]"
click at [438, 126] on input "text" at bounding box center [496, 129] width 196 height 18
paste input "[PERSON_NAME][EMAIL_ADDRESS][DOMAIN_NAME]"
type input "[PERSON_NAME][EMAIL_ADDRESS][DOMAIN_NAME]"
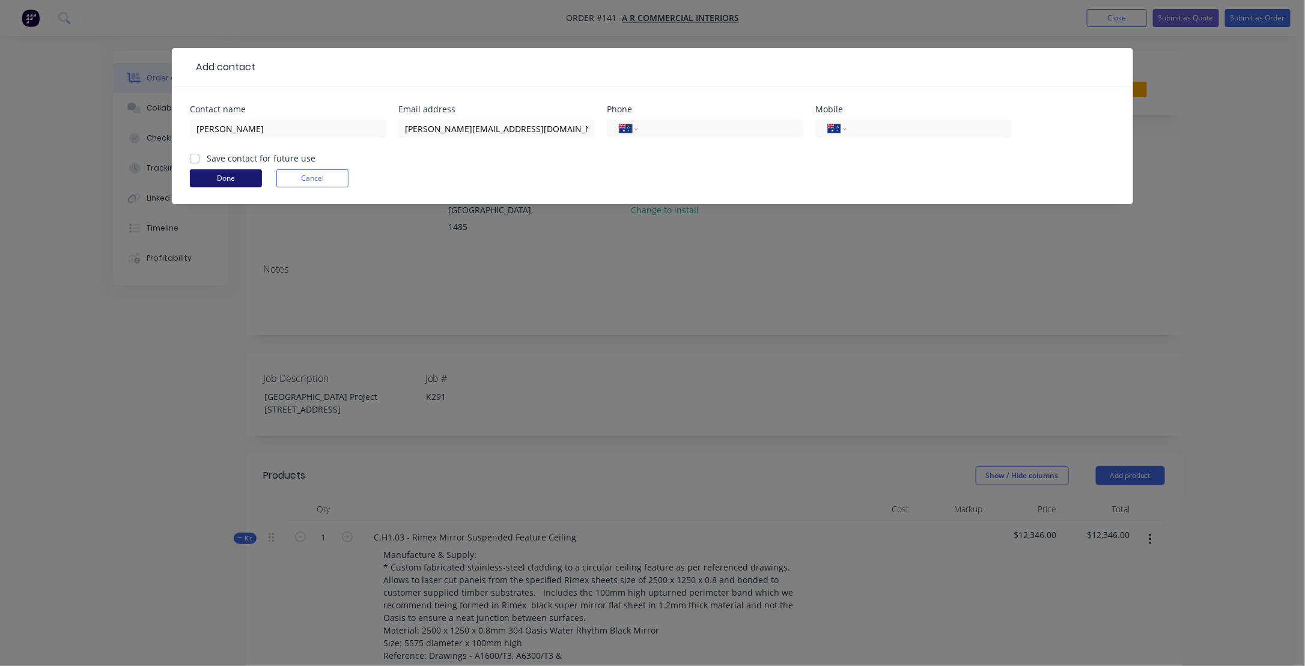
click at [226, 175] on button "Done" at bounding box center [226, 178] width 72 height 18
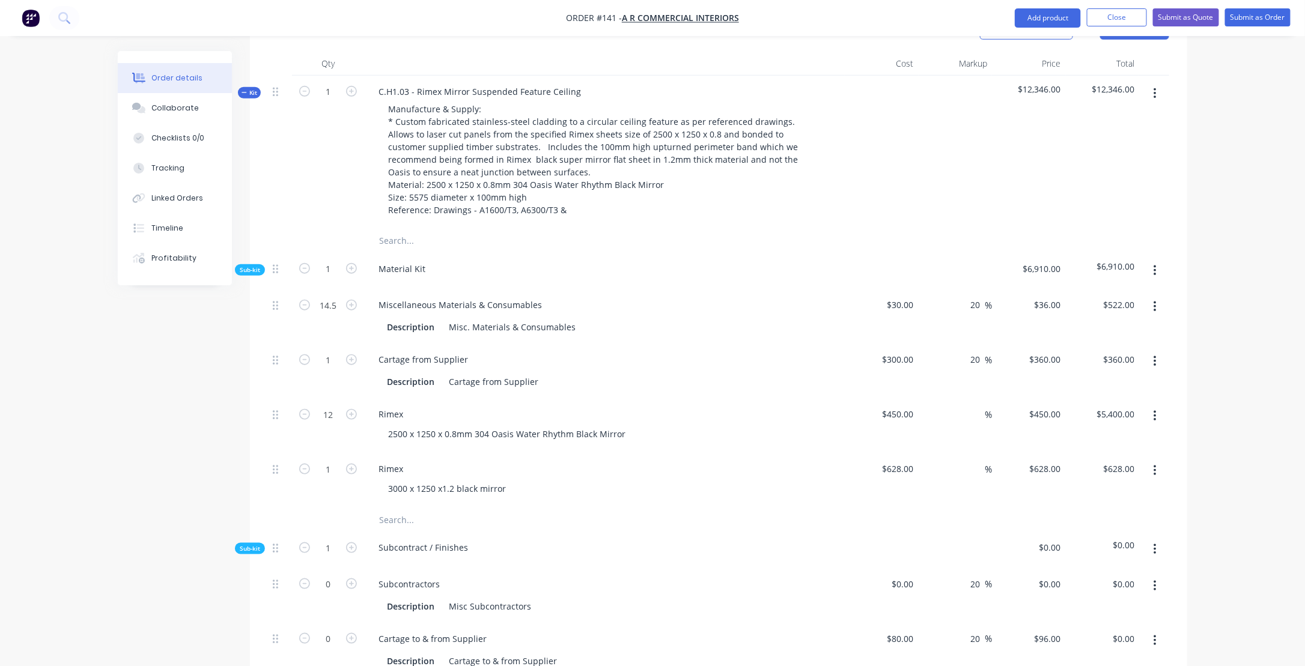
scroll to position [481, 0]
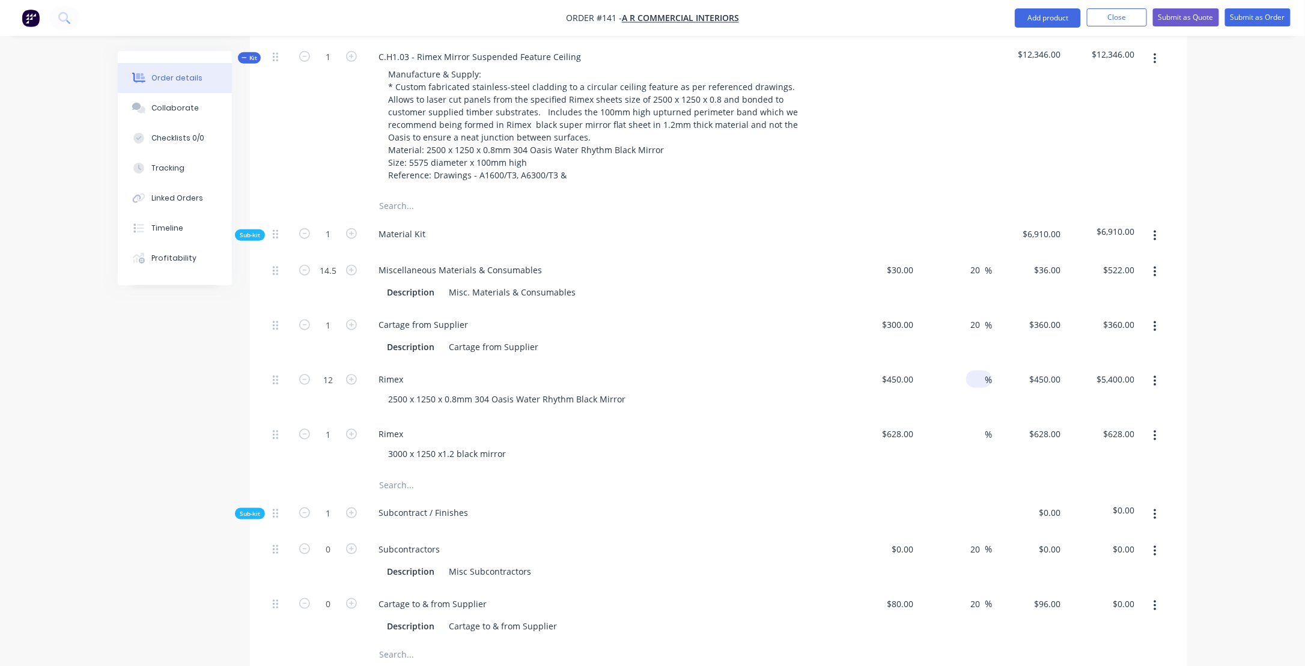
click at [971, 371] on input at bounding box center [978, 379] width 14 height 17
type input "25"
type input "$562.50"
type input "$6,750.00"
click at [980, 425] on input at bounding box center [978, 433] width 14 height 17
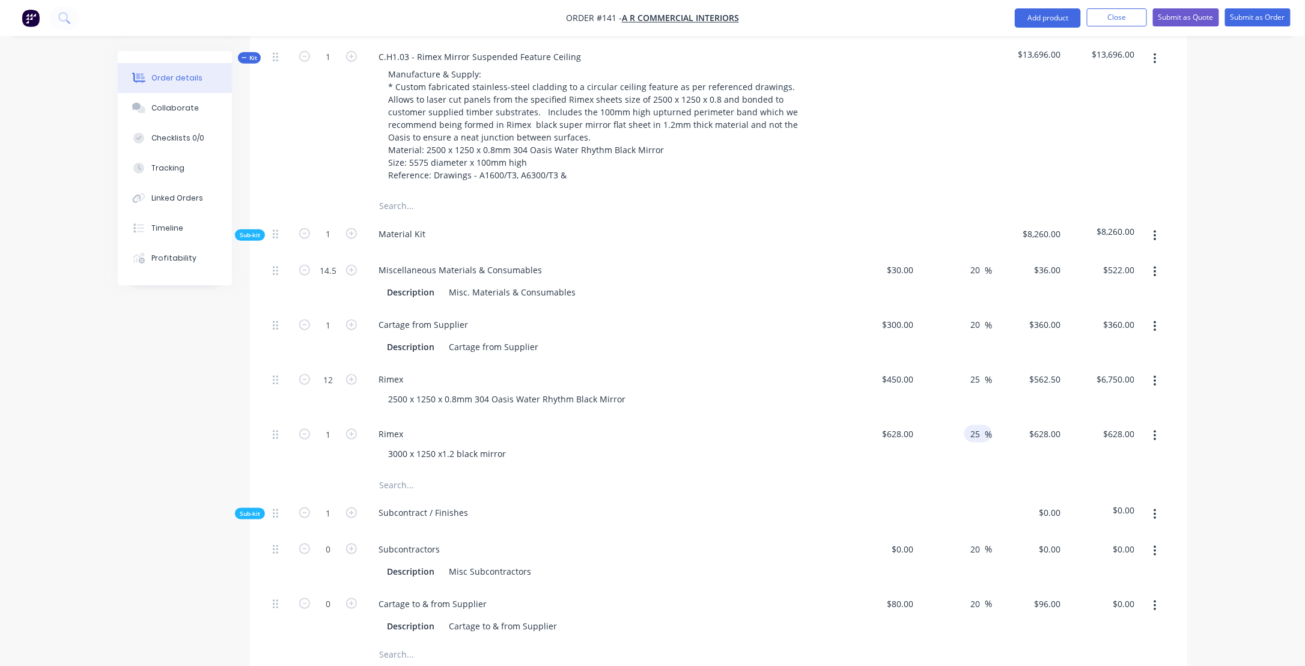
type input "25"
type input "$785.00"
click at [670, 499] on div "Subcontract / Finishes" at bounding box center [604, 515] width 481 height 37
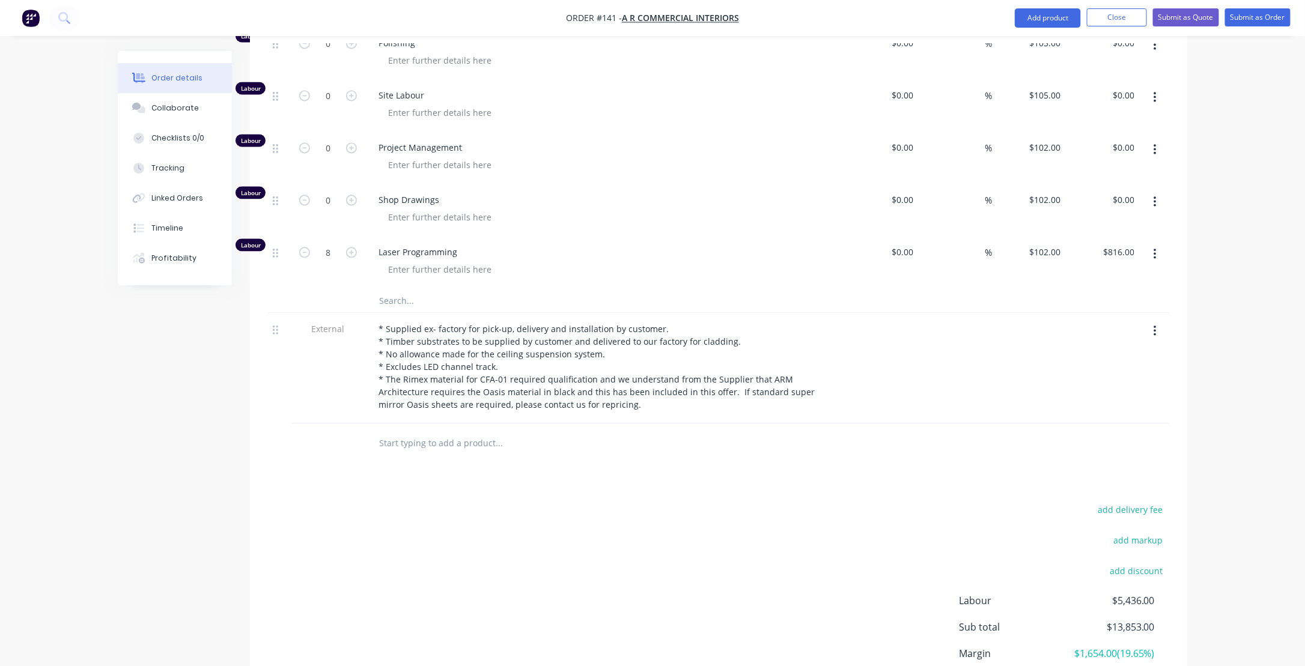
scroll to position [1262, 0]
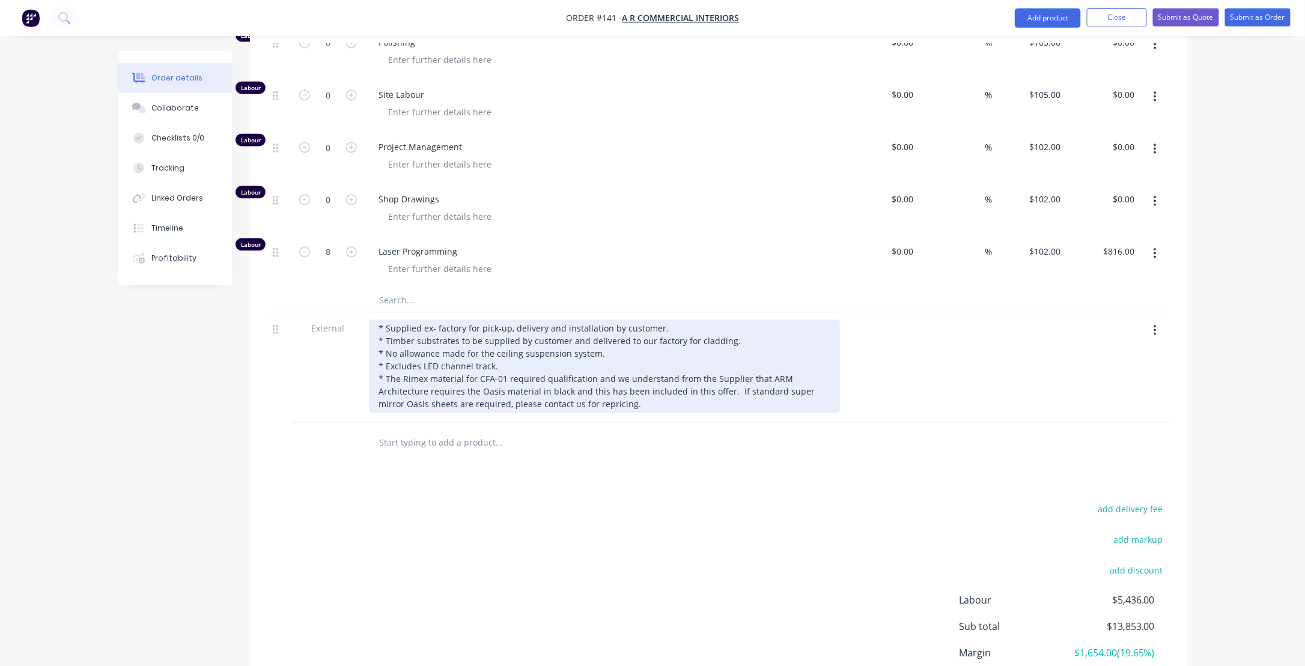
click at [567, 381] on div "* Supplied ex- factory for pick-up, delivery and installation by customer. * Ti…" at bounding box center [604, 366] width 471 height 93
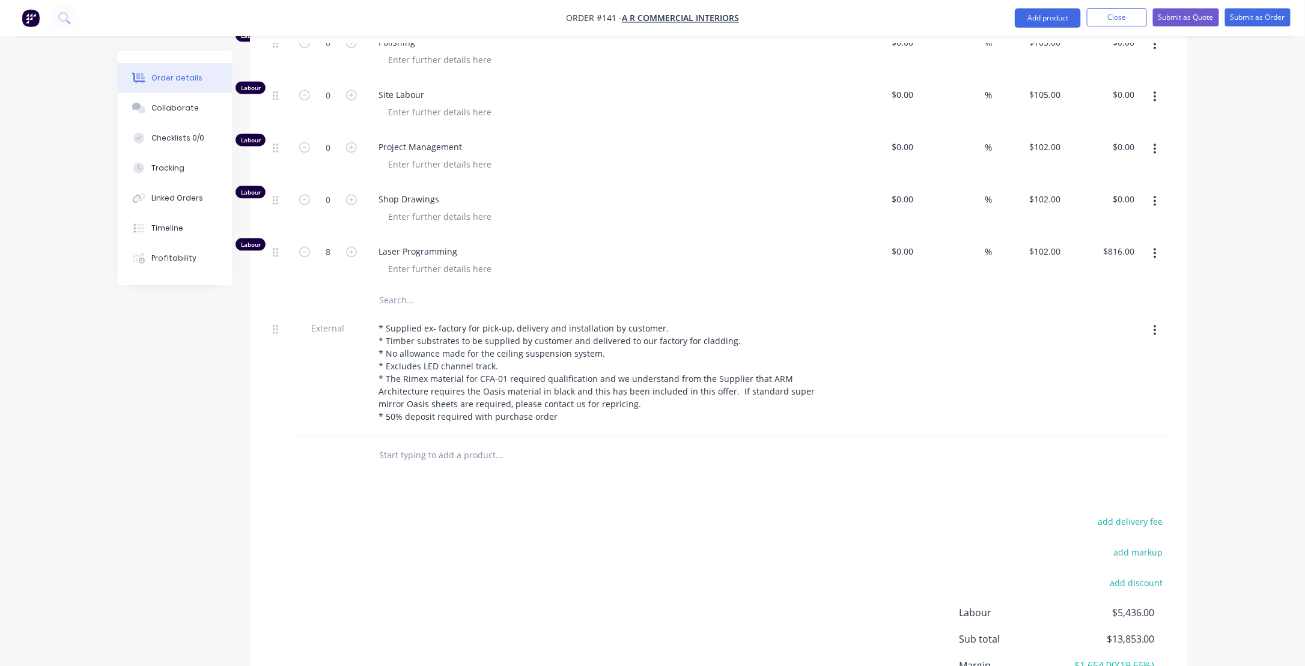
click at [597, 443] on input "text" at bounding box center [498, 455] width 240 height 24
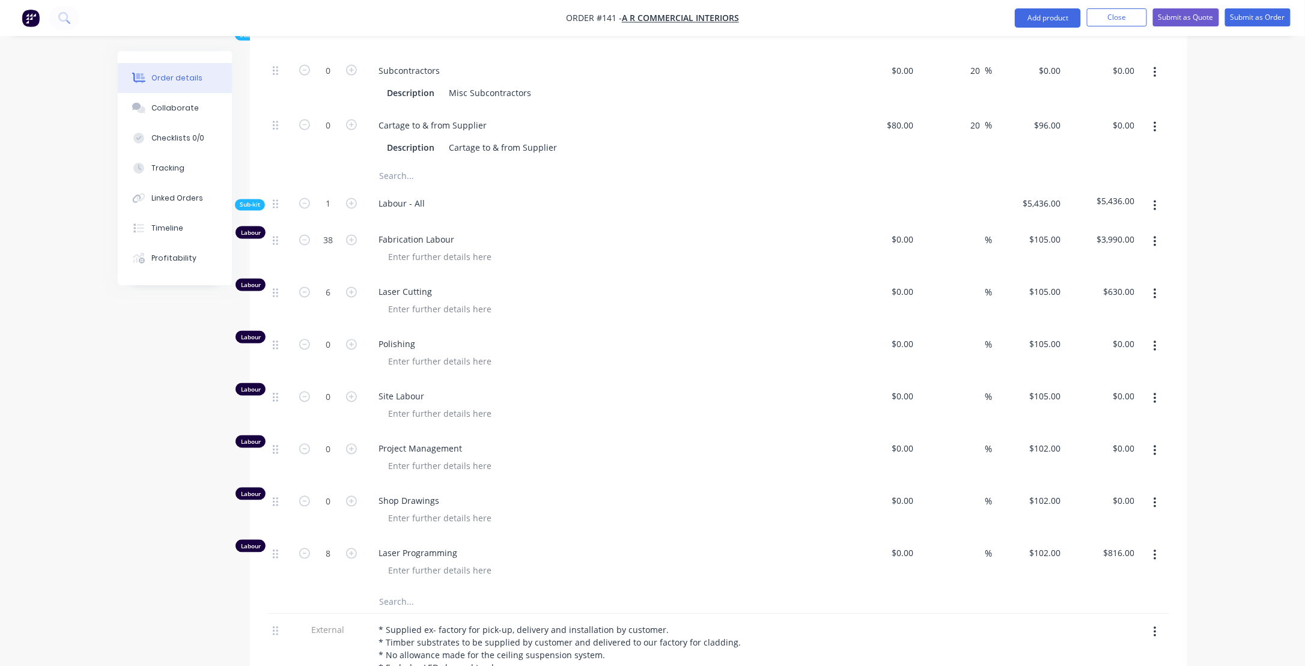
scroll to position [961, 0]
click at [347, 233] on icon "button" at bounding box center [351, 238] width 11 height 11
type input "39"
type input "$4,095.00"
click at [347, 233] on icon "button" at bounding box center [351, 238] width 11 height 11
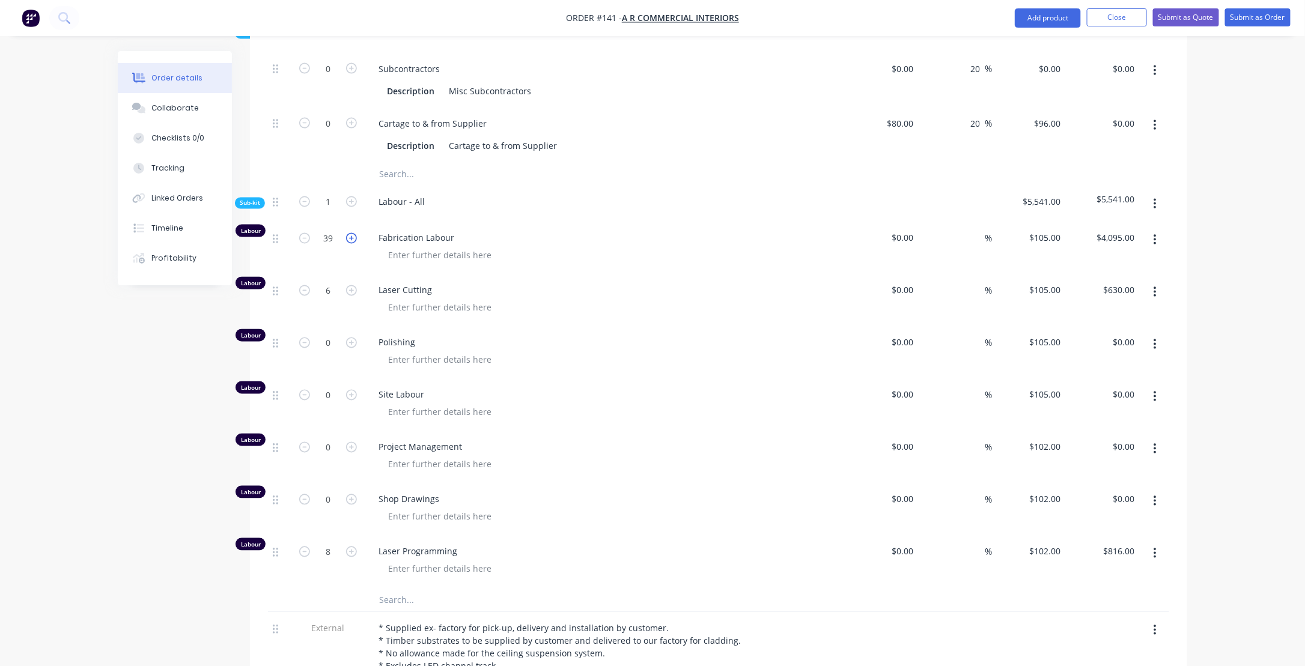
type input "40"
type input "$4,200.00"
click at [82, 420] on div "Order details Collaborate Checklists 0/0 Tracking Linked Orders Timeline Profit…" at bounding box center [652, 60] width 1305 height 2043
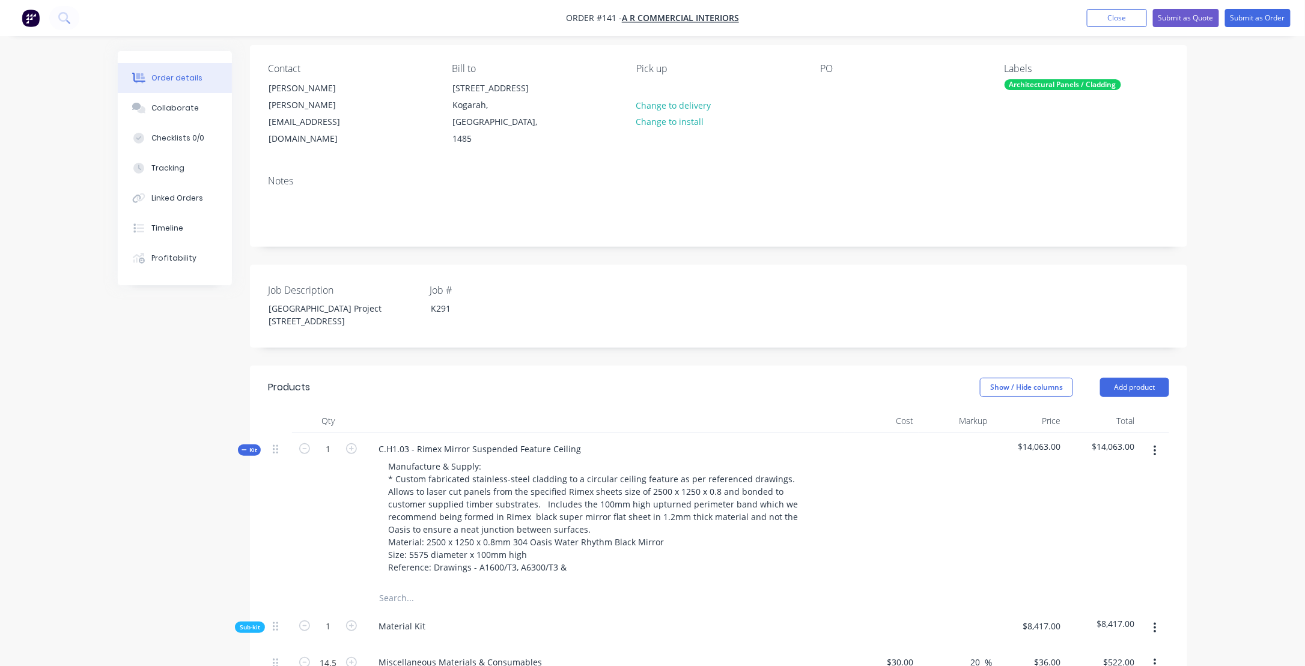
scroll to position [0, 0]
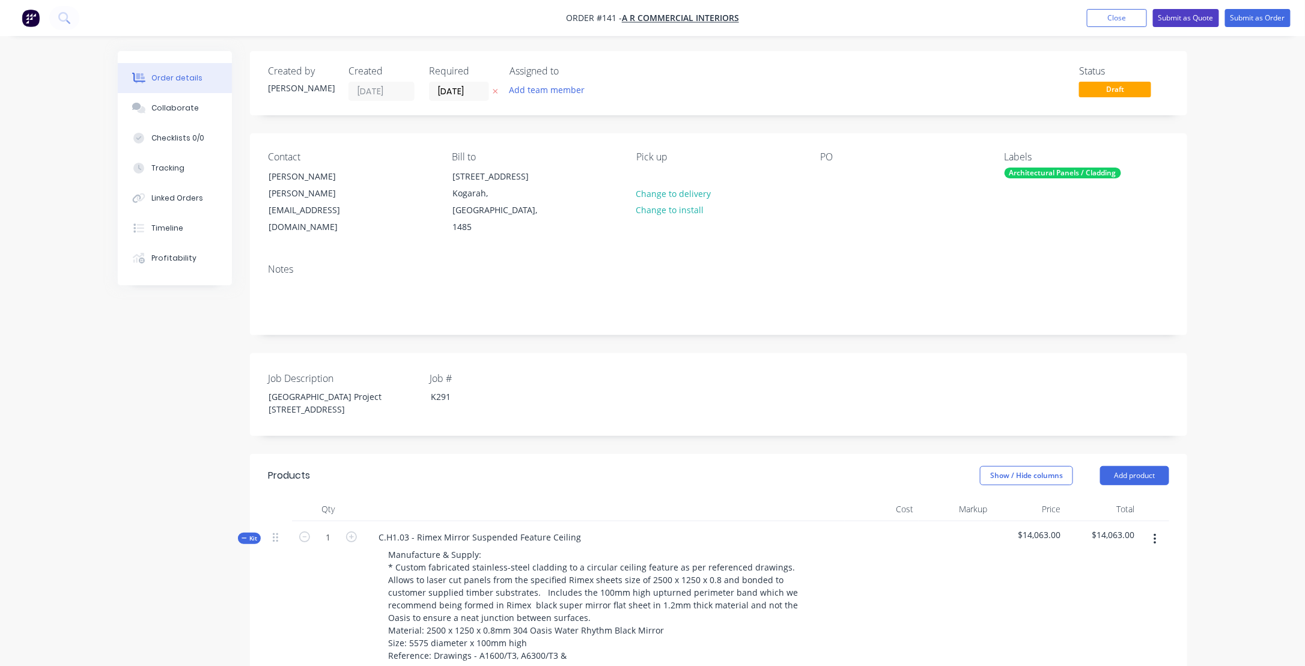
click at [1191, 18] on button "Submit as Quote" at bounding box center [1186, 18] width 66 height 18
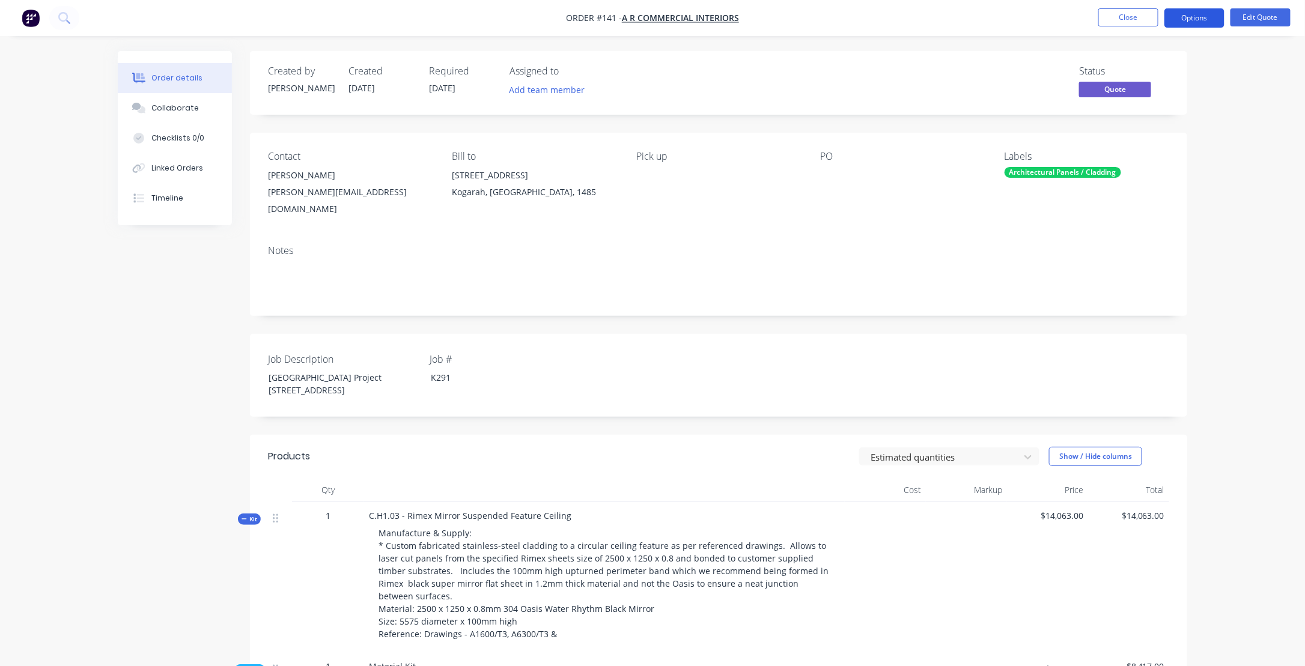
click at [1197, 16] on button "Options" at bounding box center [1194, 17] width 60 height 19
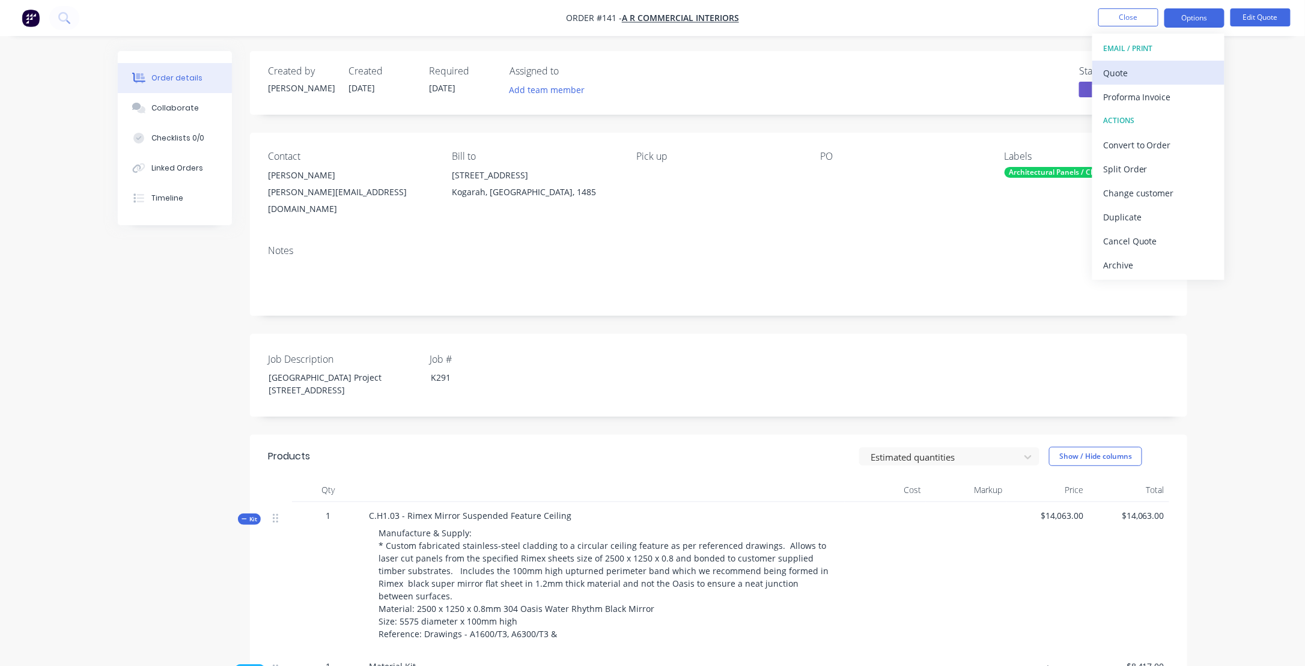
click at [1114, 71] on div "Quote" at bounding box center [1158, 72] width 111 height 17
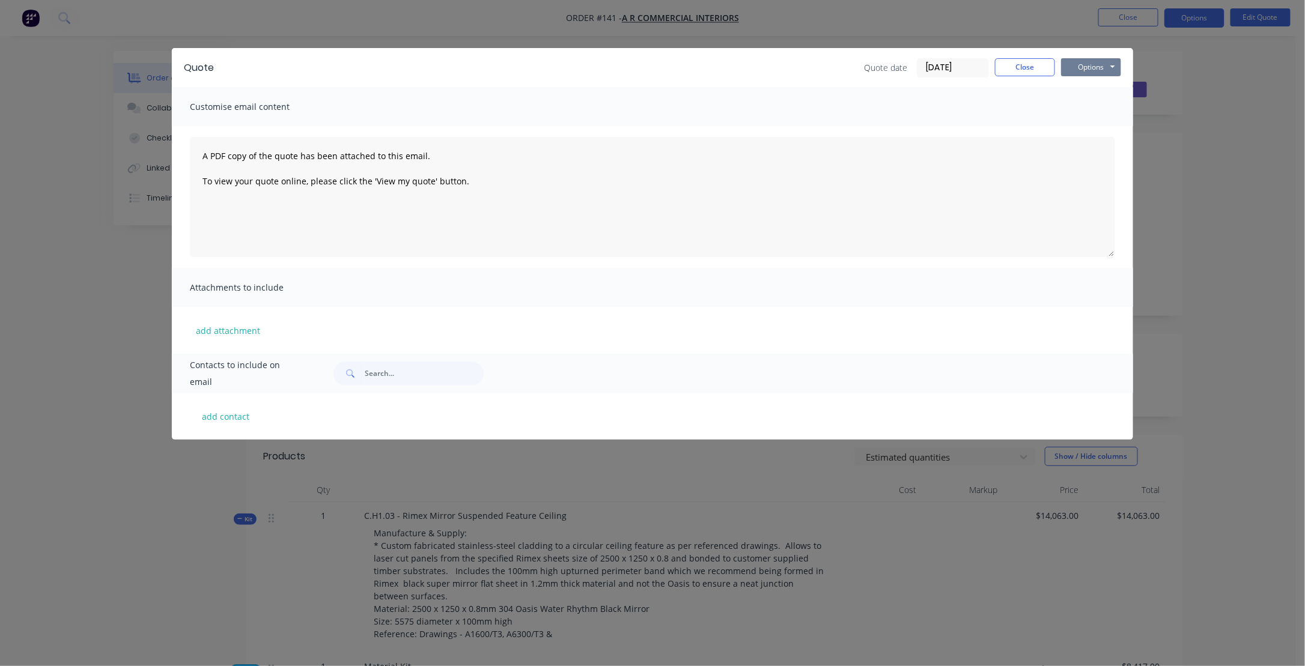
click at [1092, 67] on button "Options" at bounding box center [1091, 67] width 60 height 18
click at [1095, 88] on button "Preview" at bounding box center [1099, 89] width 77 height 20
click at [1217, 194] on div "Quote Quote date [DATE] Close Options Preview Print Email Customise email conte…" at bounding box center [652, 333] width 1305 height 666
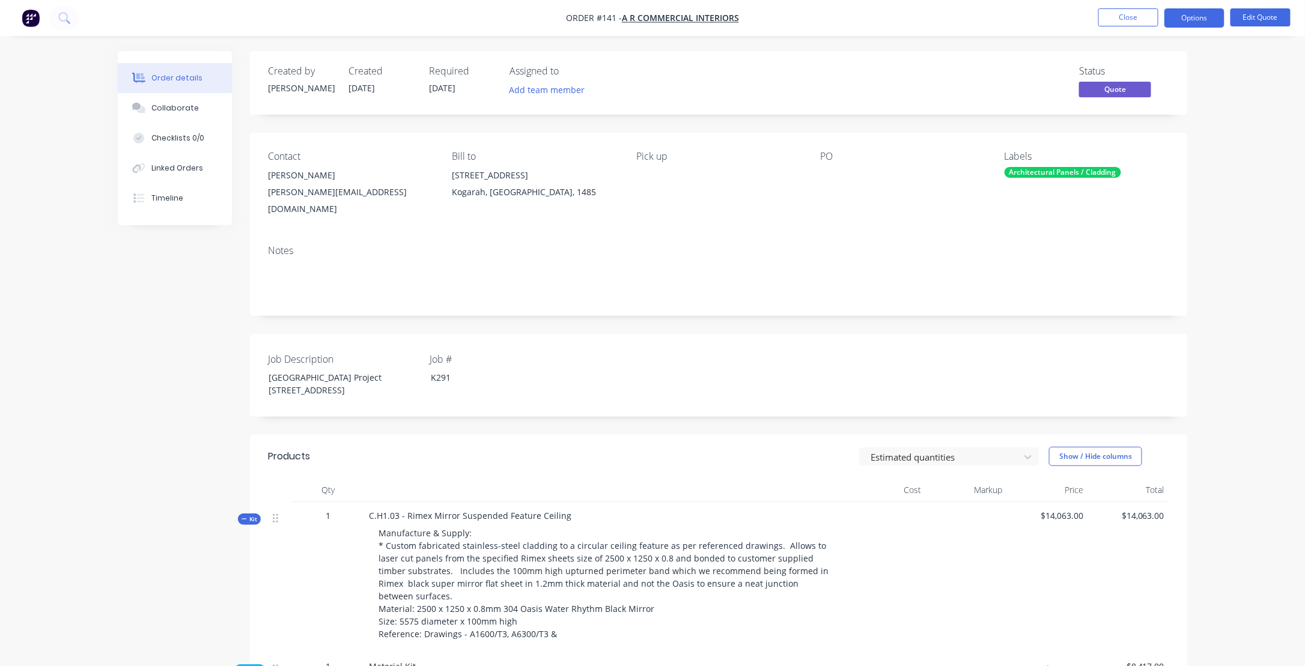
click at [244, 519] on icon "button" at bounding box center [243, 519] width 5 height 1
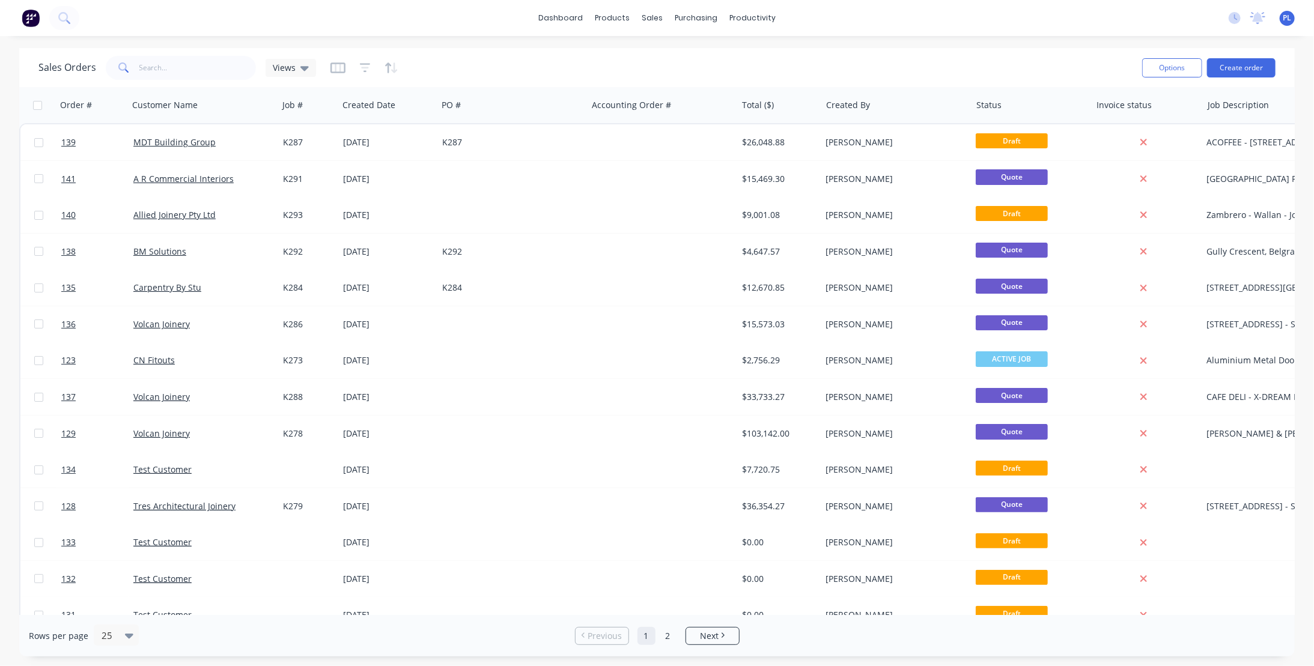
scroll to position [0, 42]
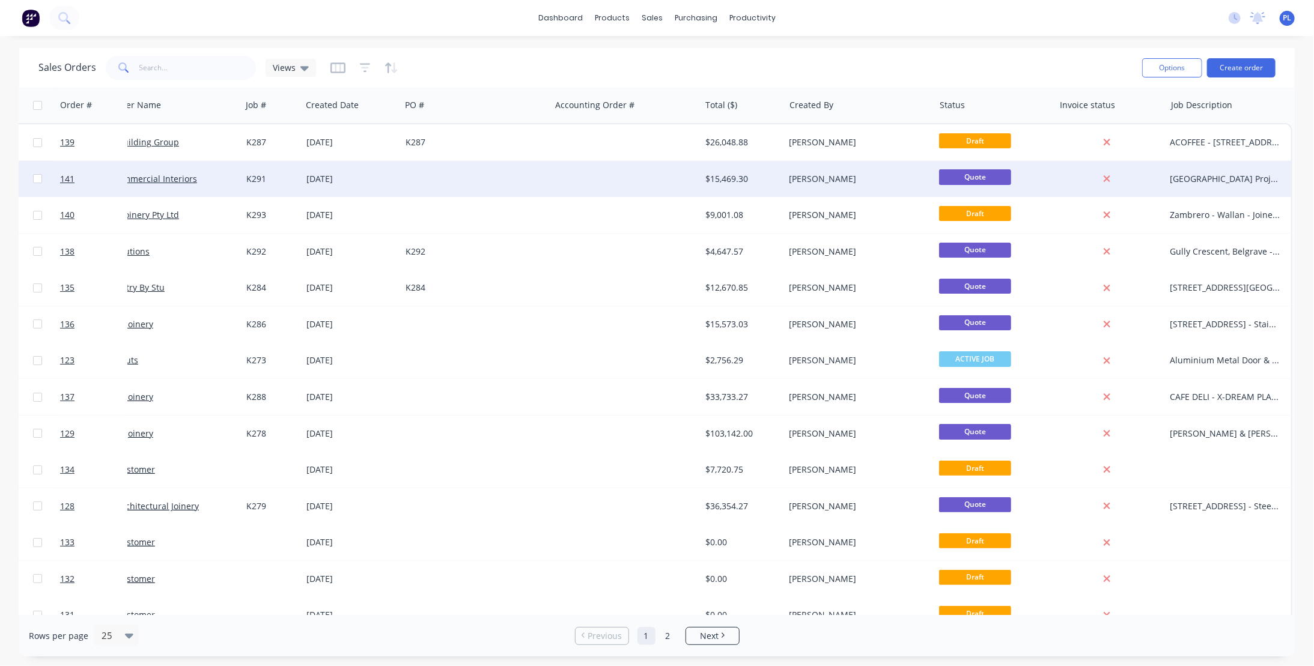
click at [1270, 181] on div "[GEOGRAPHIC_DATA] Project [STREET_ADDRESS]" at bounding box center [1225, 179] width 111 height 12
click at [1302, 192] on div "Sales Orders Views Options Create order Order # Customer Name Job # Created Dat…" at bounding box center [657, 352] width 1314 height 609
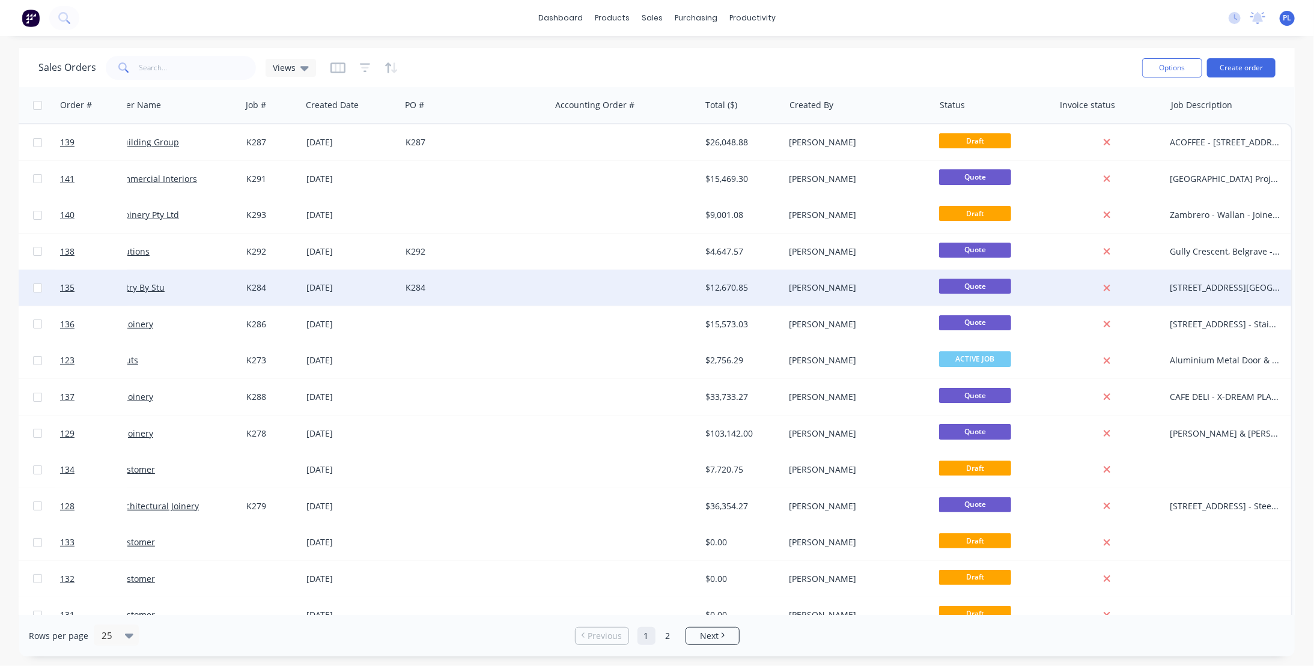
drag, startPoint x: 61, startPoint y: 179, endPoint x: 24, endPoint y: 282, distance: 109.6
click at [24, 282] on div at bounding box center [37, 288] width 36 height 36
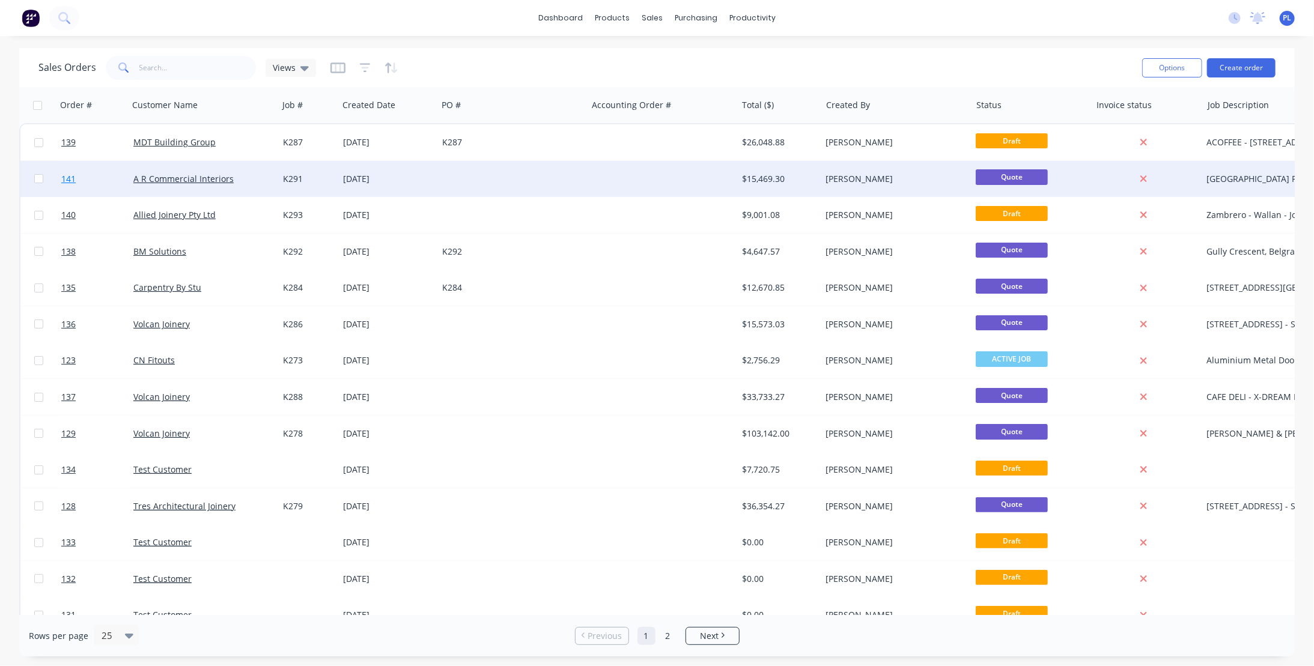
click at [64, 177] on span "141" at bounding box center [68, 179] width 14 height 12
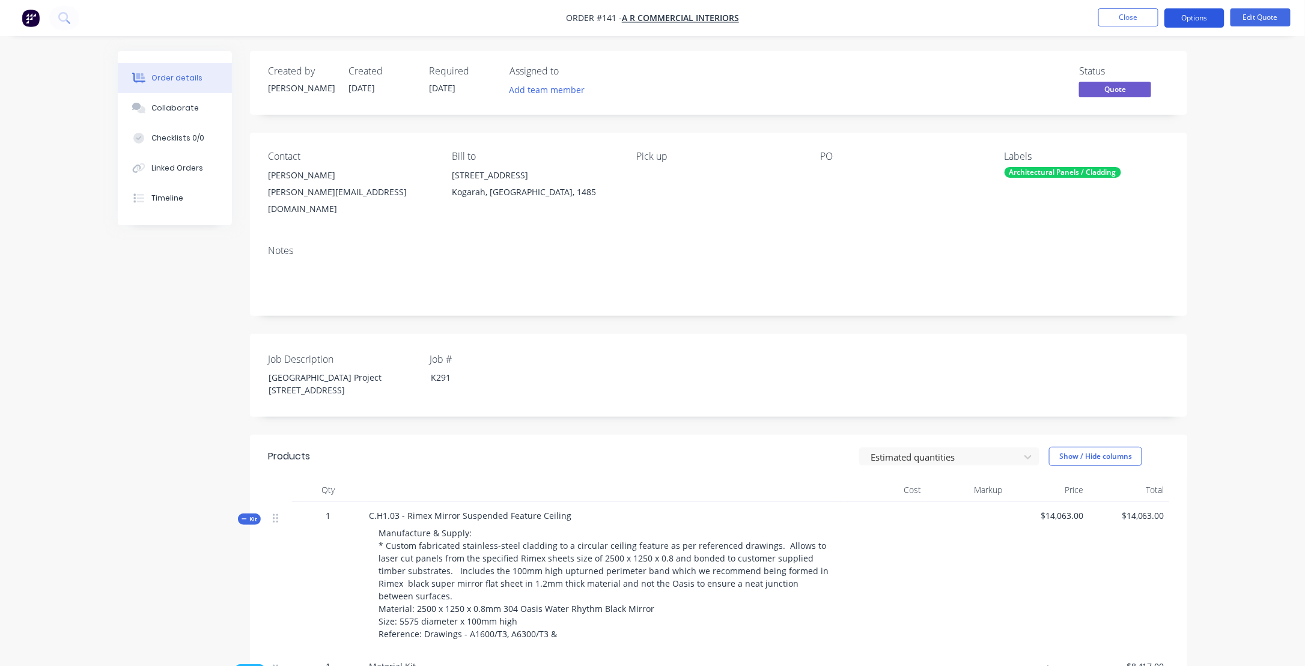
click at [1195, 17] on button "Options" at bounding box center [1194, 17] width 60 height 19
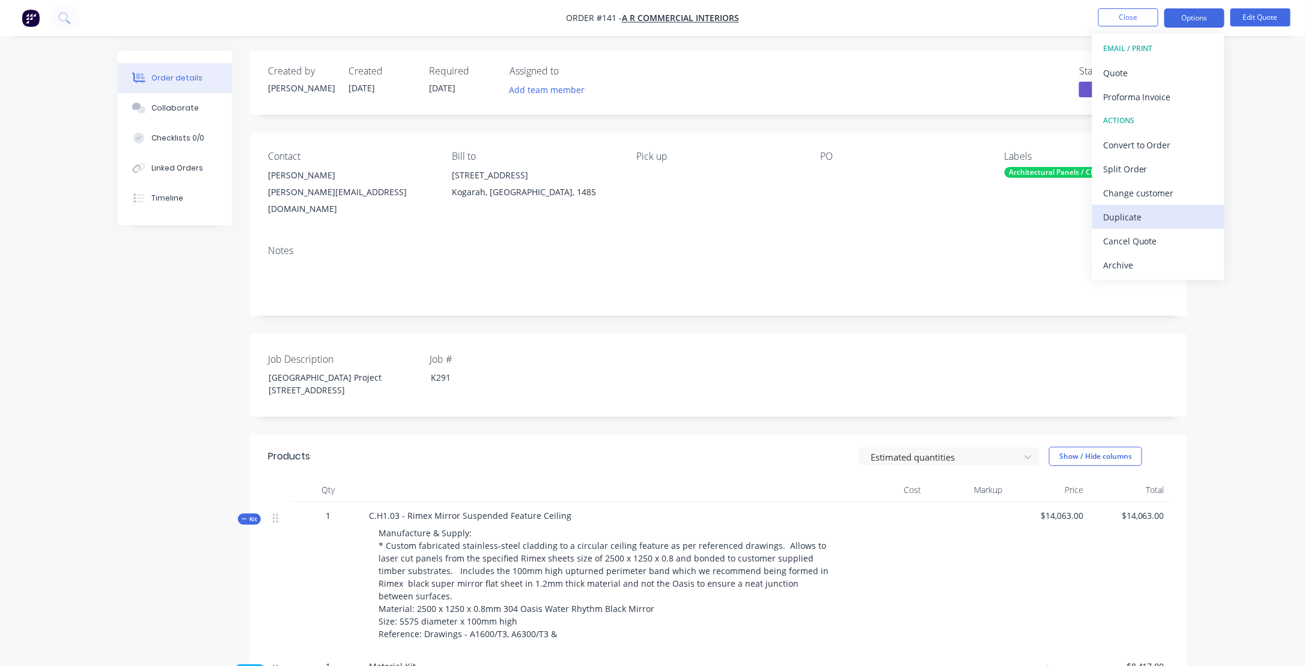
click at [1128, 213] on div "Duplicate" at bounding box center [1158, 216] width 111 height 17
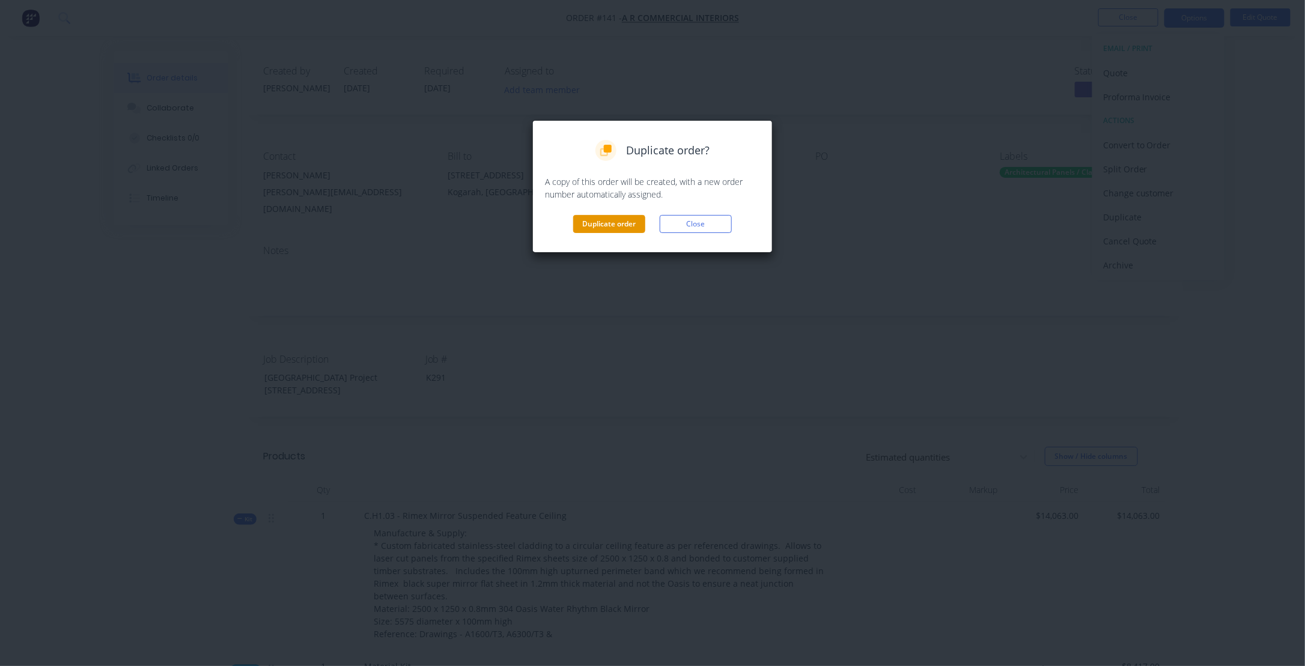
click at [615, 220] on button "Duplicate order" at bounding box center [609, 224] width 72 height 18
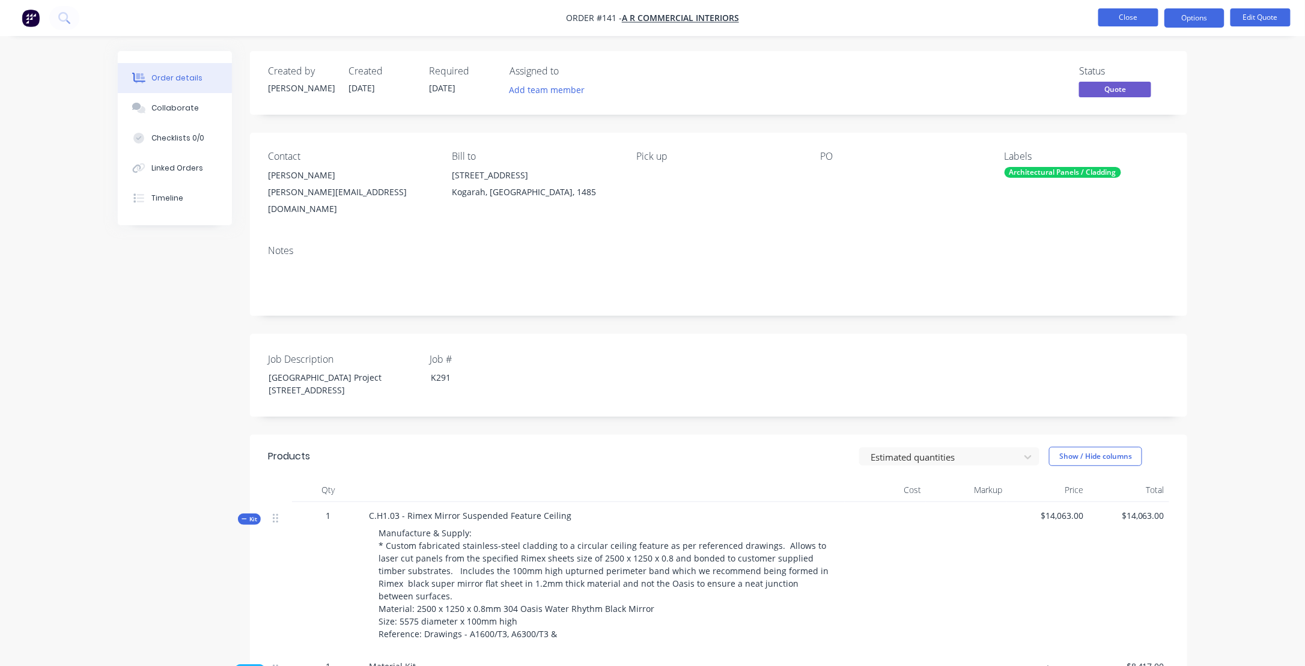
click at [1130, 18] on button "Close" at bounding box center [1128, 17] width 60 height 18
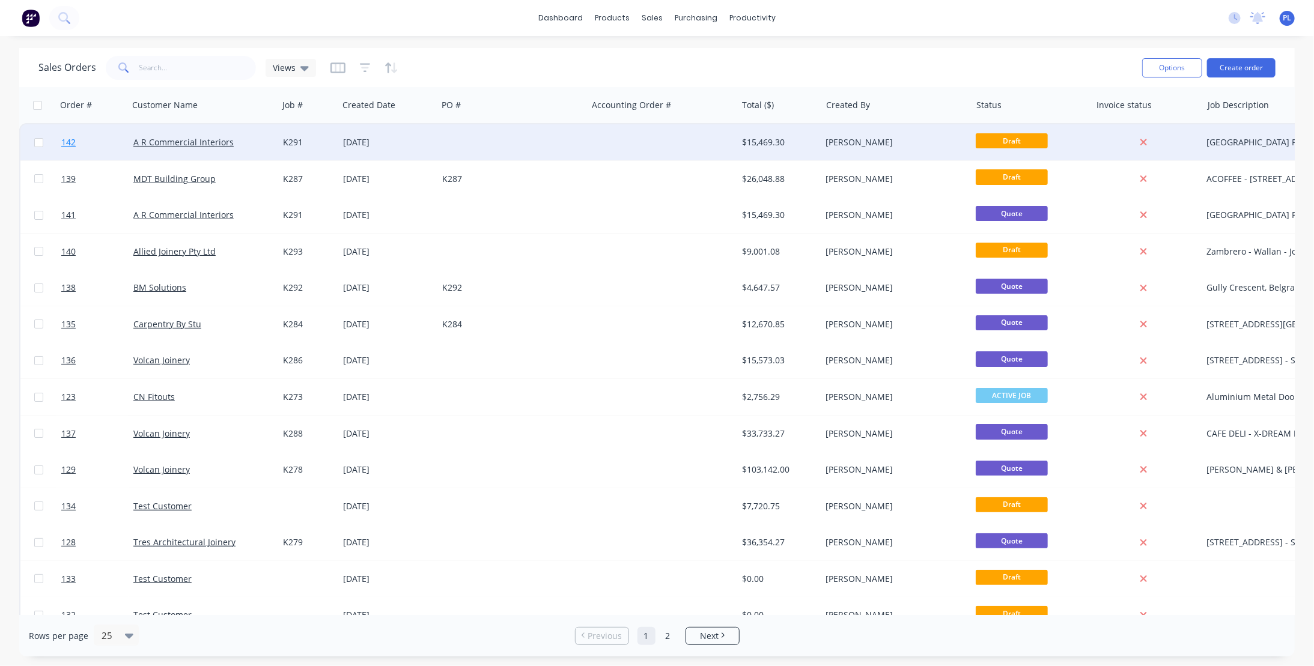
click at [68, 142] on span "142" at bounding box center [68, 142] width 14 height 12
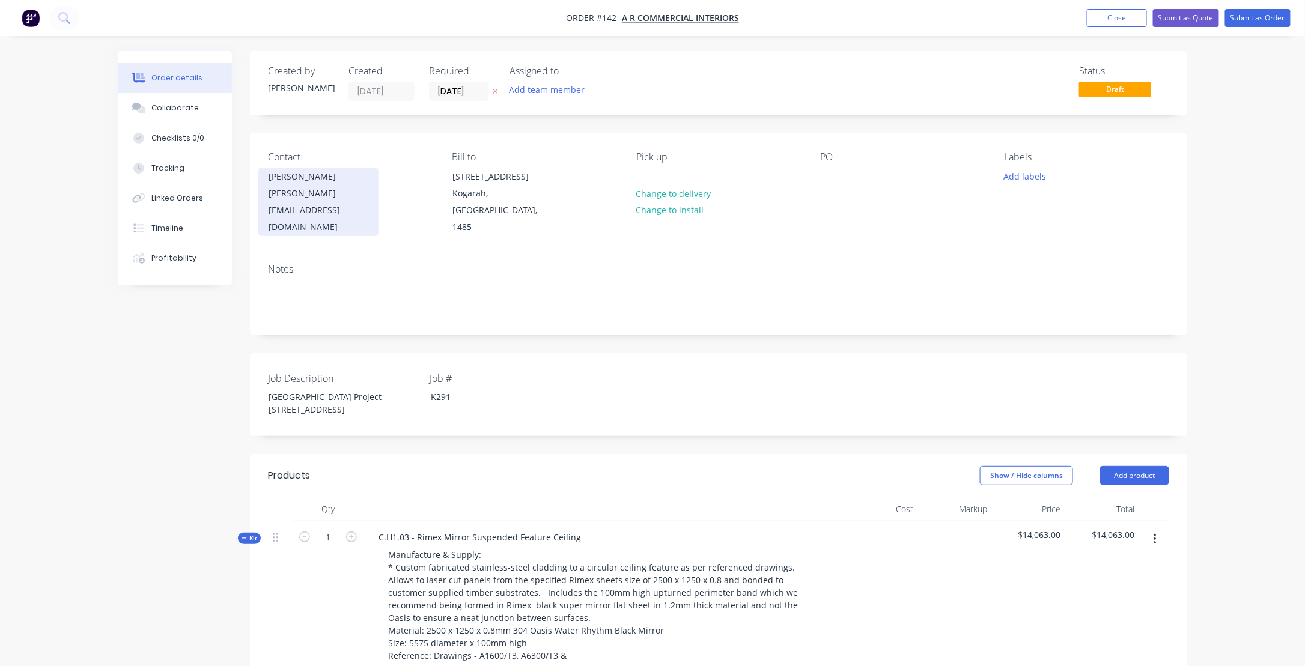
click at [347, 175] on div "[PERSON_NAME]" at bounding box center [319, 176] width 100 height 17
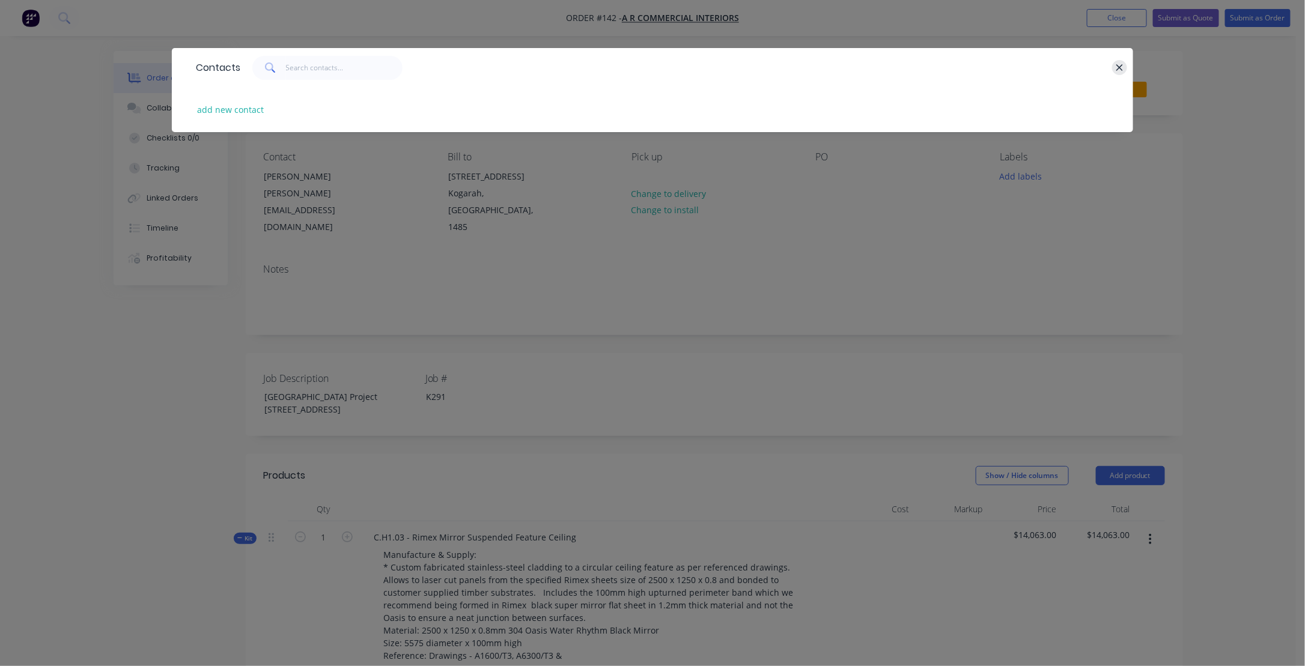
click at [1125, 68] on button "button" at bounding box center [1119, 67] width 15 height 15
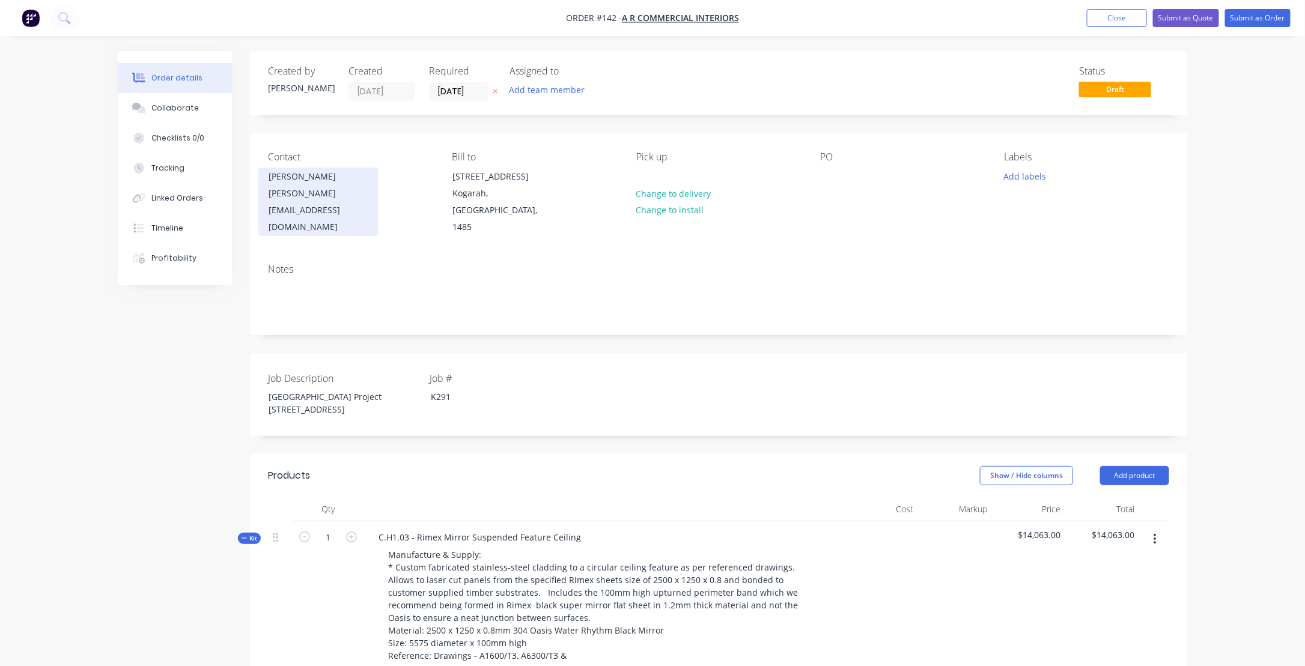
click at [281, 178] on div "[PERSON_NAME]" at bounding box center [319, 176] width 100 height 17
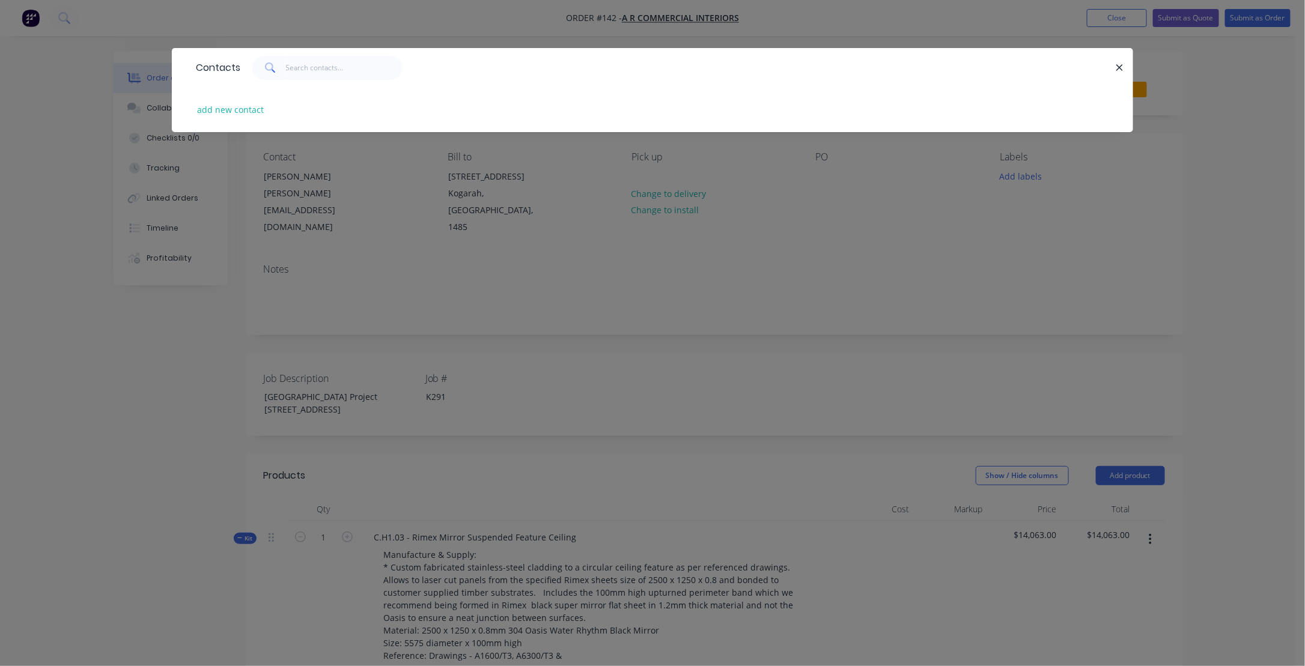
click at [1245, 215] on div "Contacts add new contact" at bounding box center [652, 333] width 1305 height 666
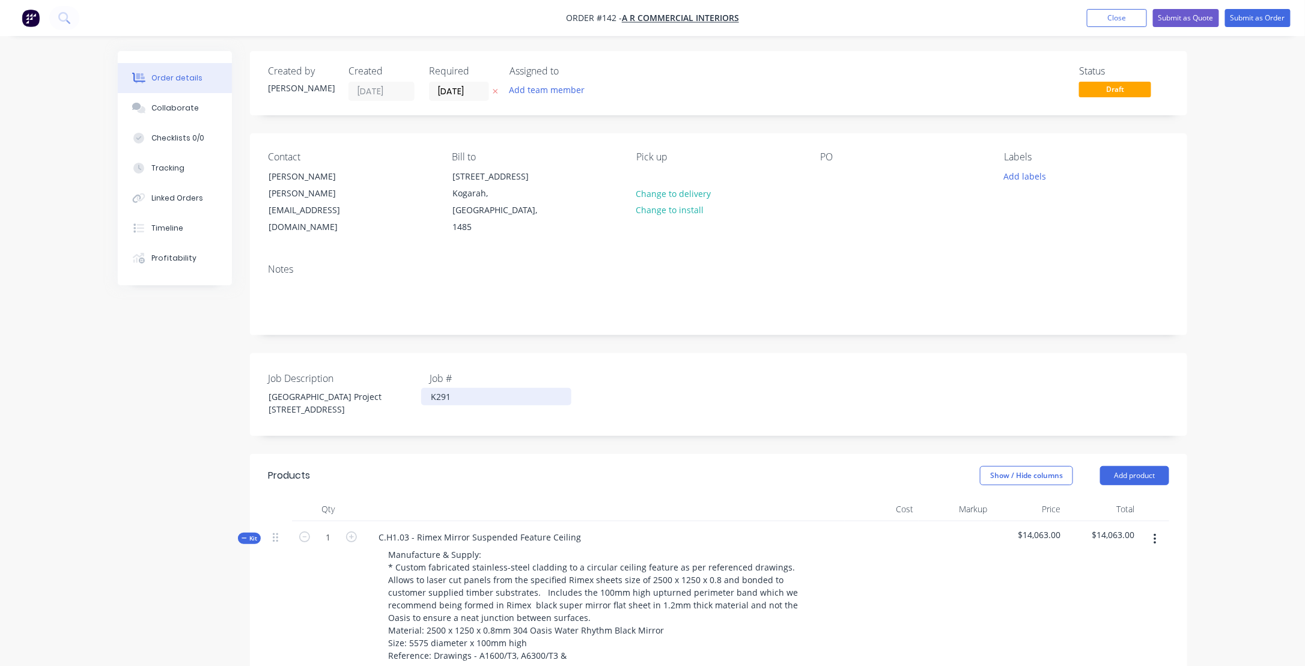
click at [452, 388] on div "K291" at bounding box center [496, 396] width 150 height 17
click at [756, 365] on div "Job Description Melbourne Recital Centre Project [STREET_ADDRESS] Job # K295" at bounding box center [718, 394] width 937 height 83
click at [324, 187] on div "[PERSON_NAME][EMAIL_ADDRESS][DOMAIN_NAME]" at bounding box center [319, 210] width 100 height 50
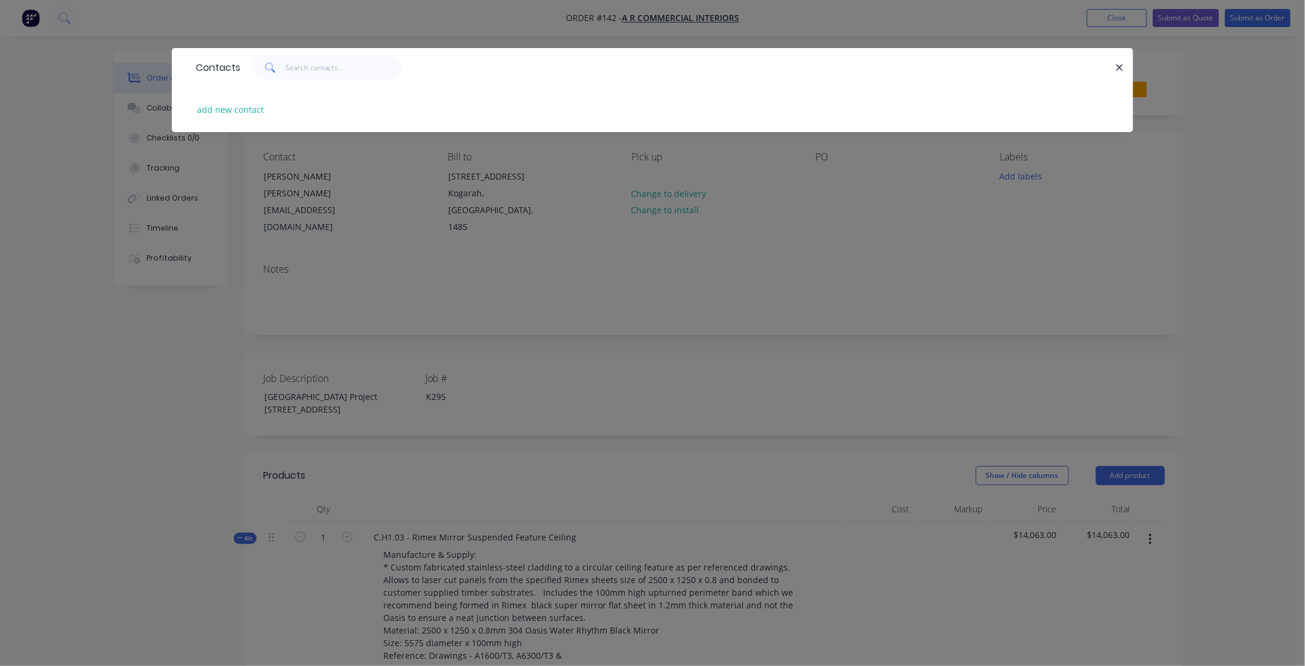
click at [388, 253] on div "Contacts add new contact" at bounding box center [652, 333] width 1305 height 666
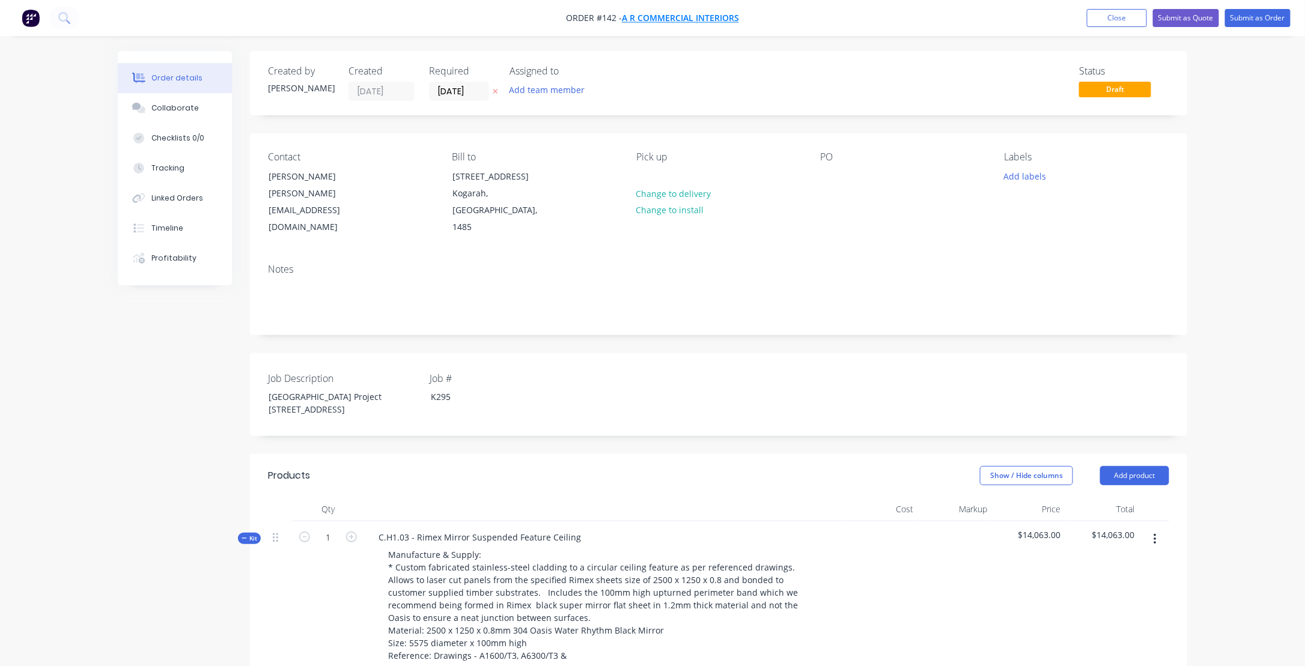
click at [654, 17] on span "A R Commercial Interiors" at bounding box center [680, 18] width 117 height 11
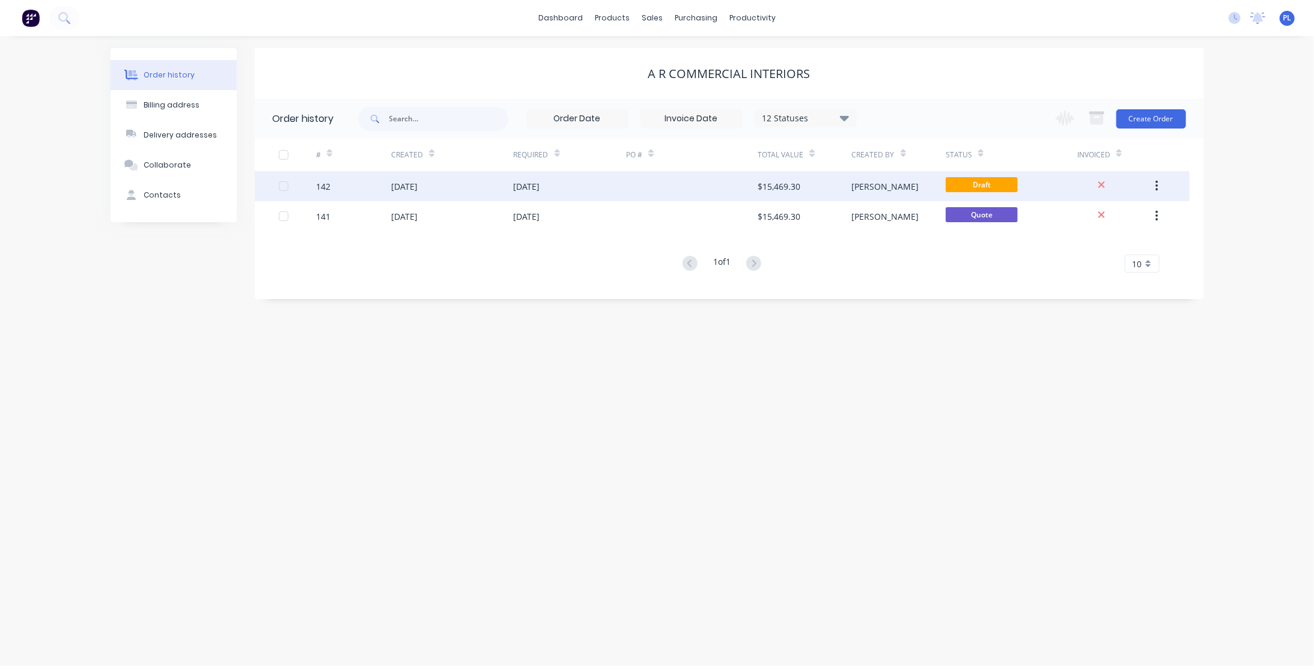
click at [1159, 184] on button "button" at bounding box center [1157, 186] width 28 height 22
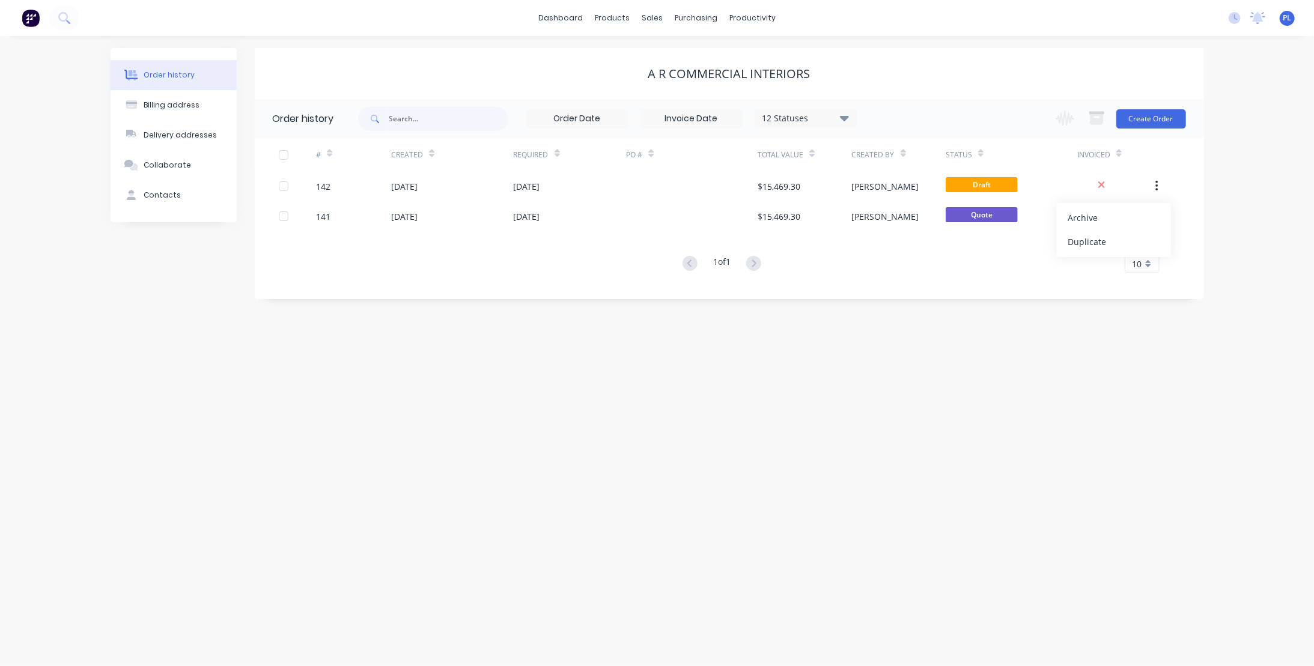
click at [1235, 190] on div "Order history Billing address Delivery addresses Collaborate Contacts A R Comme…" at bounding box center [657, 351] width 1314 height 630
drag, startPoint x: 1158, startPoint y: 183, endPoint x: 1017, endPoint y: 398, distance: 257.8
click at [1017, 398] on div "Order history Billing address Delivery addresses Collaborate Contacts A R Comme…" at bounding box center [657, 351] width 1314 height 630
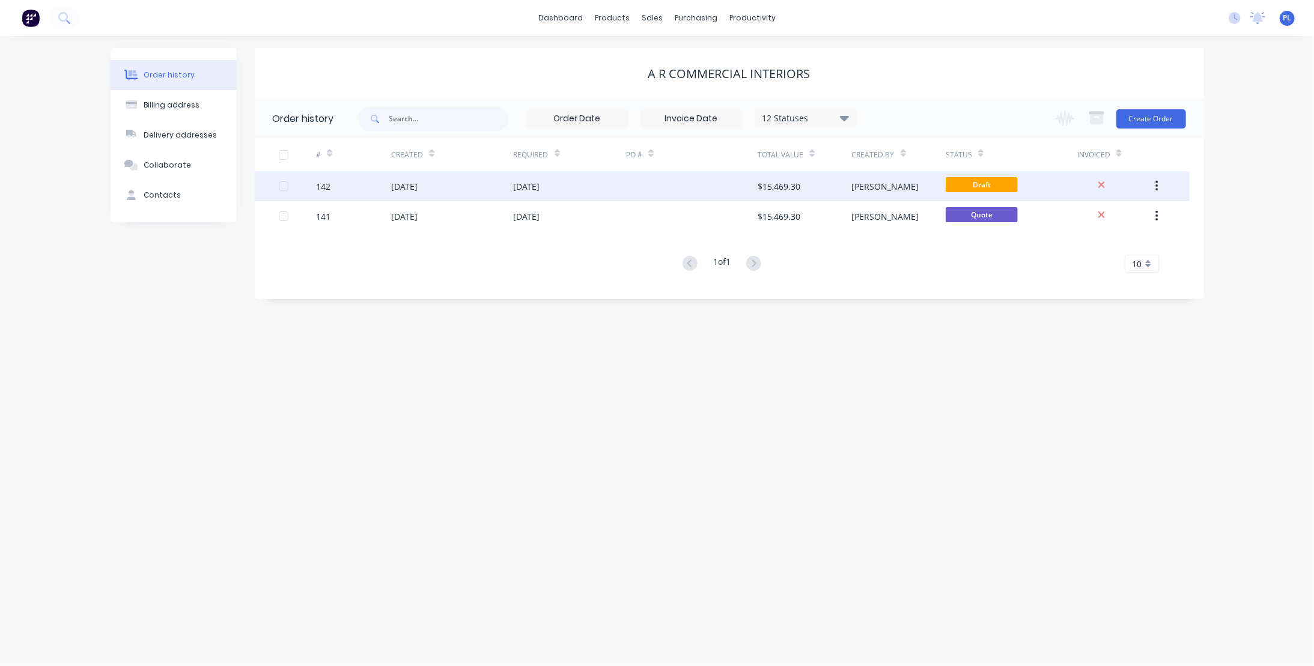
click at [324, 186] on div "142" at bounding box center [323, 186] width 14 height 13
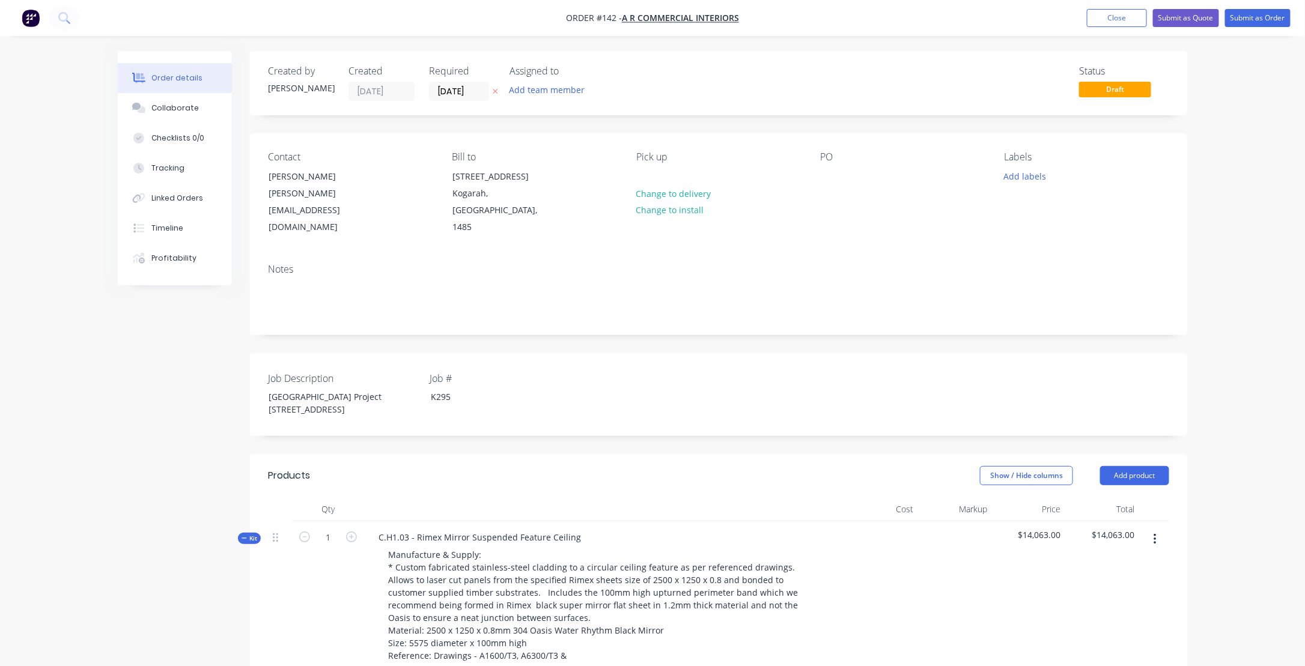
drag, startPoint x: 645, startPoint y: 18, endPoint x: 851, endPoint y: 26, distance: 206.2
click at [851, 26] on nav "Order #142 - A R Commercial Interiors Add product Close Submit as Quote Submit …" at bounding box center [652, 18] width 1305 height 36
drag, startPoint x: 765, startPoint y: 21, endPoint x: 634, endPoint y: 23, distance: 130.4
click at [634, 23] on nav "Order #142 - A R Commercial Interiors Add product Close Submit as Quote Submit …" at bounding box center [652, 18] width 1305 height 36
click at [868, 29] on nav "Order #142 - A R Commercial Interiors Add product Close Submit as Quote Submit …" at bounding box center [652, 18] width 1305 height 36
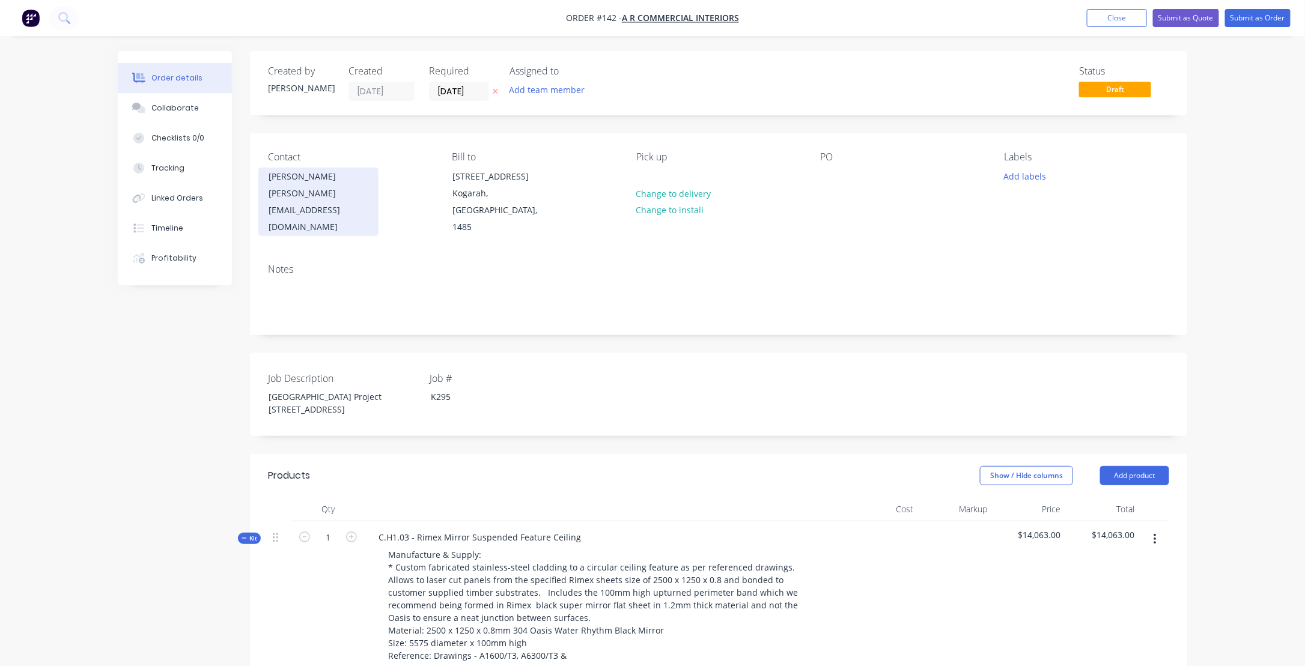
click at [294, 181] on div "[PERSON_NAME]" at bounding box center [319, 176] width 100 height 17
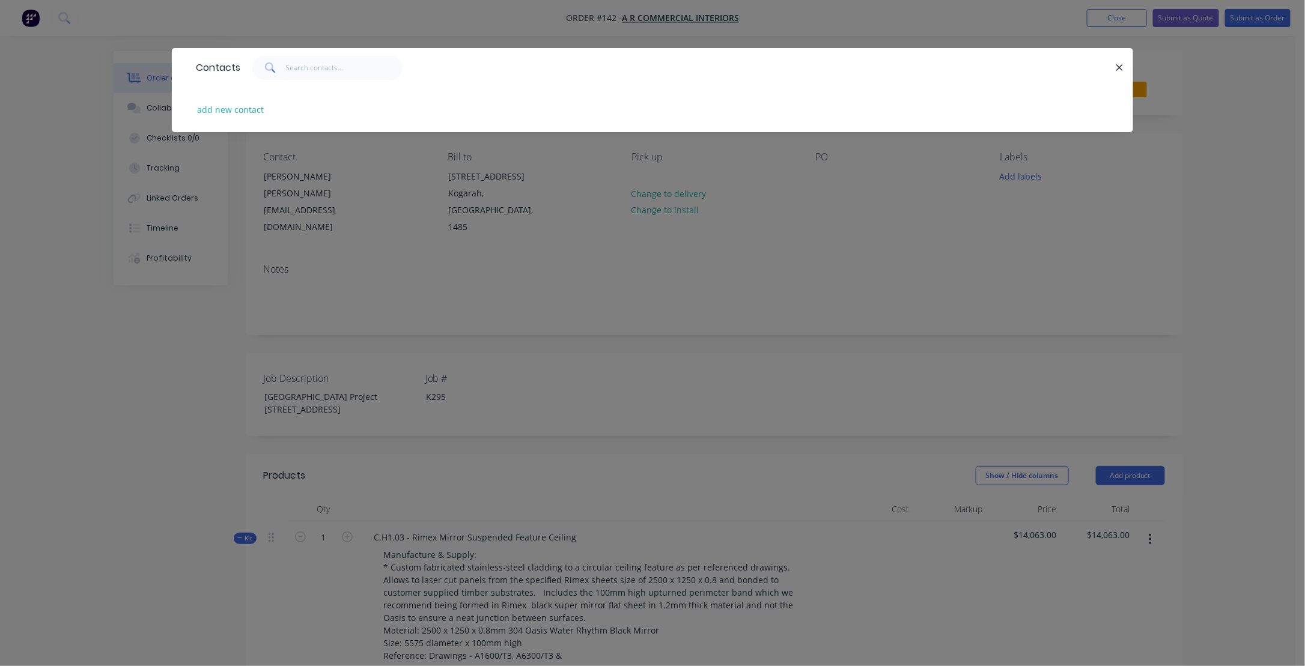
click at [100, 402] on div "Contacts add new contact" at bounding box center [652, 333] width 1305 height 666
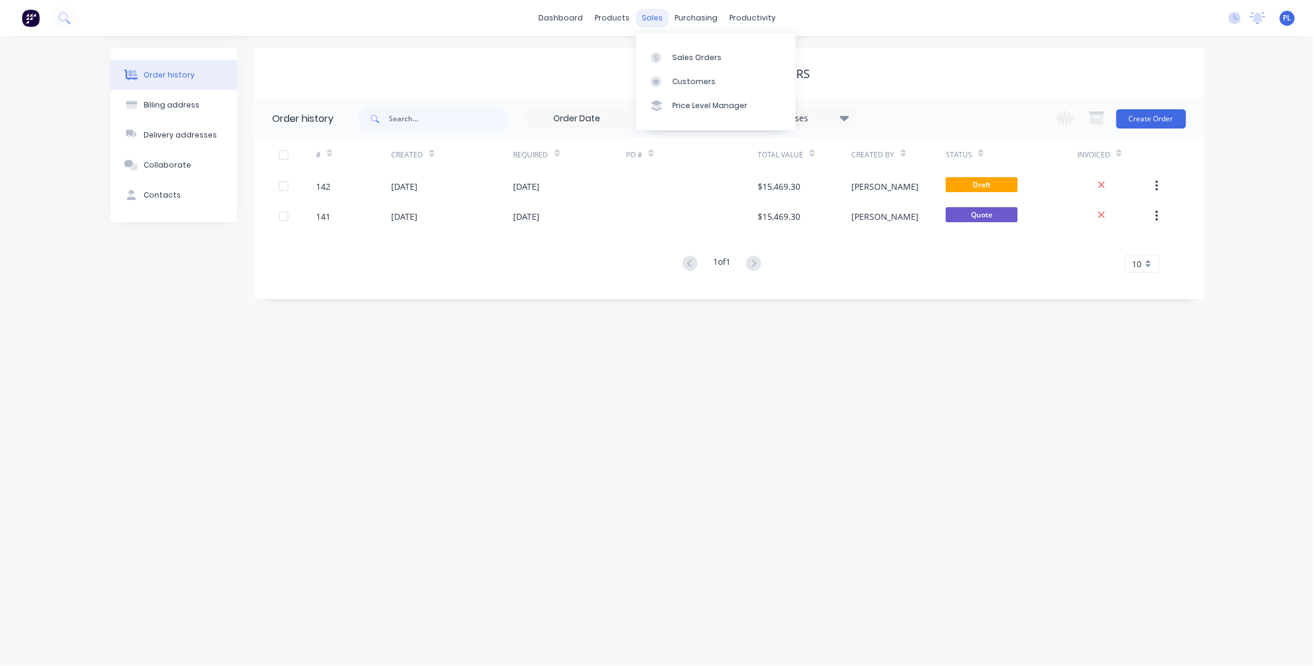
click at [643, 20] on div "sales" at bounding box center [652, 18] width 33 height 18
click at [695, 58] on div "Sales Orders" at bounding box center [696, 57] width 49 height 11
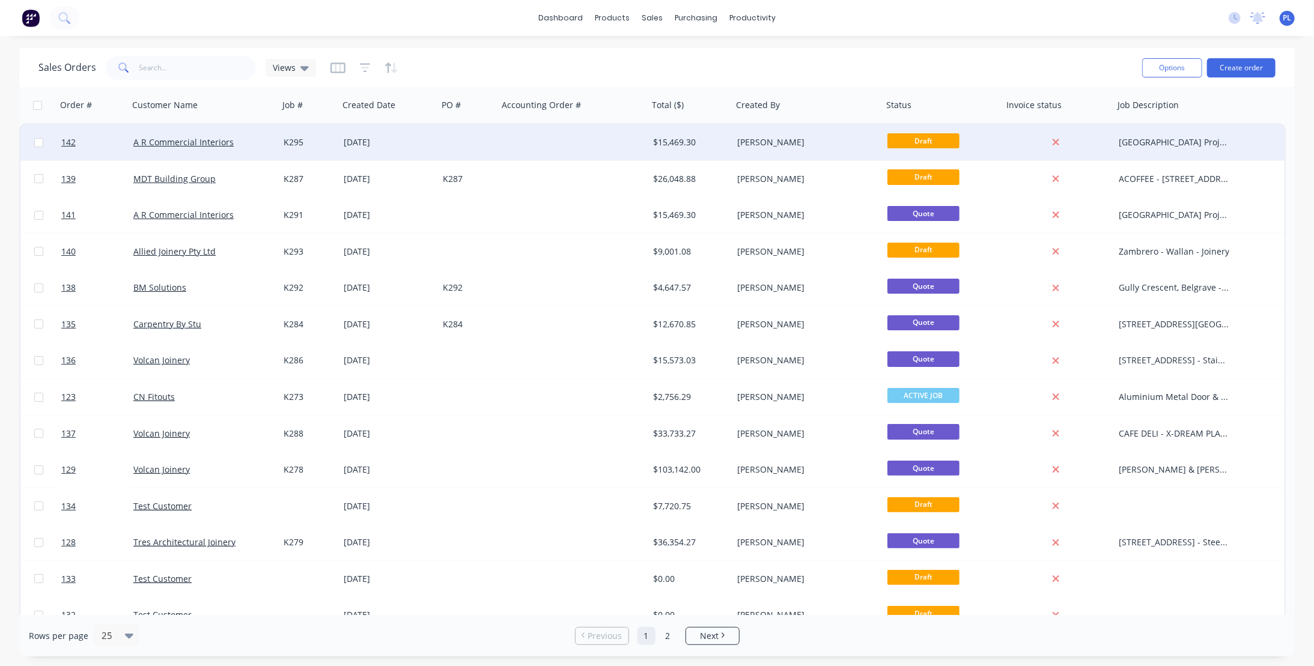
drag, startPoint x: 586, startPoint y: 109, endPoint x: 496, endPoint y: 135, distance: 93.7
click at [496, 135] on div "Order # Customer Name Job # Created Date PO # Accounting Order # Total ($) Crea…" at bounding box center [652, 560] width 1266 height 946
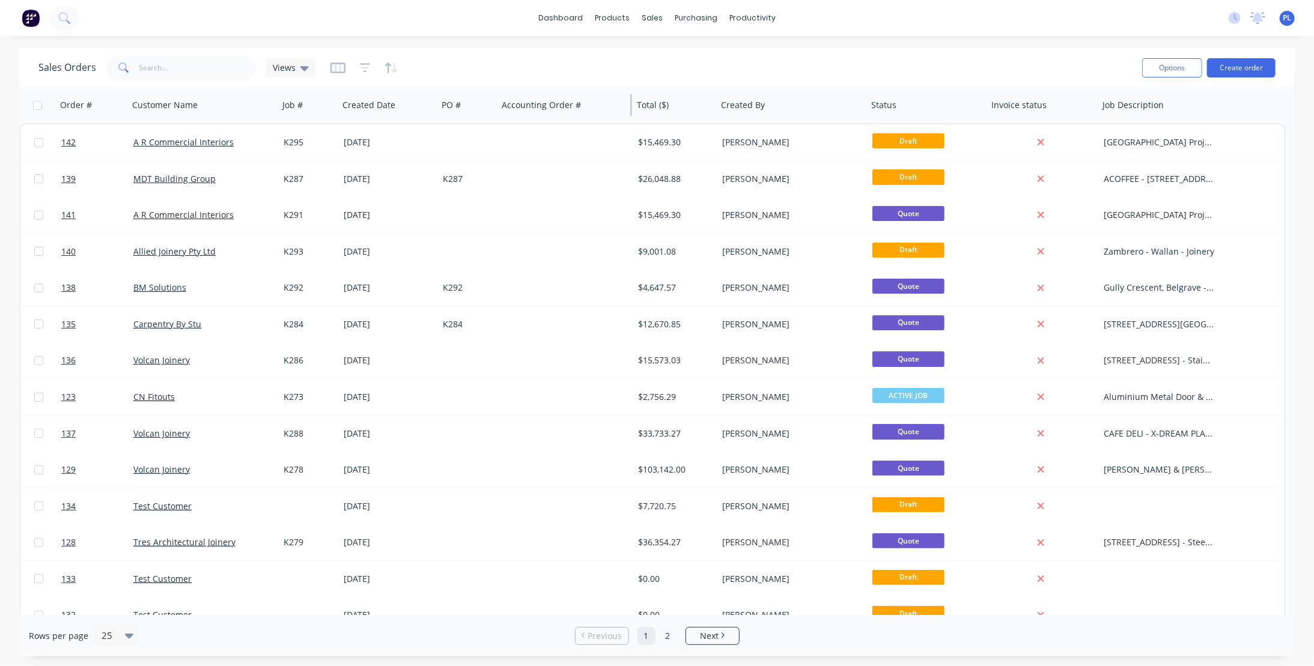
drag, startPoint x: 646, startPoint y: 107, endPoint x: 609, endPoint y: 120, distance: 39.3
click at [609, 120] on div "Accounting Order #" at bounding box center [564, 105] width 135 height 36
drag, startPoint x: 1086, startPoint y: 661, endPoint x: 1159, endPoint y: 657, distance: 73.4
click at [1159, 664] on div "dashboard products sales purchasing productivity dashboard products Product Cat…" at bounding box center [657, 333] width 1314 height 666
drag, startPoint x: 631, startPoint y: 103, endPoint x: 582, endPoint y: 120, distance: 52.6
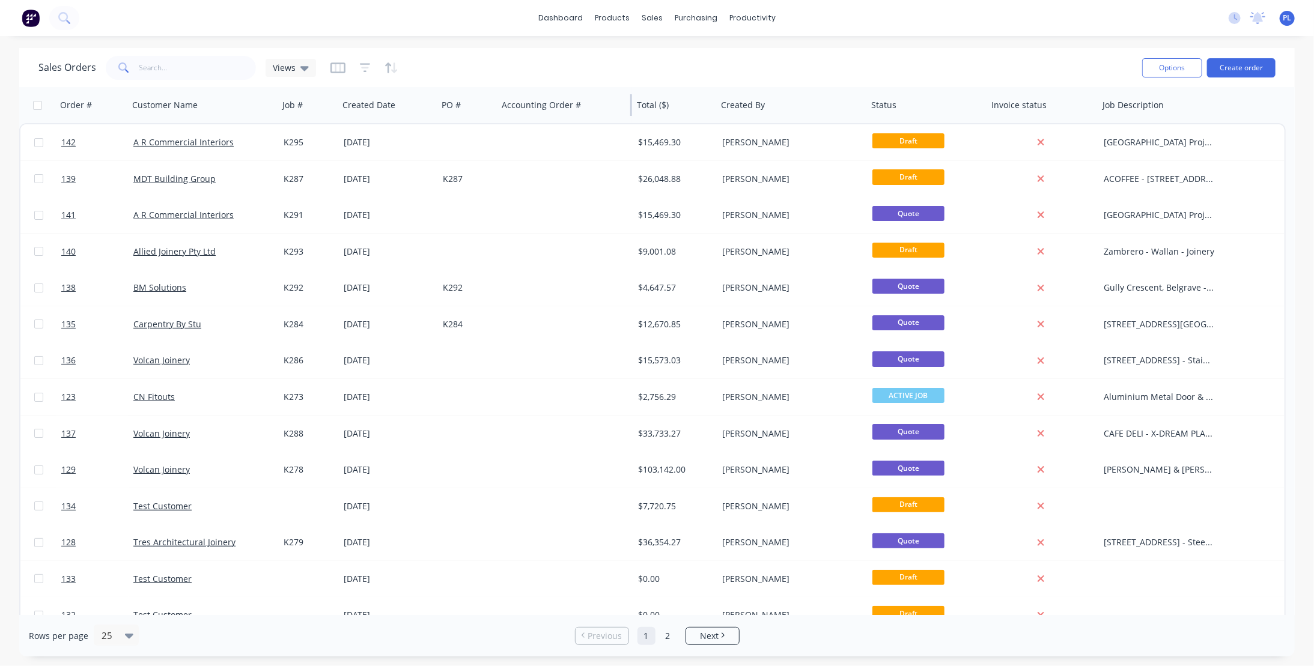
click at [582, 120] on div "Accounting Order #" at bounding box center [564, 105] width 135 height 36
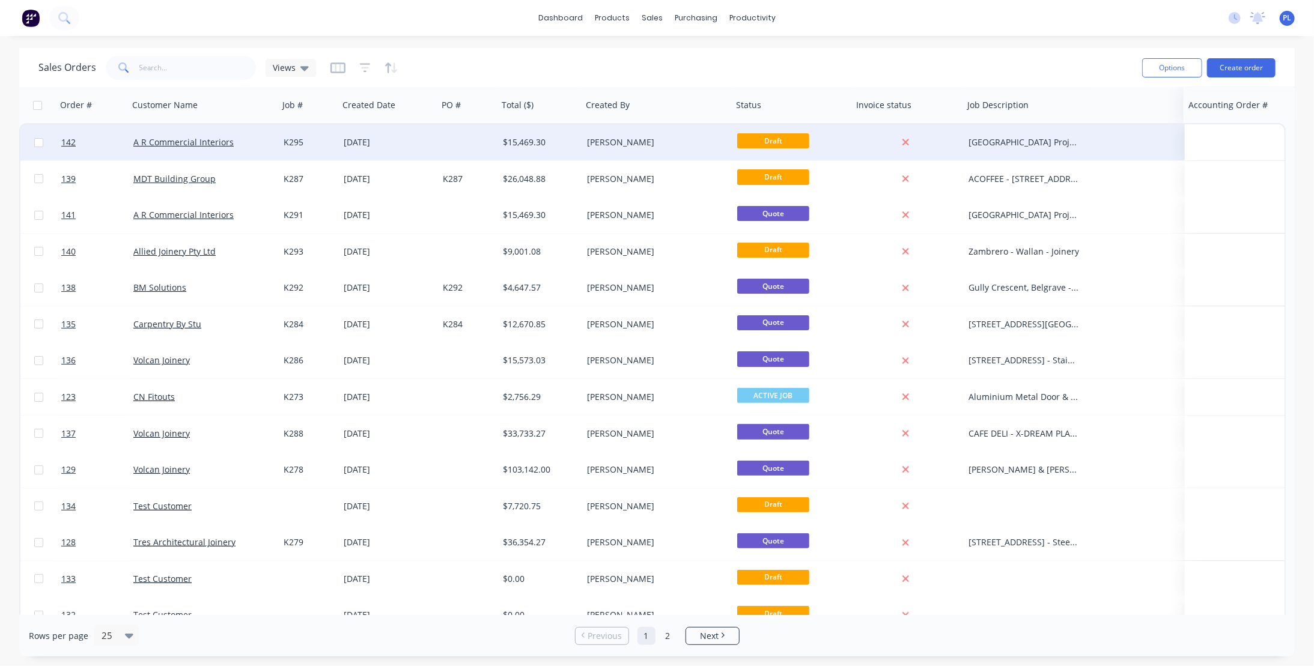
drag, startPoint x: 518, startPoint y: 111, endPoint x: 1217, endPoint y: 160, distance: 700.4
click at [1183, 70] on button "Options" at bounding box center [1172, 67] width 60 height 19
click at [76, 98] on div "Order #" at bounding box center [89, 105] width 59 height 24
click at [72, 108] on div "Order #" at bounding box center [76, 105] width 32 height 12
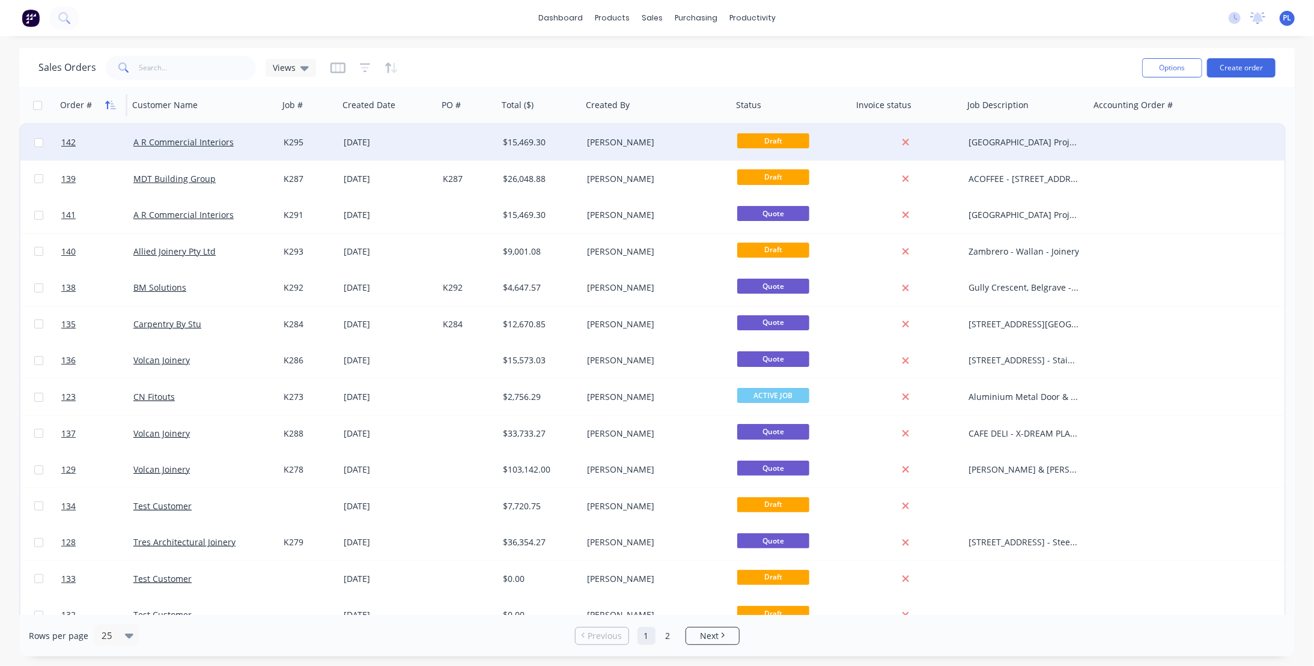
click at [107, 103] on icon "button" at bounding box center [107, 105] width 4 height 8
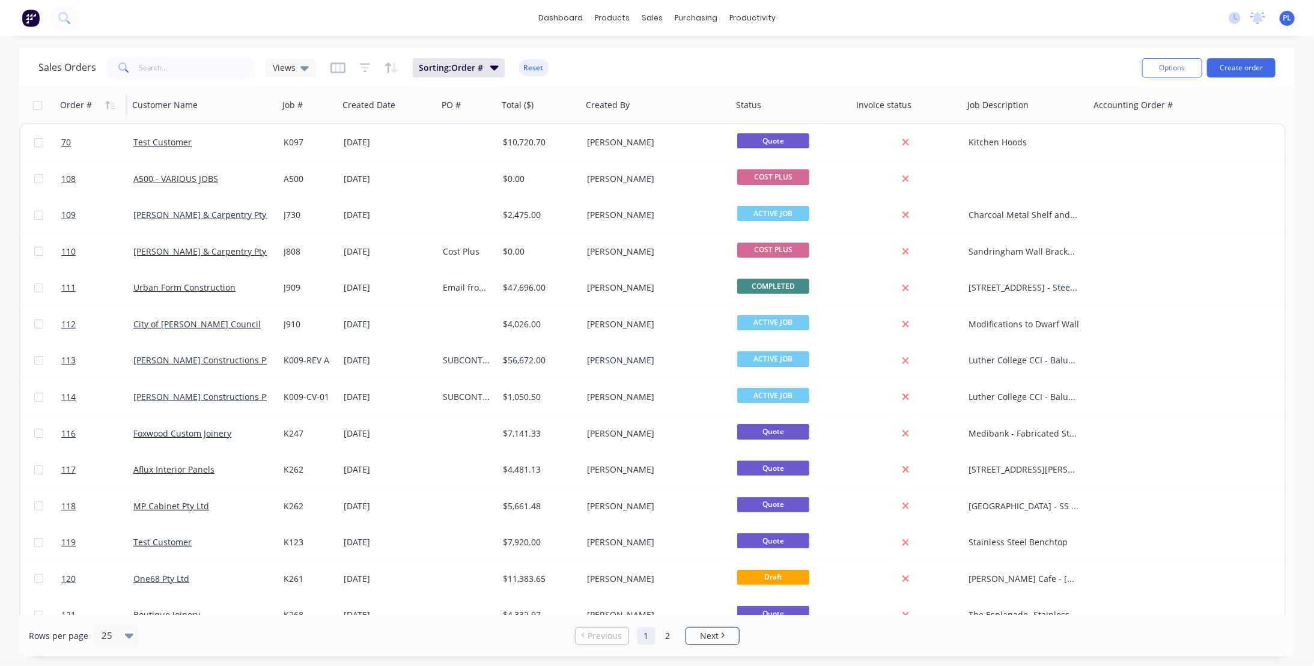
click at [107, 103] on icon "button" at bounding box center [107, 105] width 4 height 8
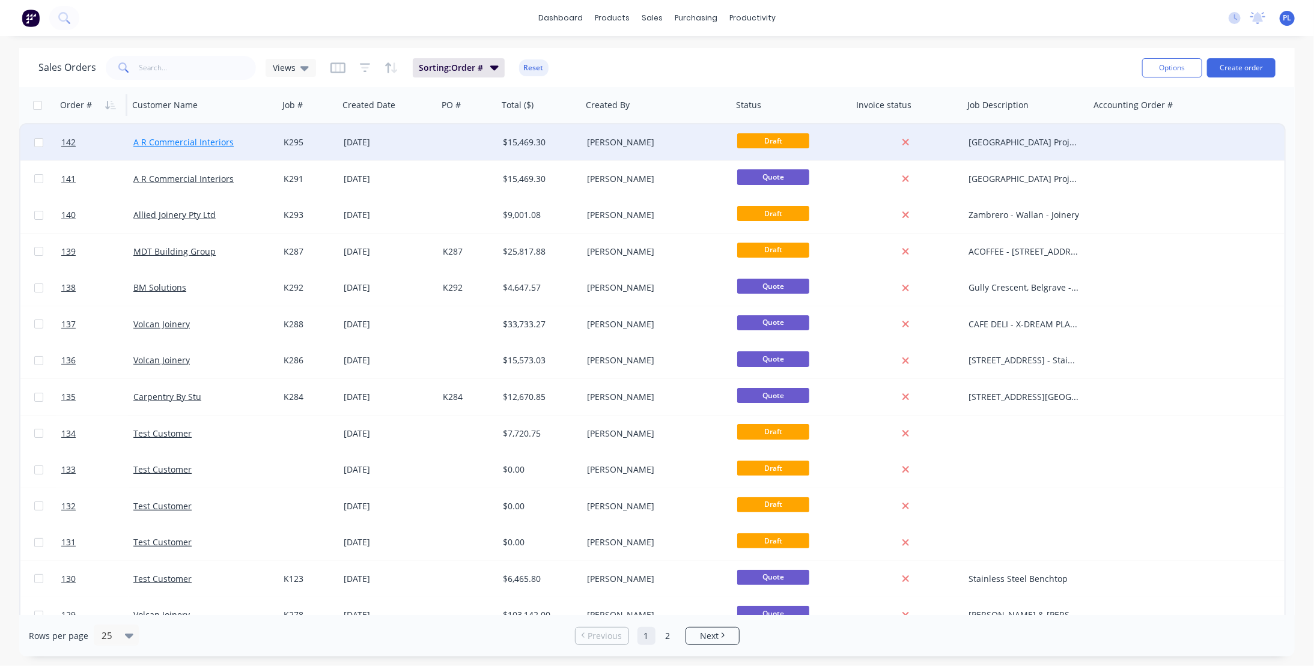
drag, startPoint x: 169, startPoint y: 142, endPoint x: 114, endPoint y: 152, distance: 56.2
click at [114, 152] on link "142" at bounding box center [97, 142] width 72 height 36
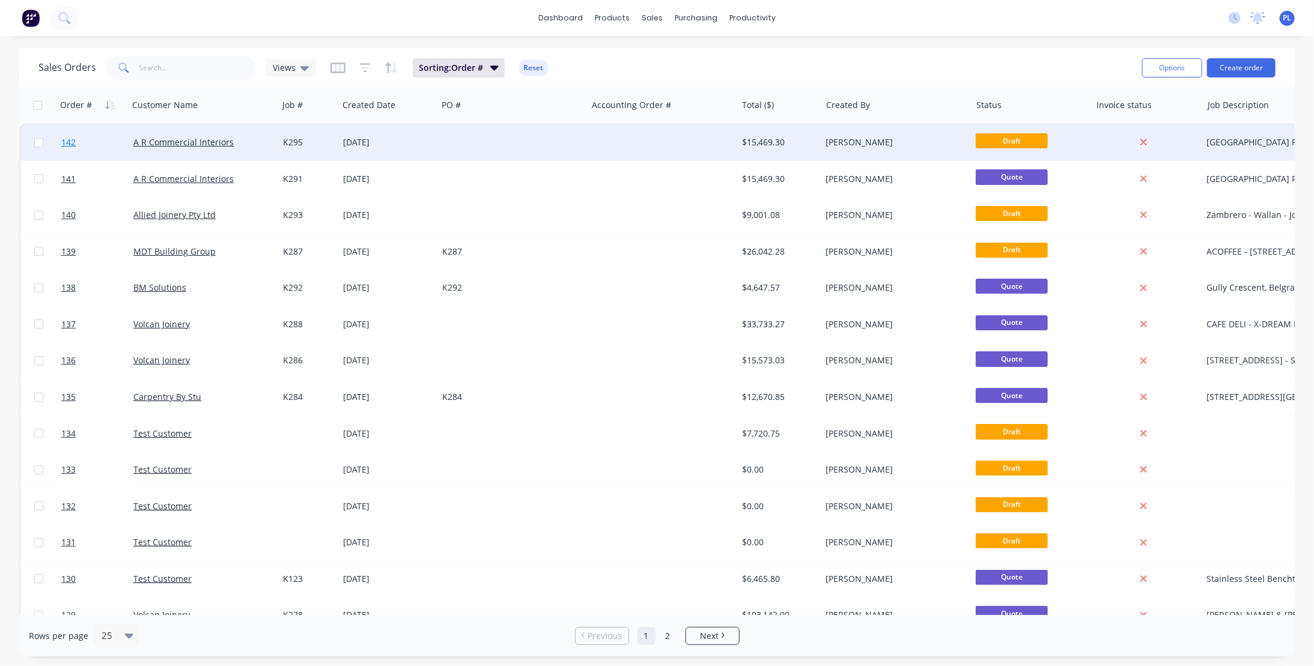
click at [63, 144] on span "142" at bounding box center [68, 142] width 14 height 12
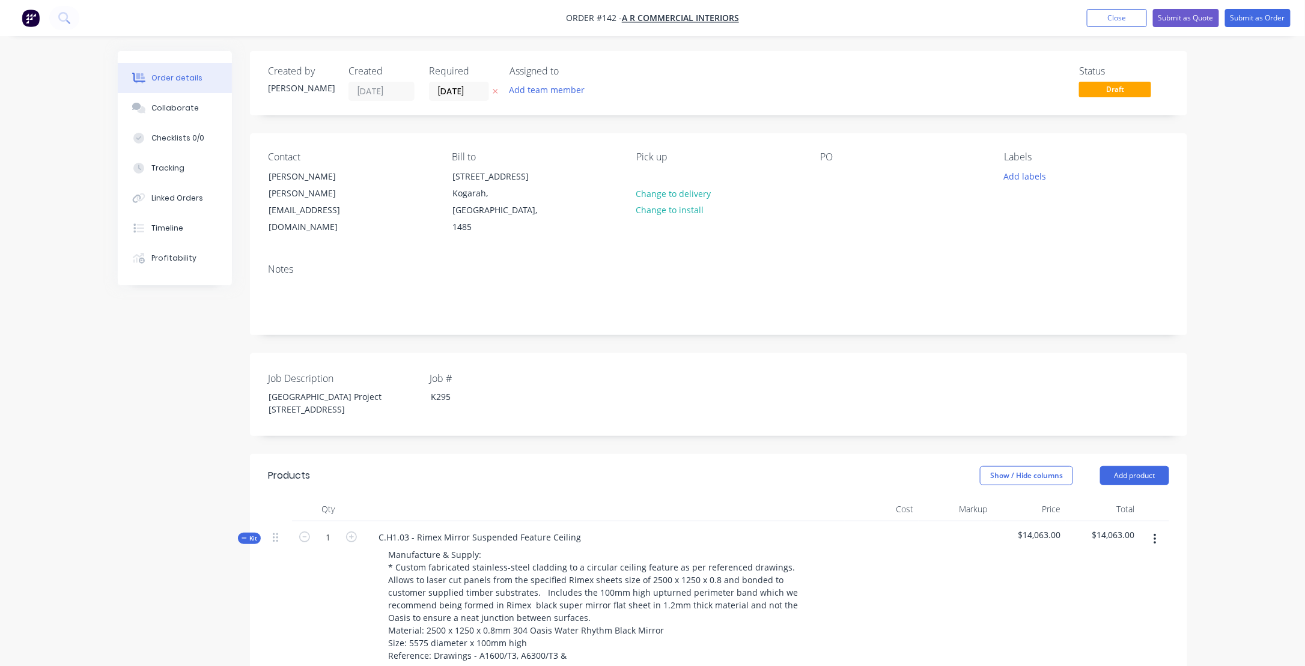
click at [158, 76] on div "Order details" at bounding box center [176, 78] width 51 height 11
click at [174, 106] on div "Collaborate" at bounding box center [174, 108] width 47 height 11
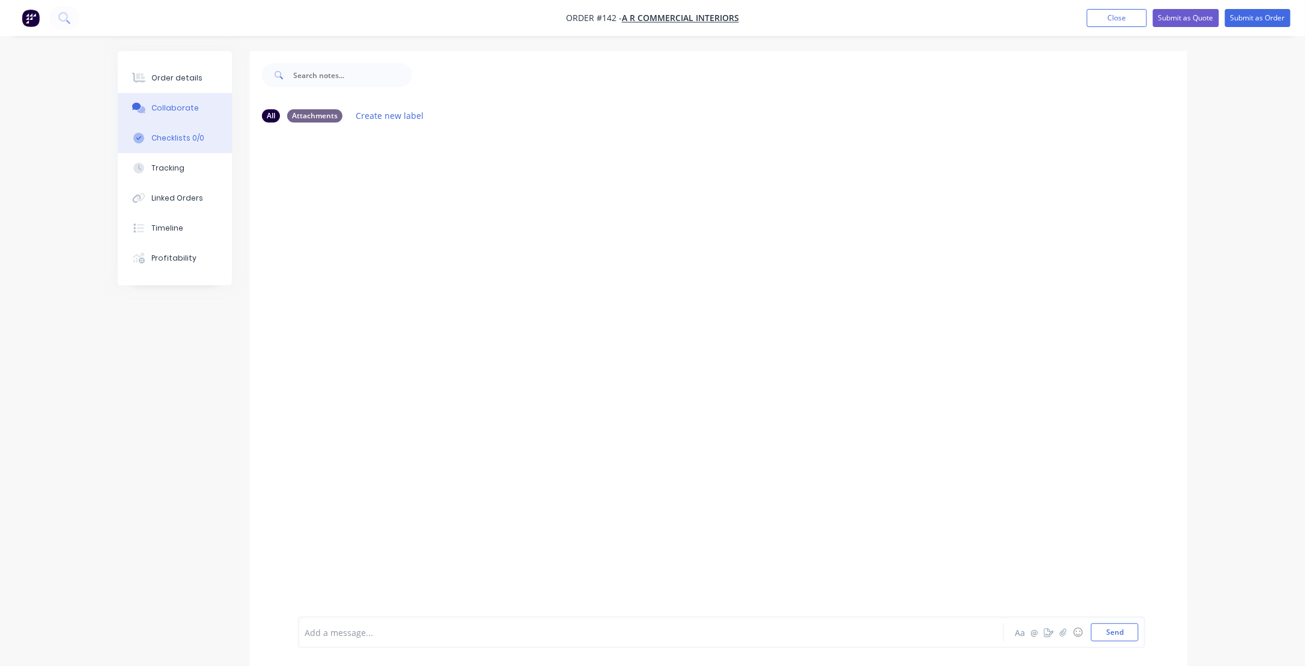
click at [170, 138] on div "Checklists 0/0" at bounding box center [177, 138] width 53 height 11
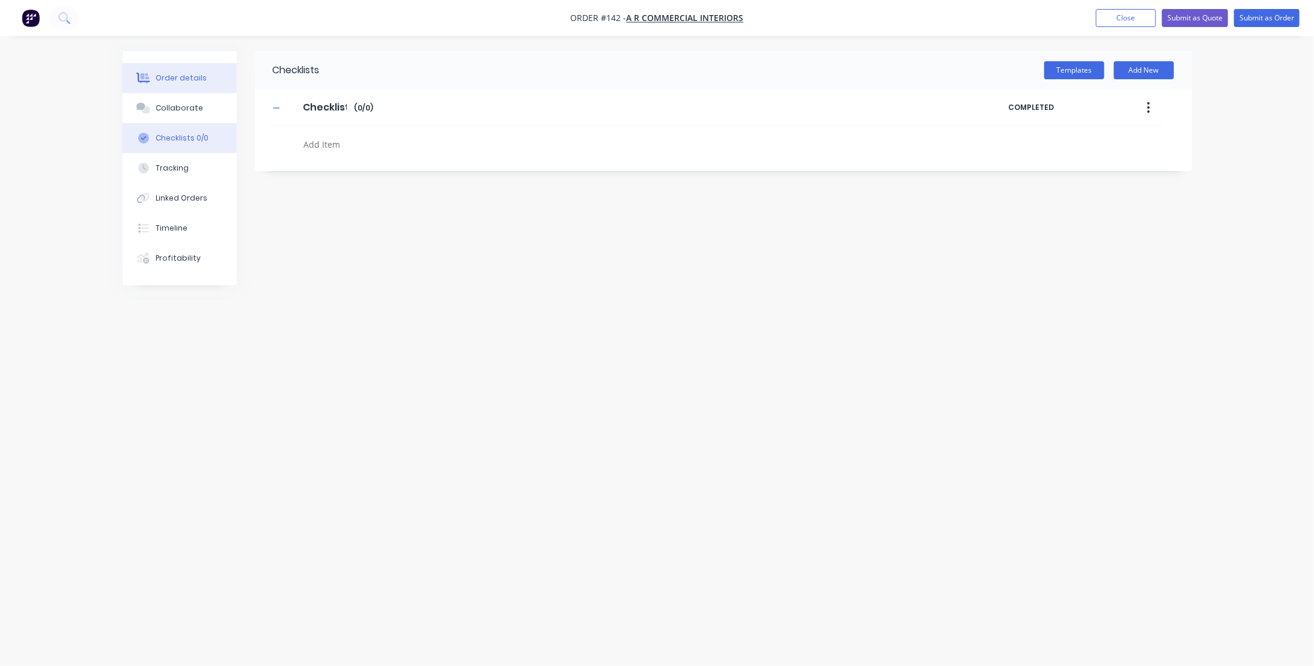
click at [186, 79] on div "Order details" at bounding box center [181, 78] width 51 height 11
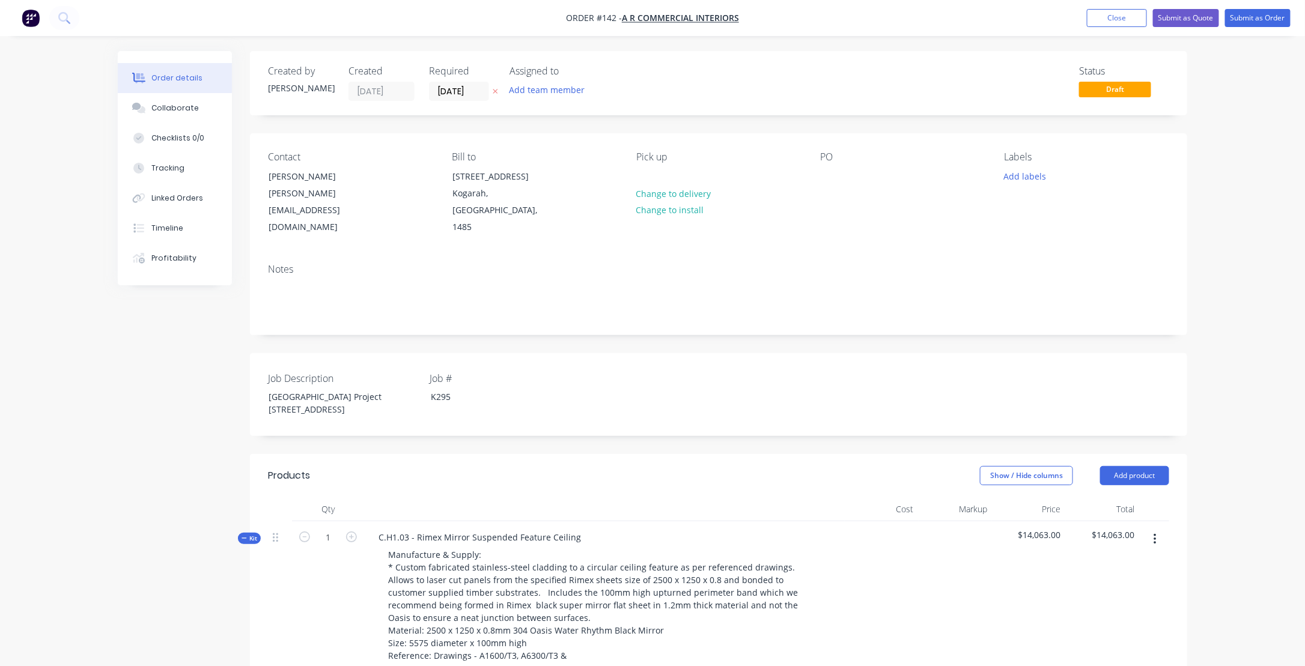
drag, startPoint x: 625, startPoint y: 14, endPoint x: 566, endPoint y: 27, distance: 60.2
click at [566, 27] on nav "Order #142 - A R Commercial Interiors Add product Close Submit as Quote Submit …" at bounding box center [652, 18] width 1305 height 36
type textarea "x"
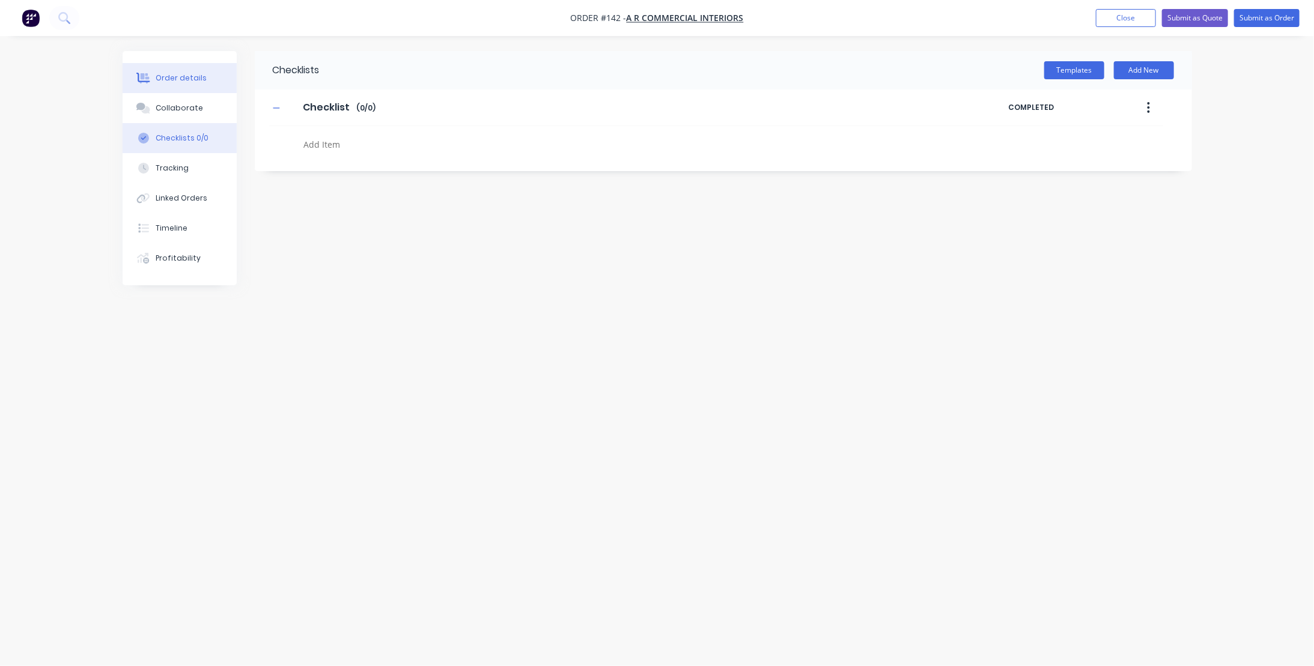
click at [163, 79] on div "Order details" at bounding box center [181, 78] width 51 height 11
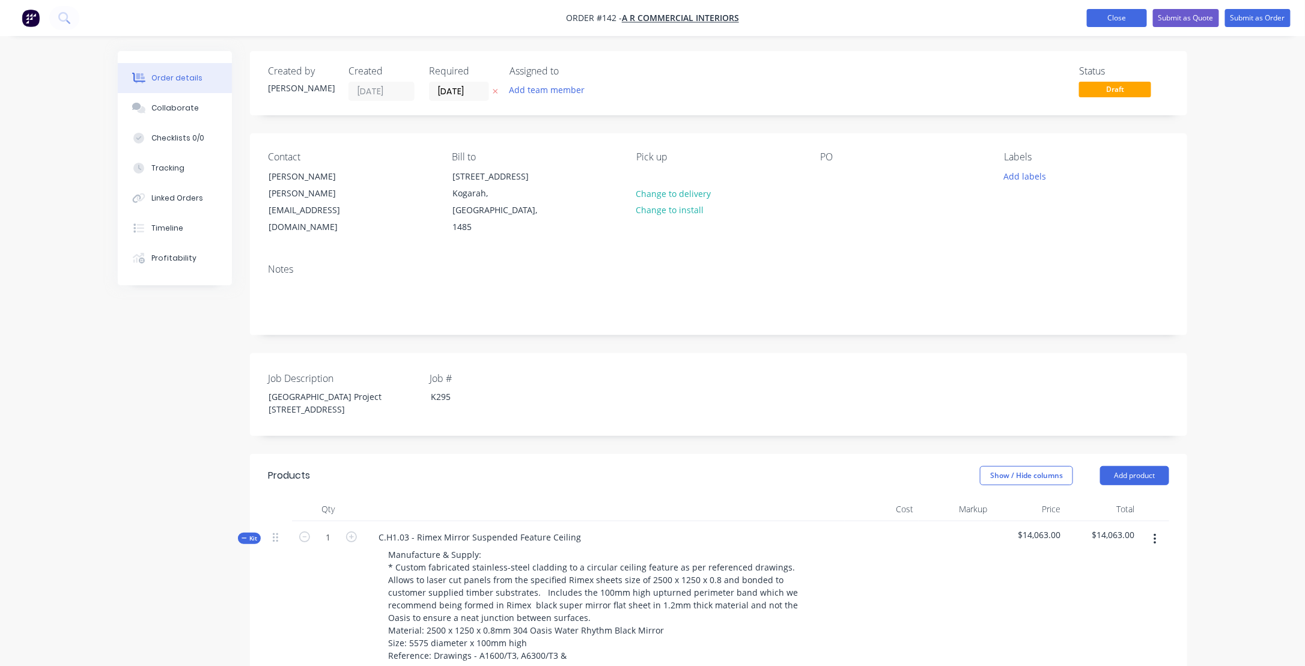
click at [1129, 21] on button "Close" at bounding box center [1117, 18] width 60 height 18
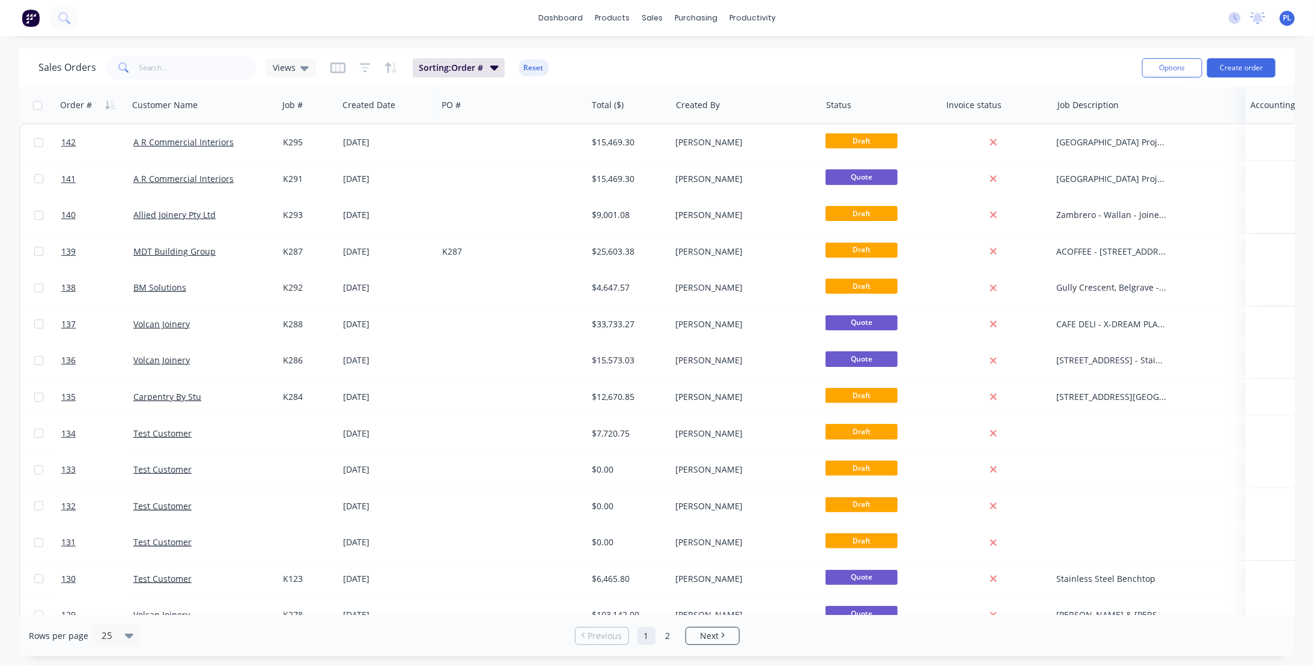
drag, startPoint x: 635, startPoint y: 109, endPoint x: 1293, endPoint y: 122, distance: 658.5
click at [744, 68] on div "Sales Orders Views Sorting: Order # Reset" at bounding box center [585, 67] width 1094 height 29
click at [1217, 230] on button "Move to end" at bounding box center [1228, 231] width 90 height 24
click at [293, 68] on span "Views" at bounding box center [284, 67] width 23 height 13
click at [678, 59] on div "Sales Orders Views Sorting: Order # Reset" at bounding box center [585, 67] width 1094 height 29
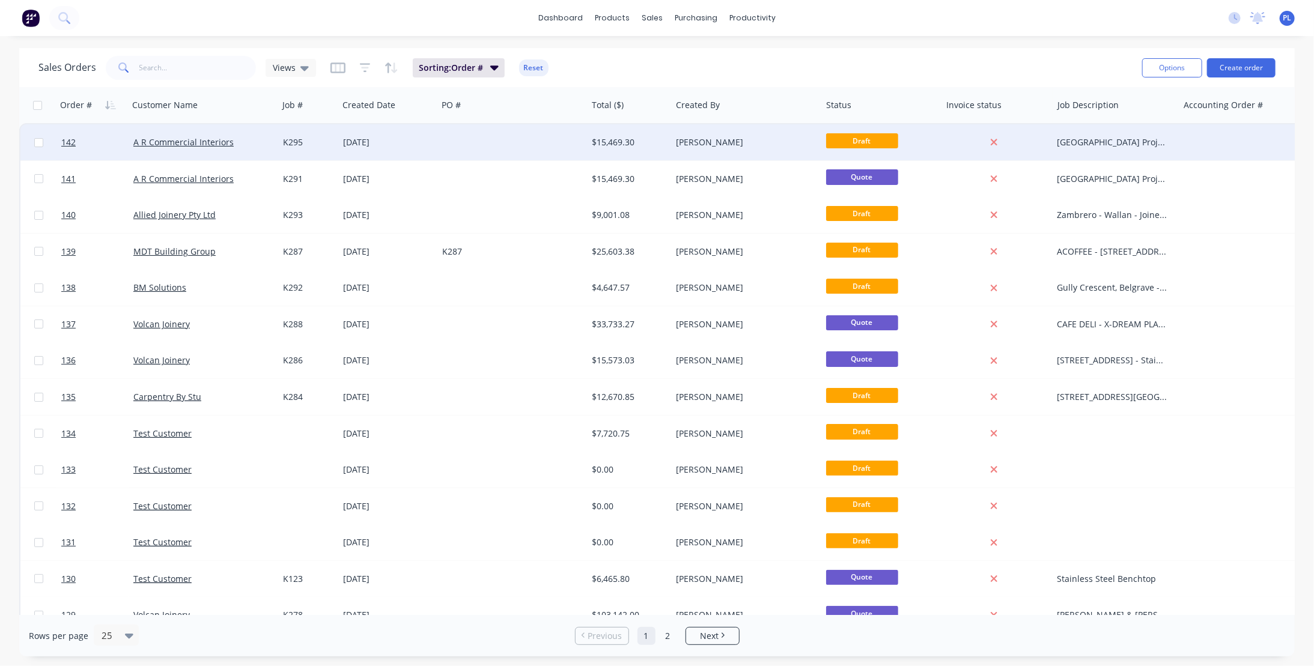
click at [42, 145] on input "checkbox" at bounding box center [38, 142] width 9 height 9
checkbox input "true"
click at [1274, 643] on div "Rows per page 25 Previous 1 2 Next" at bounding box center [656, 635] width 1275 height 41
click at [558, 20] on link "dashboard" at bounding box center [560, 18] width 56 height 18
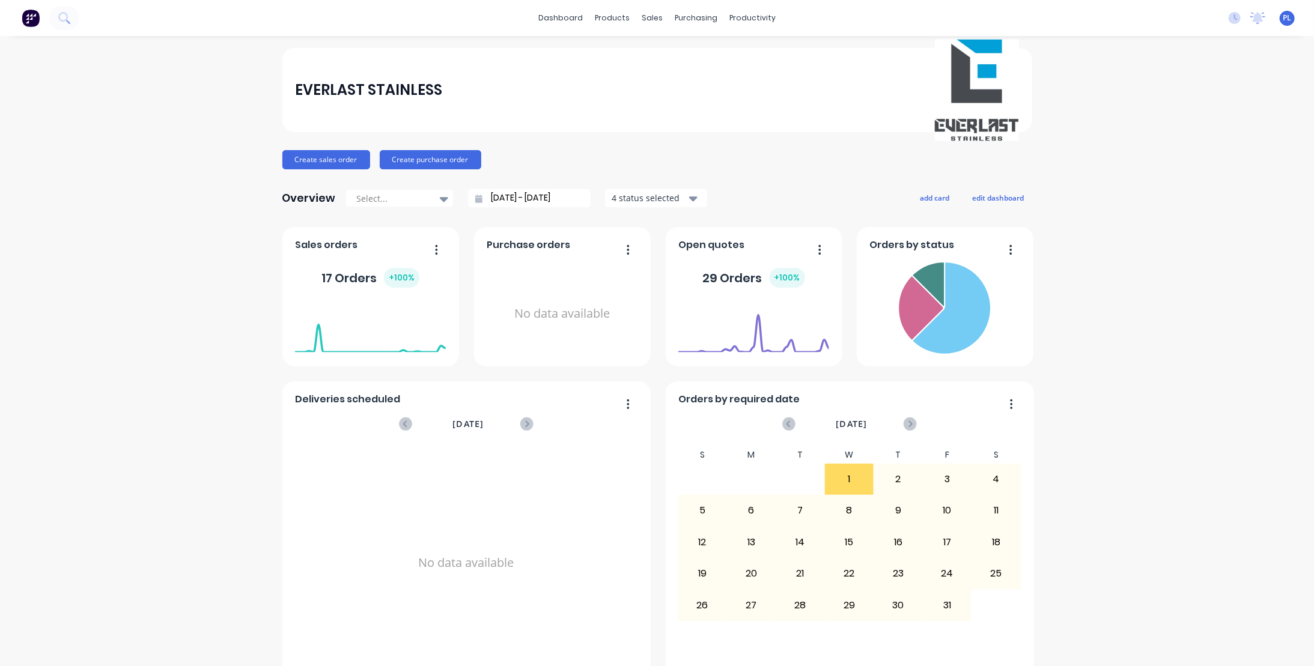
scroll to position [20, 0]
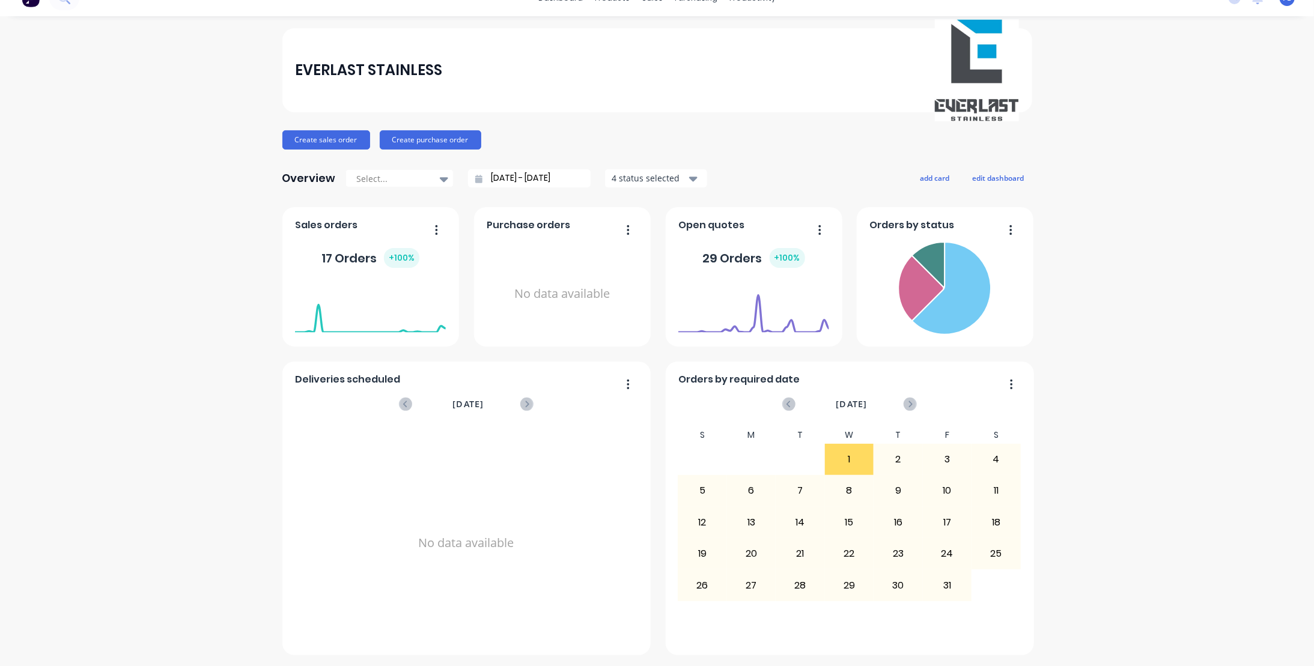
click at [1265, 648] on div "EVERLAST STAINLESS Create sales order Create purchase order Overview Select... …" at bounding box center [657, 341] width 1314 height 627
click at [1242, 580] on div "EVERLAST STAINLESS Create sales order Create purchase order Overview Select... …" at bounding box center [657, 341] width 1314 height 627
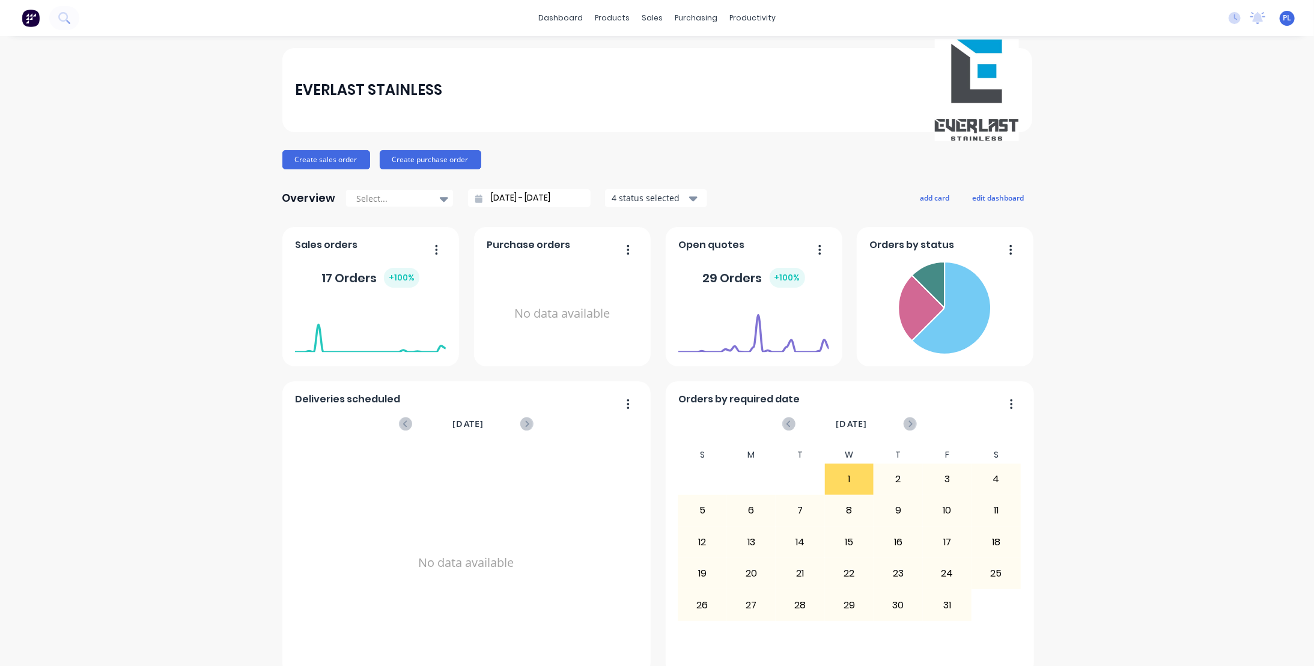
scroll to position [0, 0]
click at [1125, 360] on div "EVERLAST STAINLESS Create sales order Create purchase order Overview Select... …" at bounding box center [657, 361] width 1314 height 627
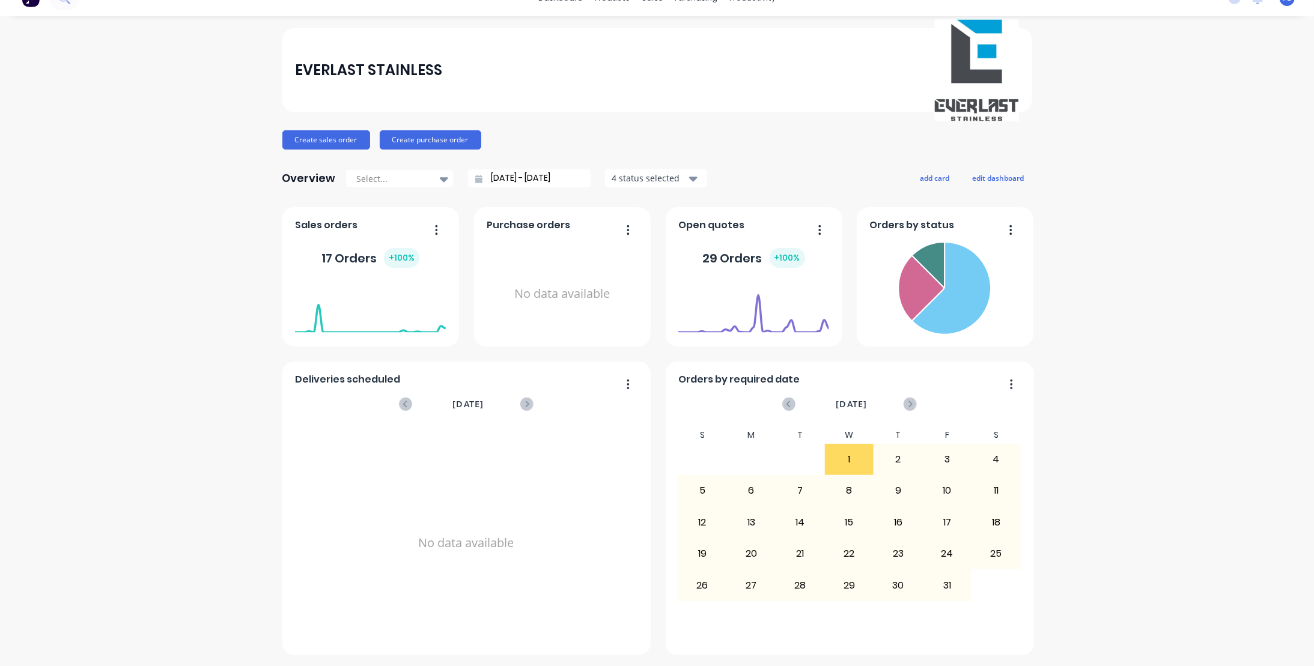
scroll to position [3, 0]
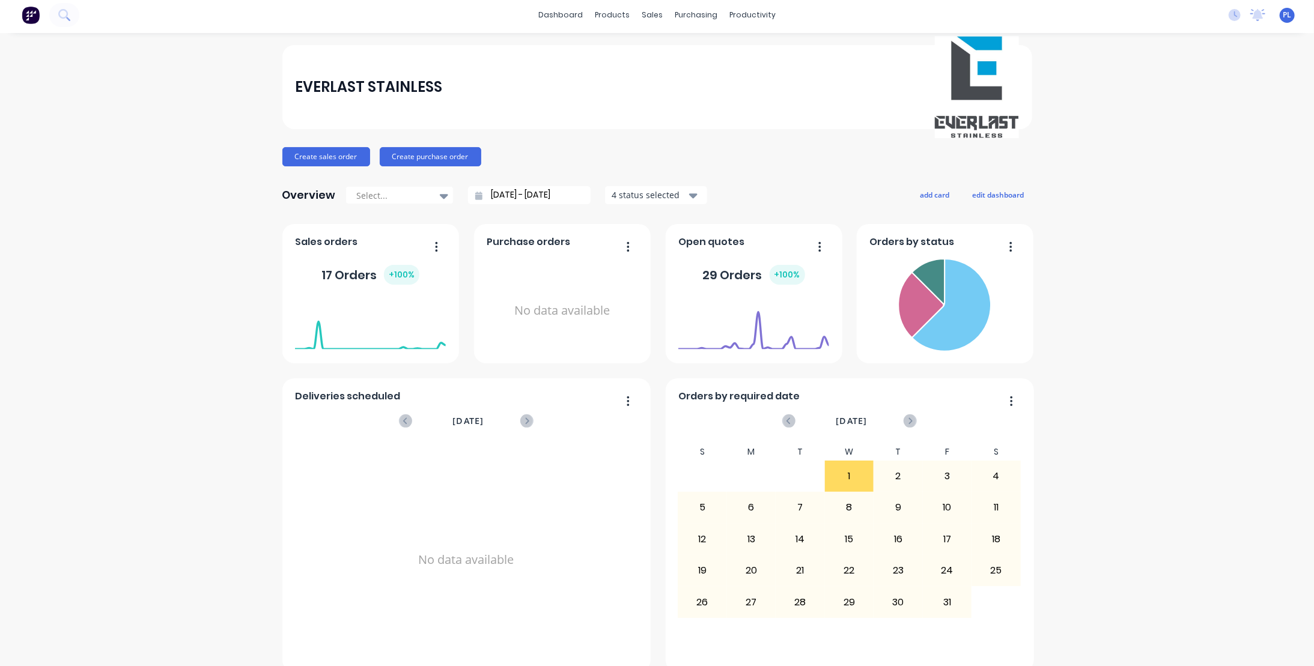
drag, startPoint x: 1244, startPoint y: 577, endPoint x: 1241, endPoint y: 554, distance: 23.6
click at [1223, 577] on div "EVERLAST STAINLESS Create sales order Create purchase order Overview Select... …" at bounding box center [657, 358] width 1314 height 627
drag, startPoint x: 1267, startPoint y: 526, endPoint x: 1260, endPoint y: 391, distance: 135.4
click at [1266, 512] on div "EVERLAST STAINLESS Create sales order Create purchase order Overview Select... …" at bounding box center [657, 358] width 1314 height 627
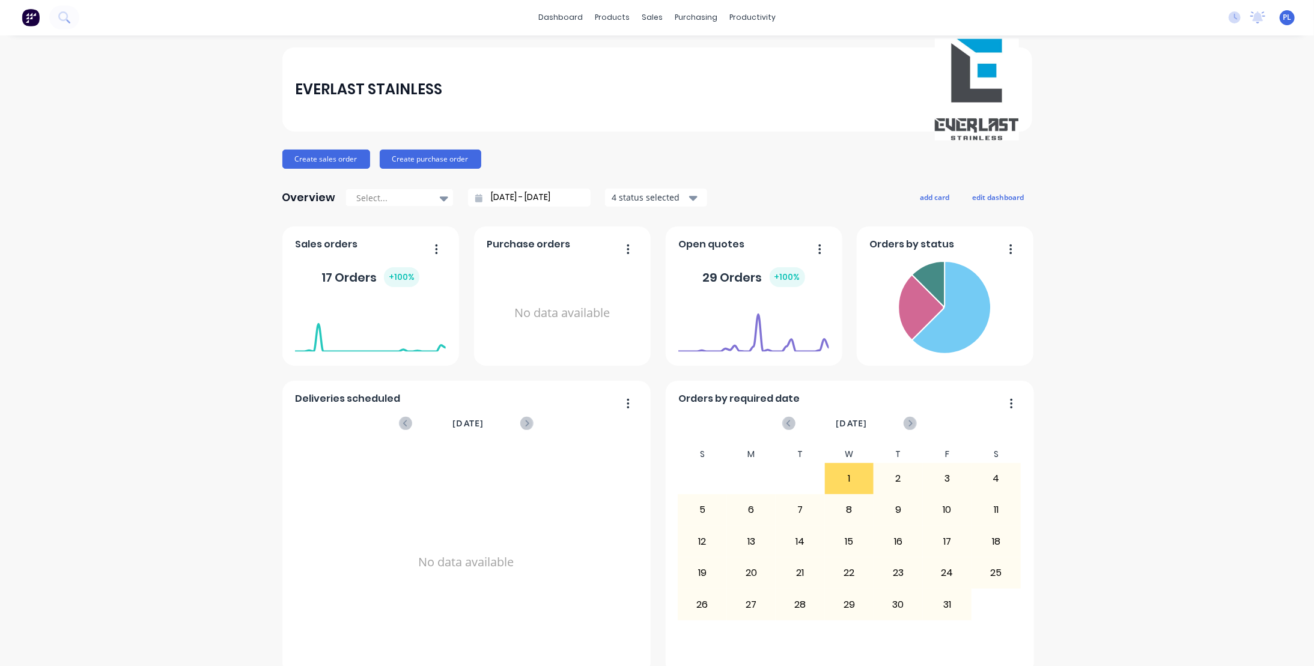
scroll to position [0, 0]
click at [678, 60] on div "Sales Orders" at bounding box center [692, 57] width 49 height 11
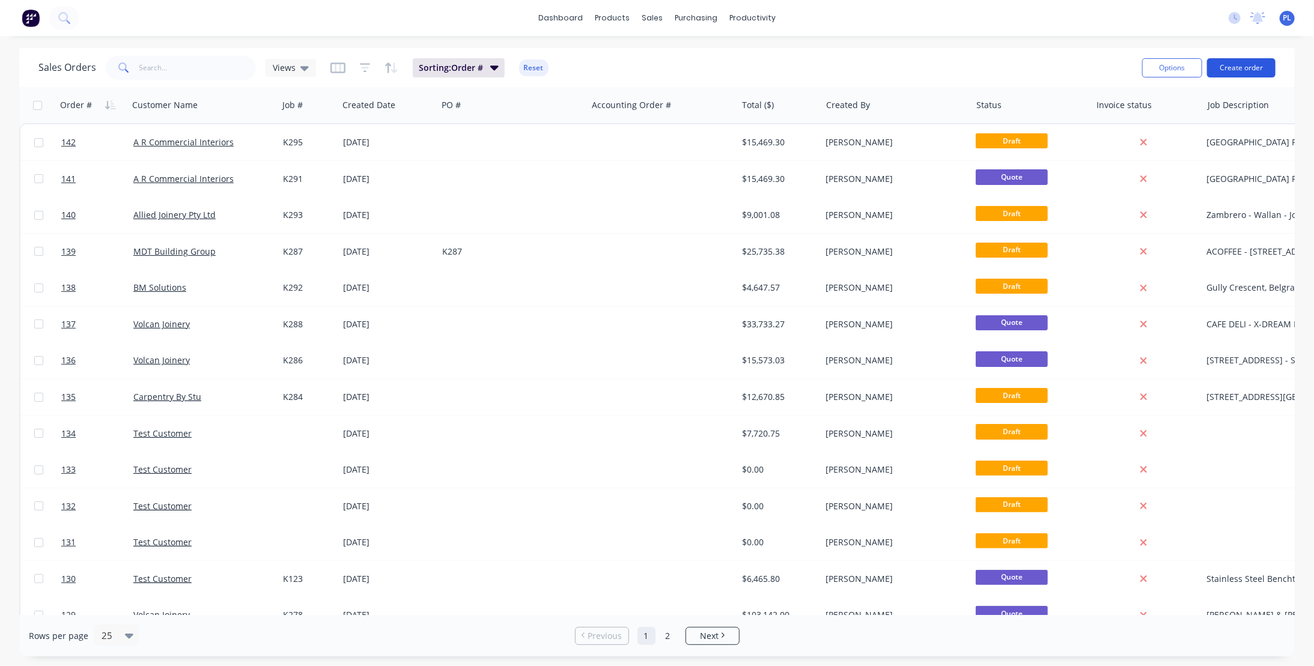
click at [1233, 68] on button "Create order" at bounding box center [1241, 67] width 68 height 19
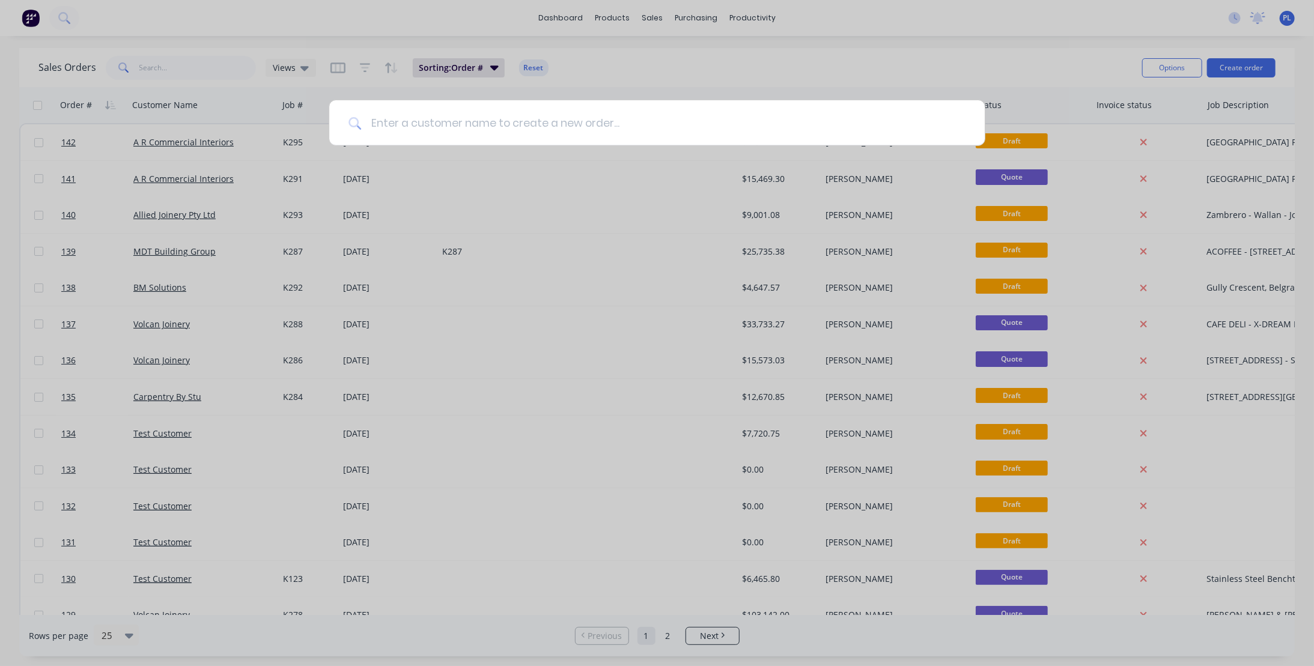
click at [406, 123] on input at bounding box center [663, 122] width 604 height 45
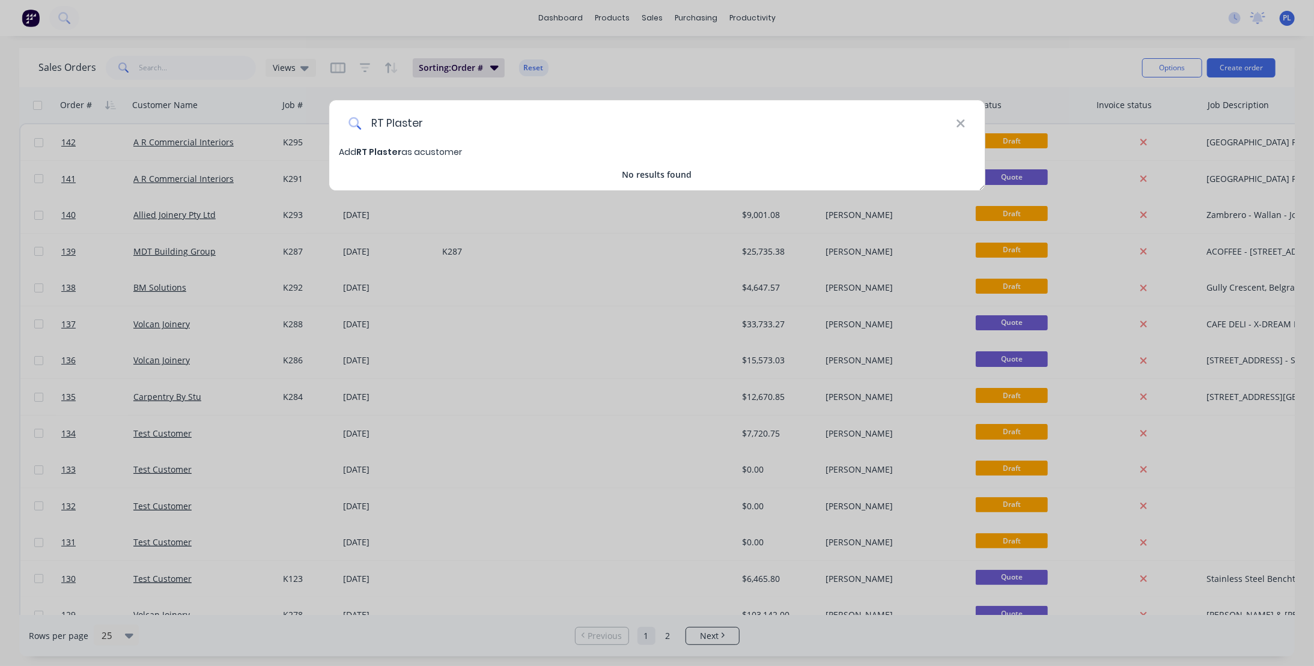
type input "RT Plaster"
click at [716, 66] on div "RT Plaster Add RT Plaster as a customer No results found" at bounding box center [657, 333] width 1314 height 666
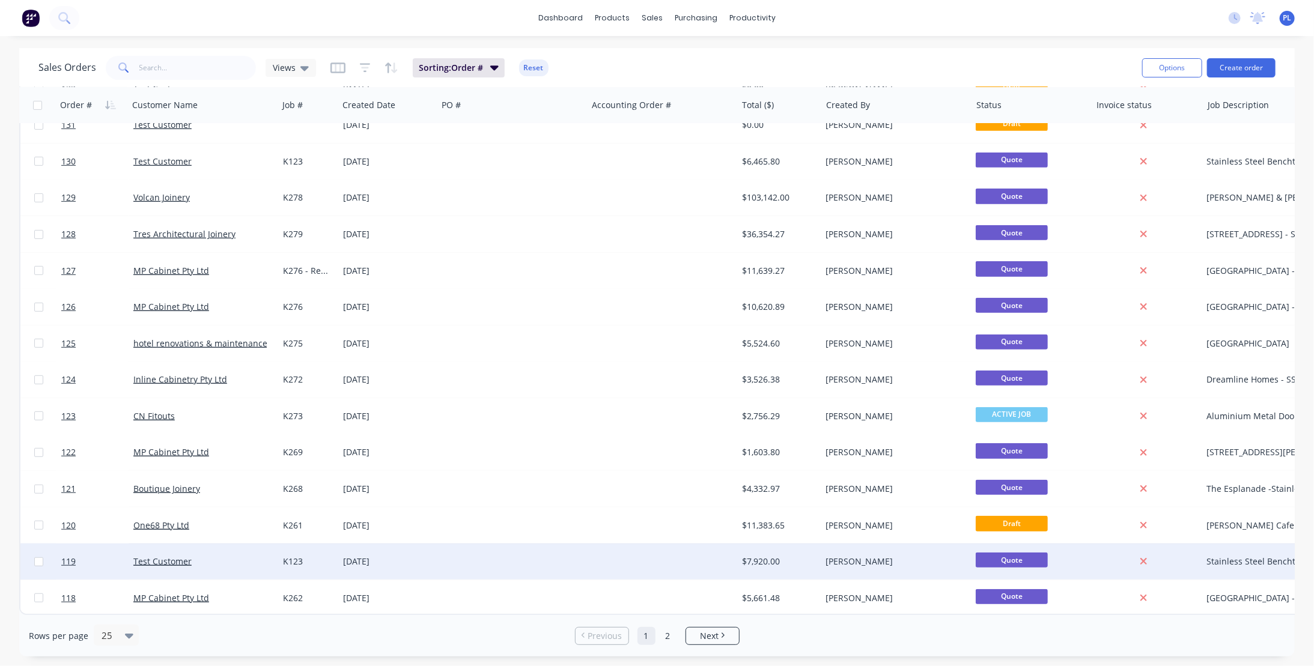
scroll to position [423, 0]
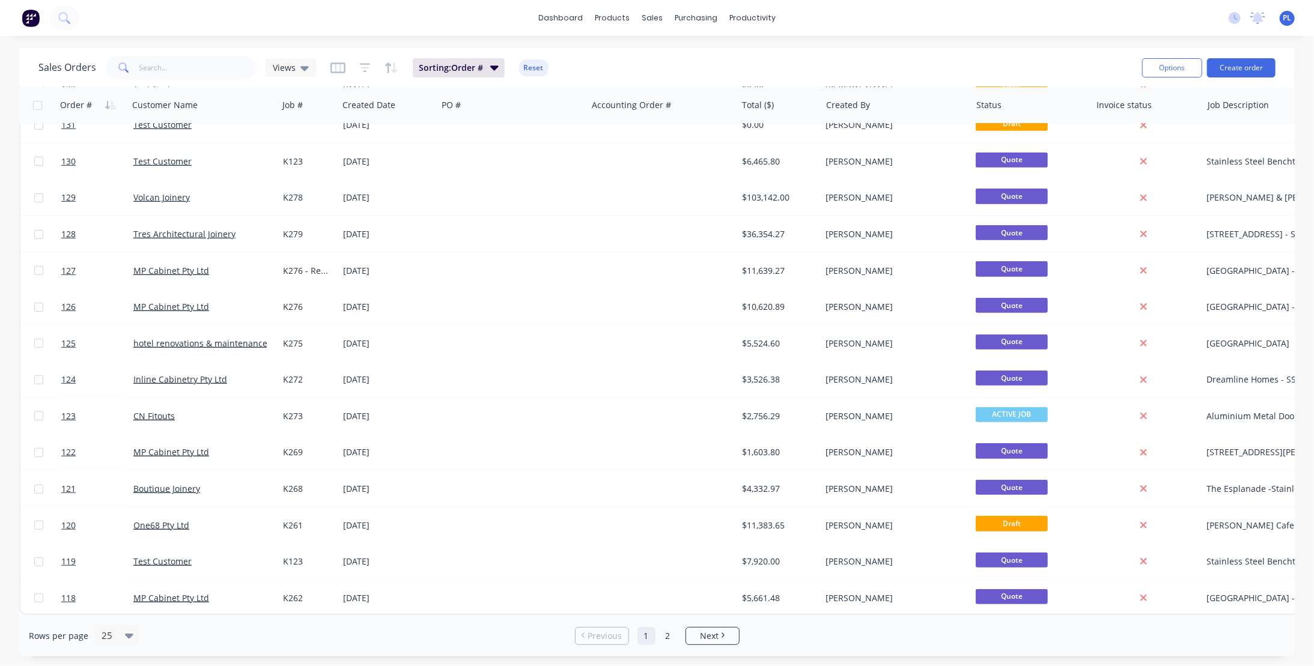
click at [1262, 624] on div "Rows per page 25 Previous 1 2 Next" at bounding box center [656, 635] width 1275 height 41
click at [557, 14] on link "dashboard" at bounding box center [560, 18] width 56 height 18
